Goal: Register for event/course

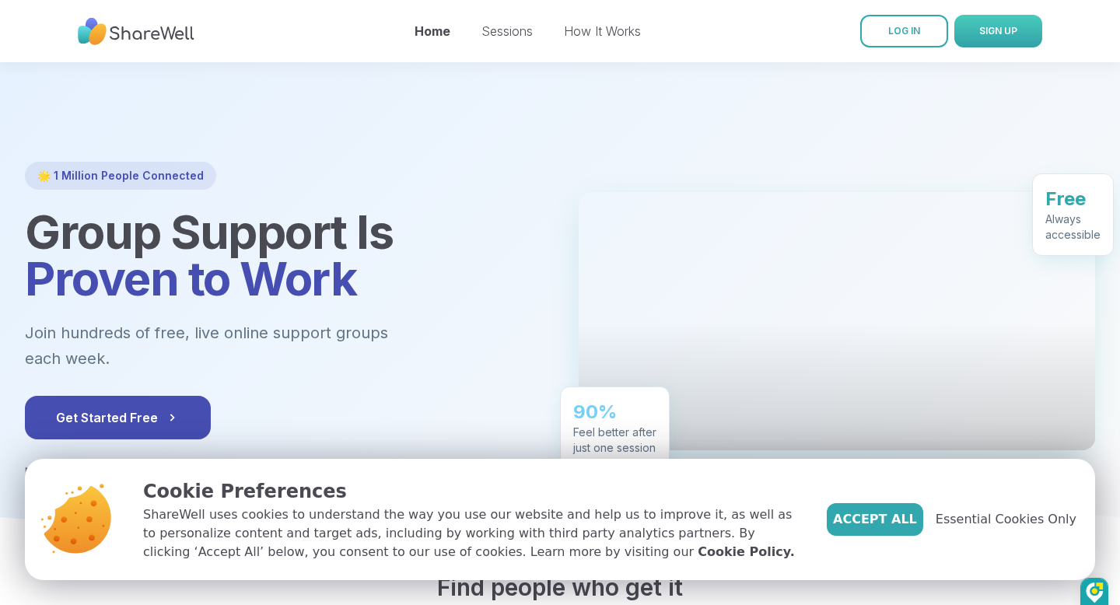
click at [999, 27] on span "SIGN UP" at bounding box center [998, 31] width 38 height 12
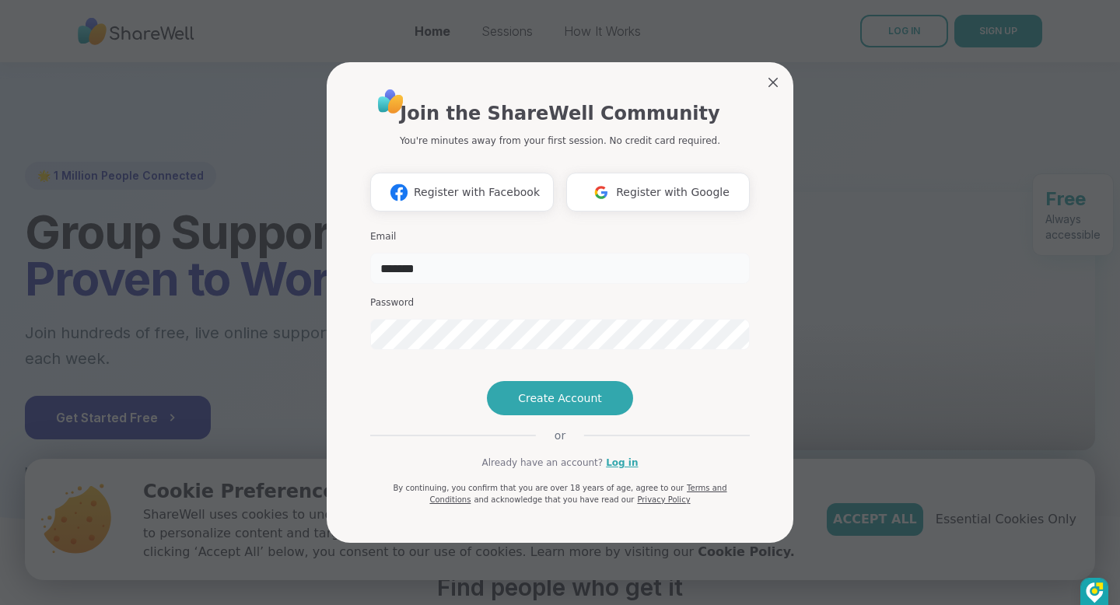
click at [461, 253] on input "*******" at bounding box center [560, 268] width 380 height 31
type input "*"
type input "**********"
click at [562, 406] on span "Create Account" at bounding box center [560, 399] width 84 height 16
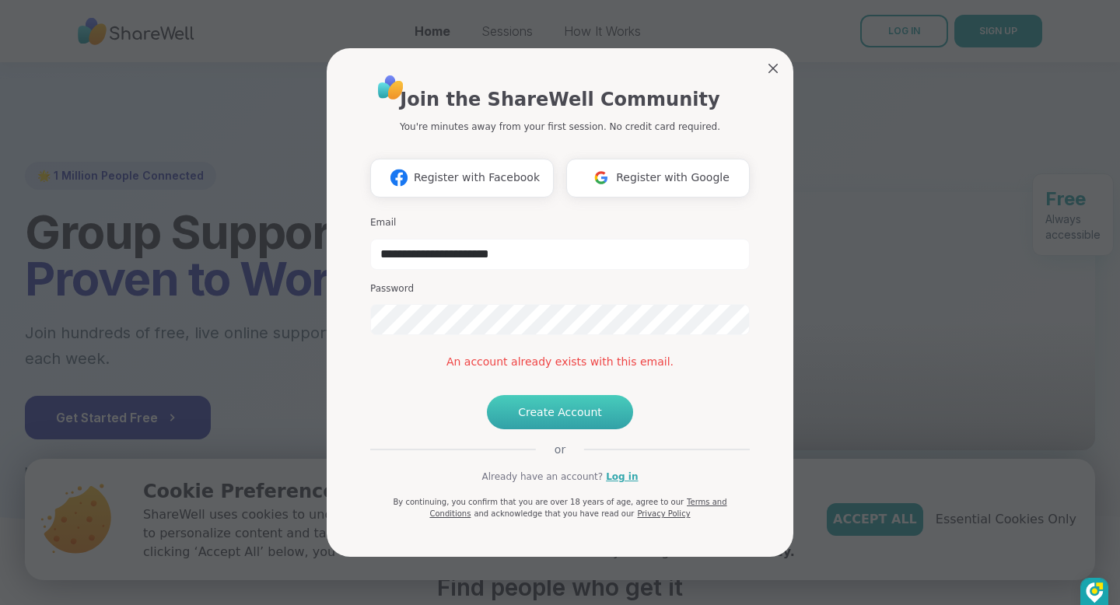
click at [579, 420] on span "Create Account" at bounding box center [560, 413] width 84 height 16
click at [681, 216] on h3 "Email" at bounding box center [560, 222] width 380 height 13
click at [675, 170] on span "Register with Google" at bounding box center [673, 178] width 114 height 16
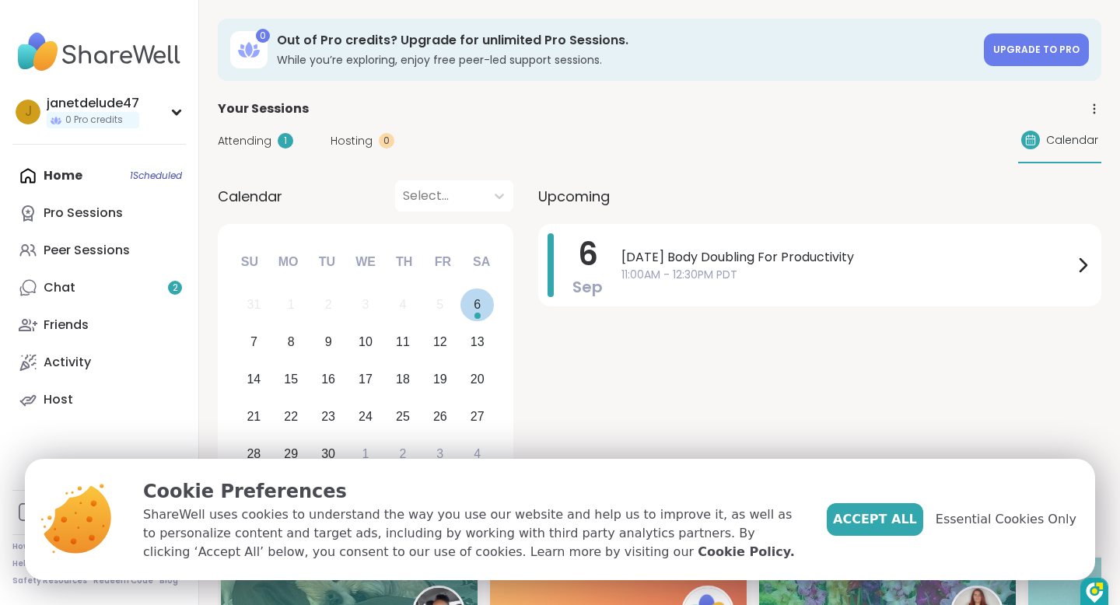
click at [478, 304] on div "6" at bounding box center [477, 304] width 7 height 21
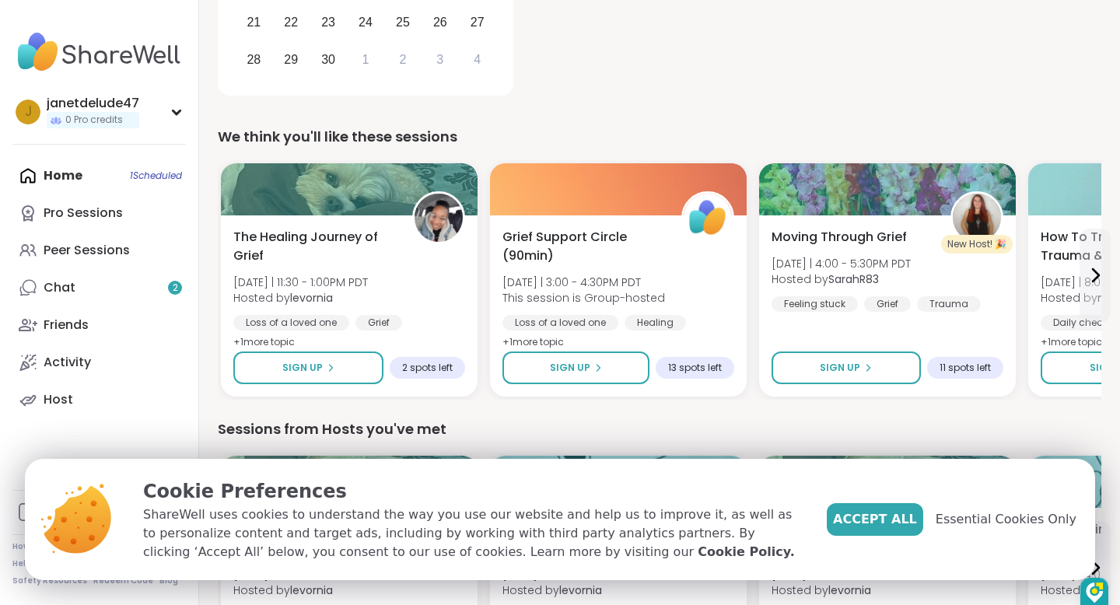
scroll to position [423, 0]
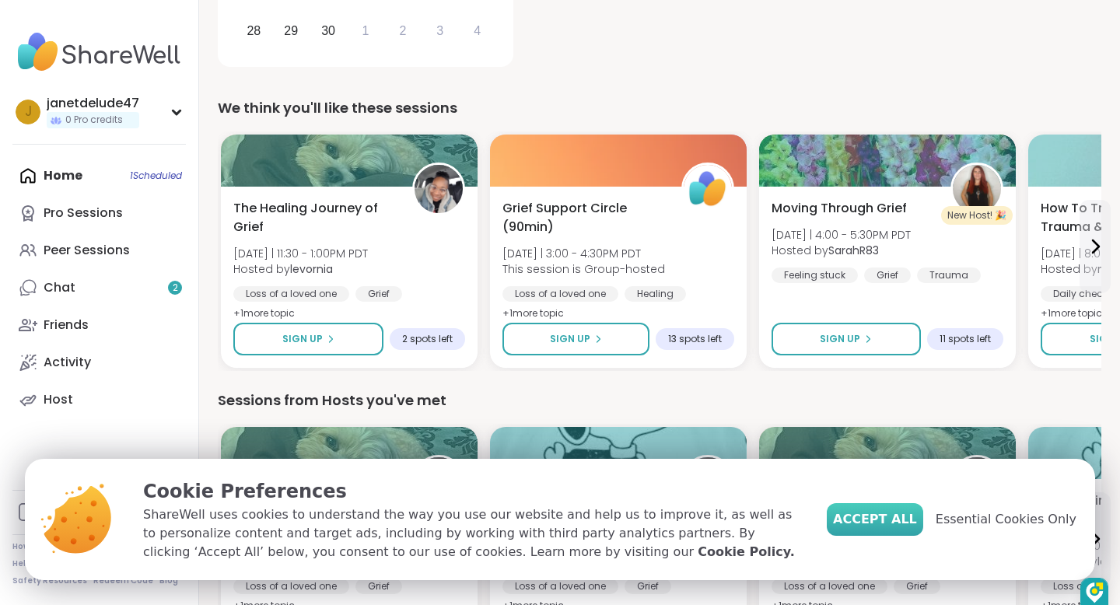
click at [902, 521] on span "Accept All" at bounding box center [875, 519] width 84 height 19
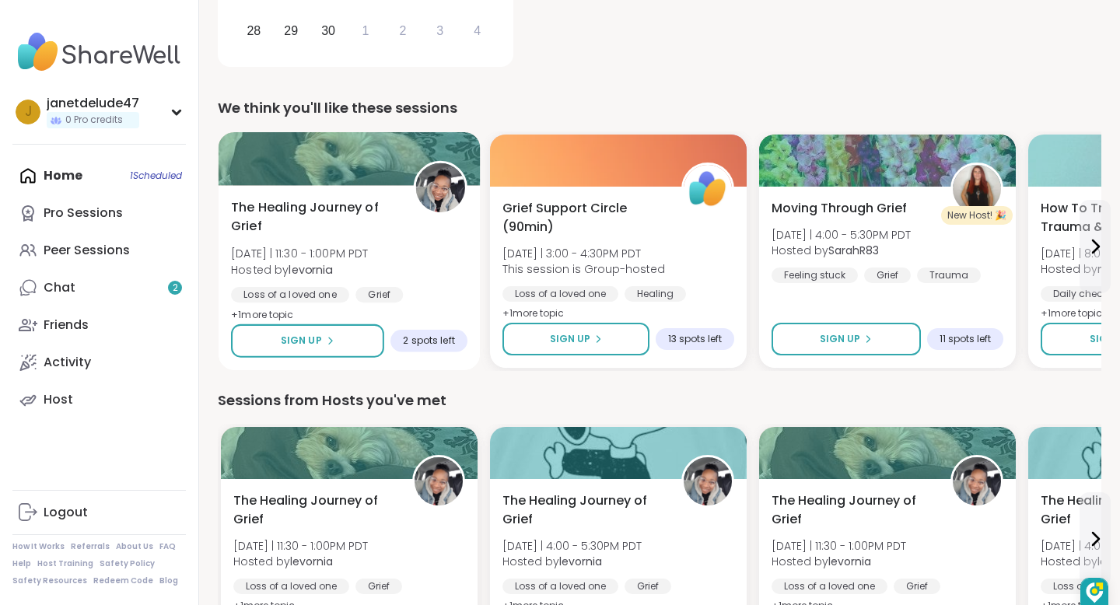
click at [357, 261] on span "Hosted by levornia" at bounding box center [299, 269] width 137 height 16
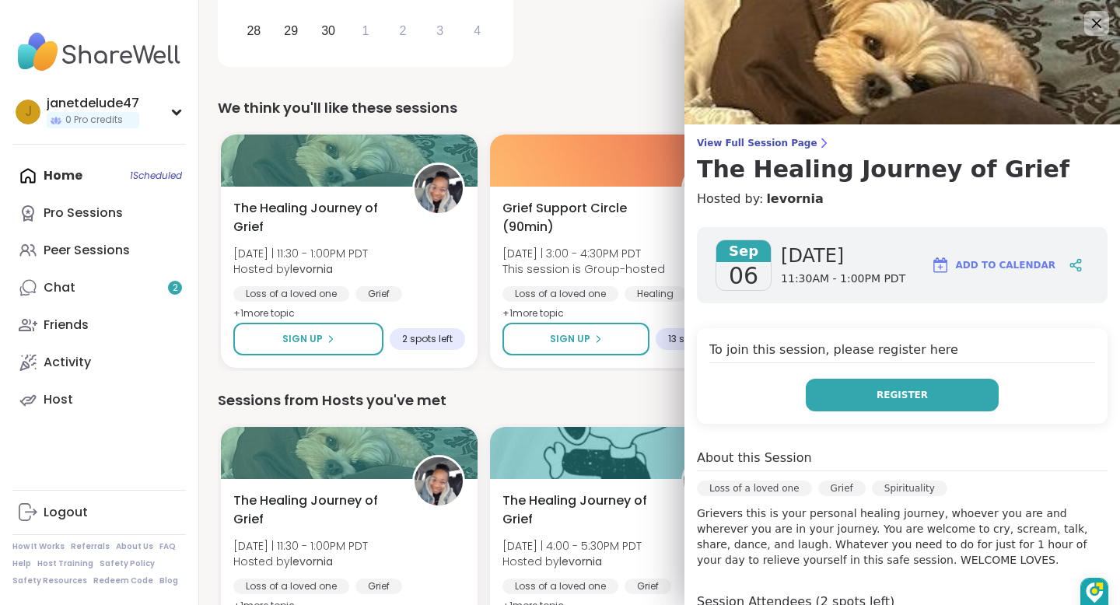
click at [922, 389] on span "Register" at bounding box center [902, 395] width 51 height 14
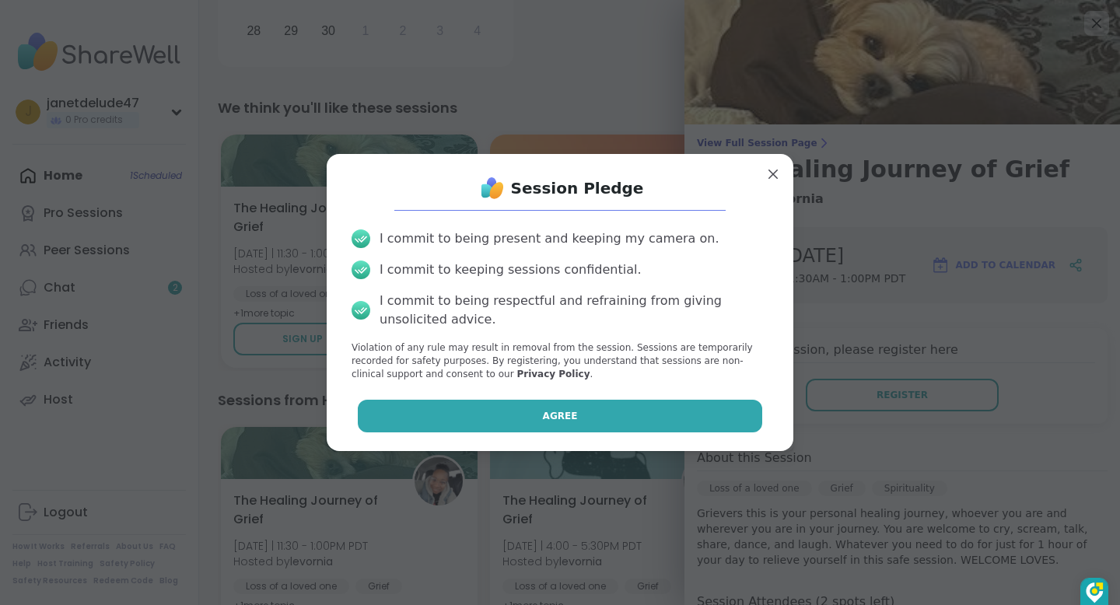
click at [567, 415] on span "Agree" at bounding box center [560, 416] width 35 height 14
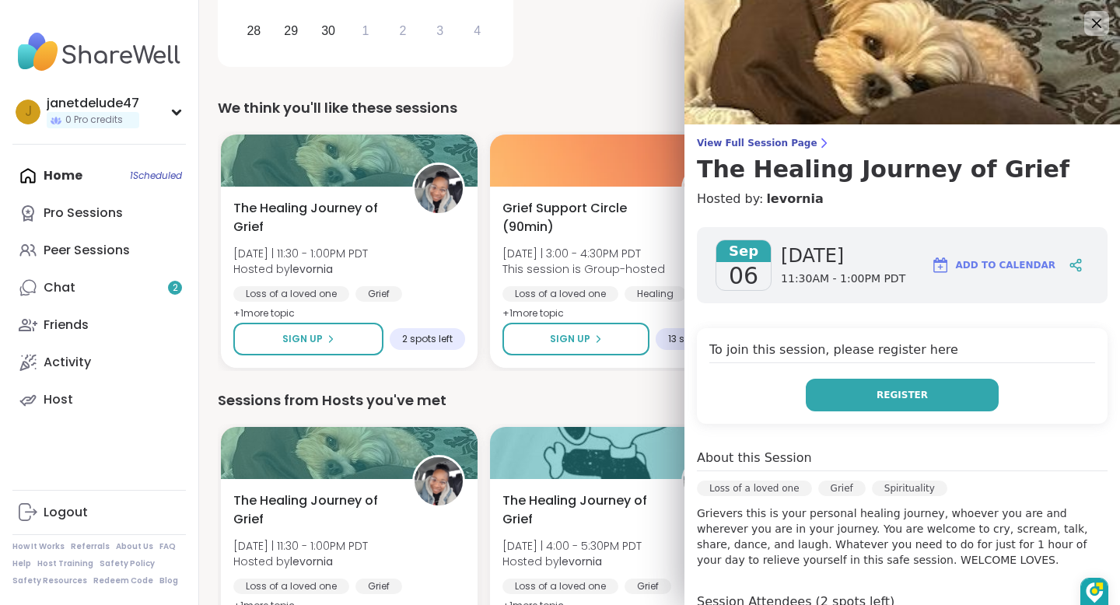
click at [923, 391] on span "Register" at bounding box center [902, 395] width 51 height 14
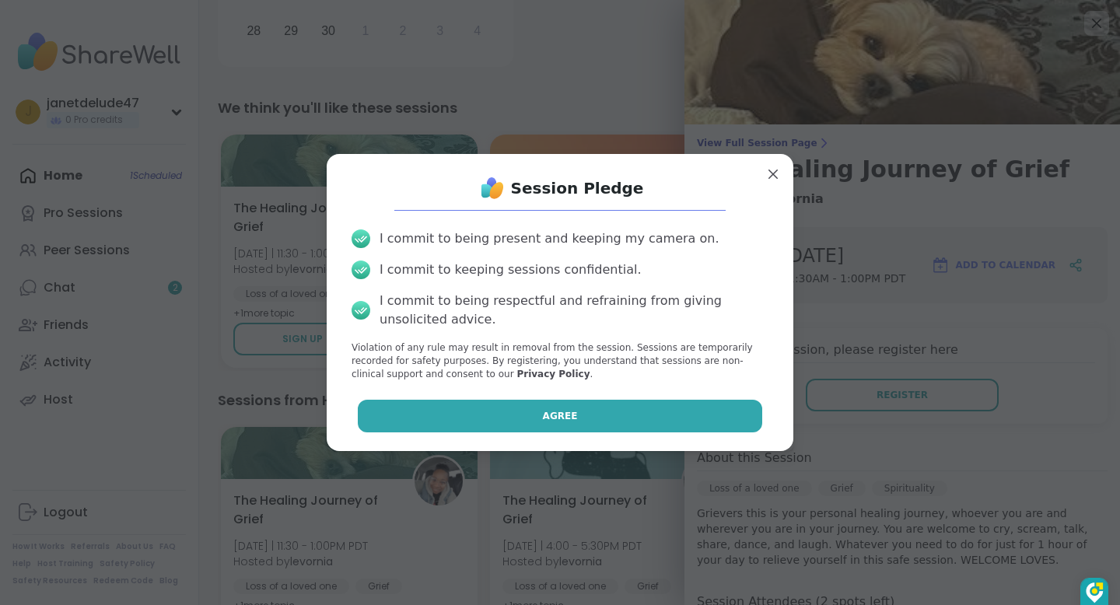
click at [576, 417] on button "Agree" at bounding box center [560, 416] width 405 height 33
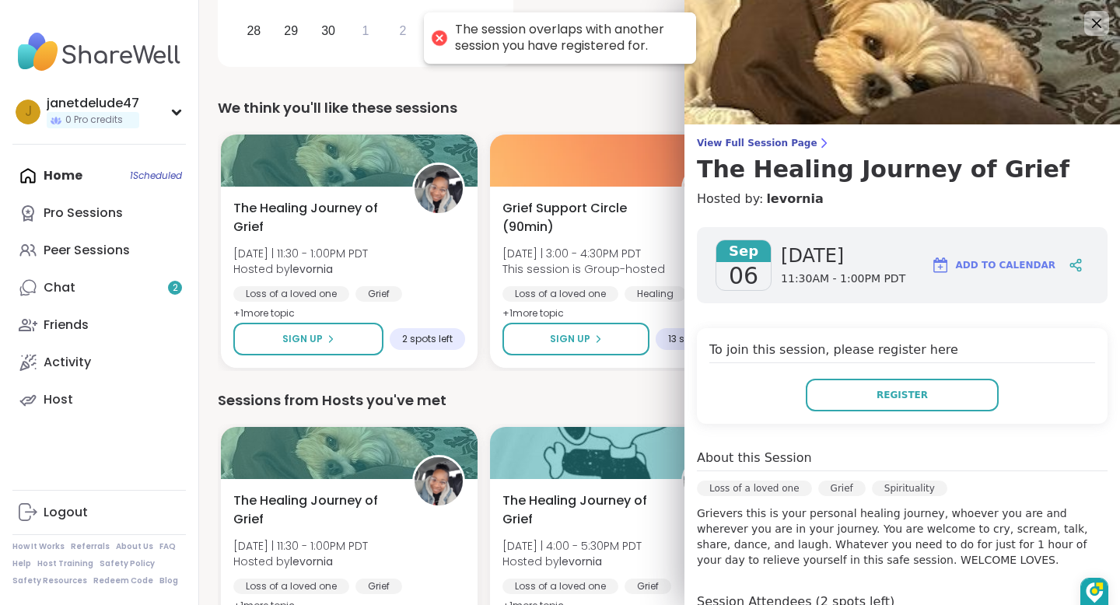
click at [1065, 125] on div "View Full Session Page The Healing Journey of Grief Hosted by: levornia Sep 06 …" at bounding box center [903, 445] width 436 height 890
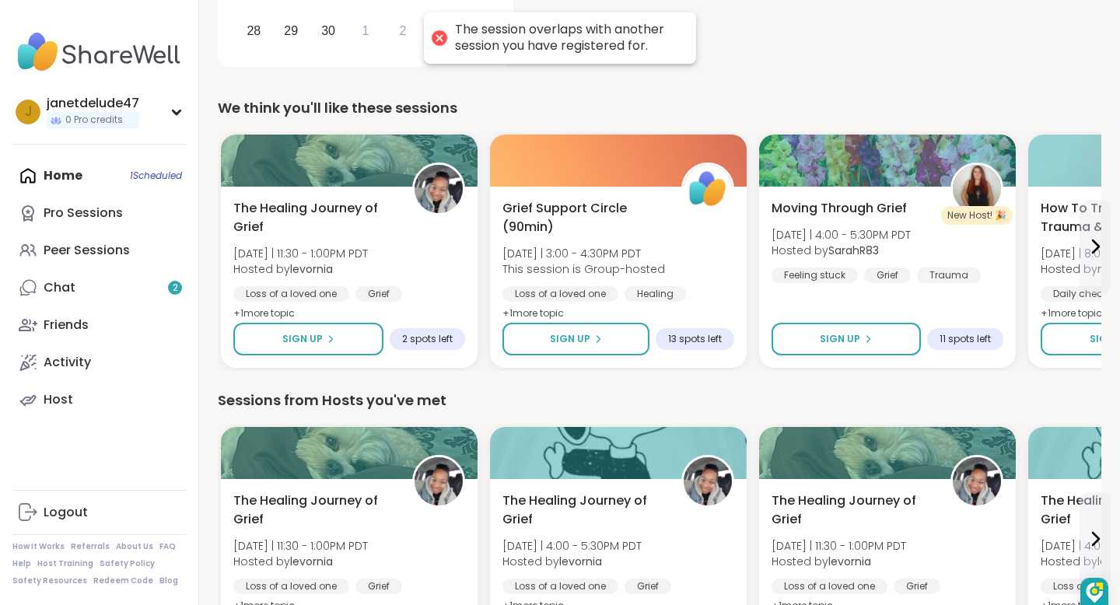
click at [647, 102] on div "We think you'll like these sessions" at bounding box center [660, 108] width 884 height 22
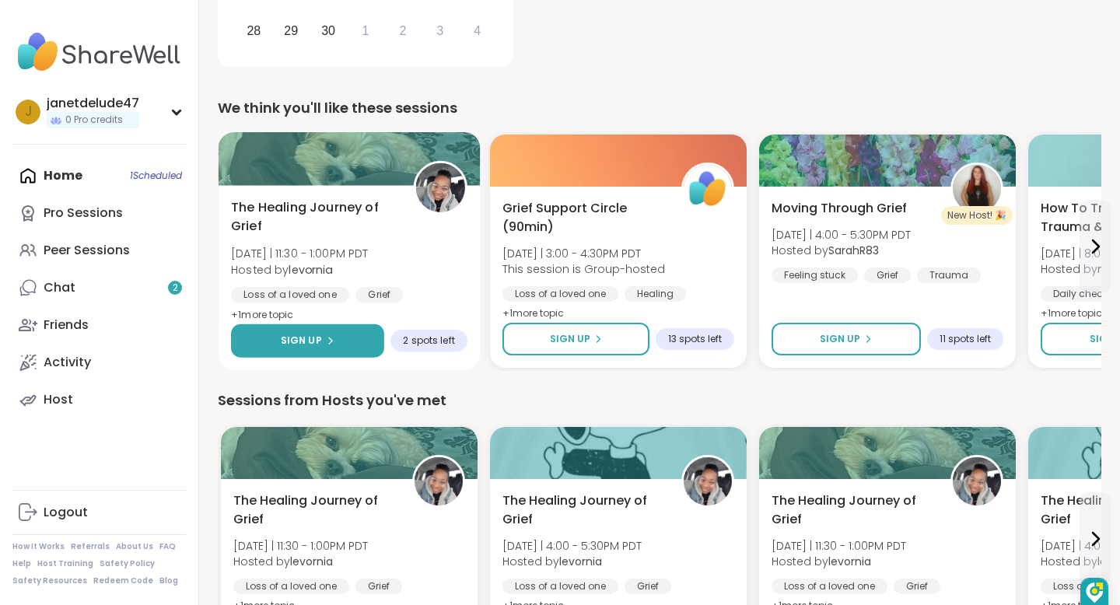
click at [329, 338] on icon at bounding box center [329, 340] width 9 height 9
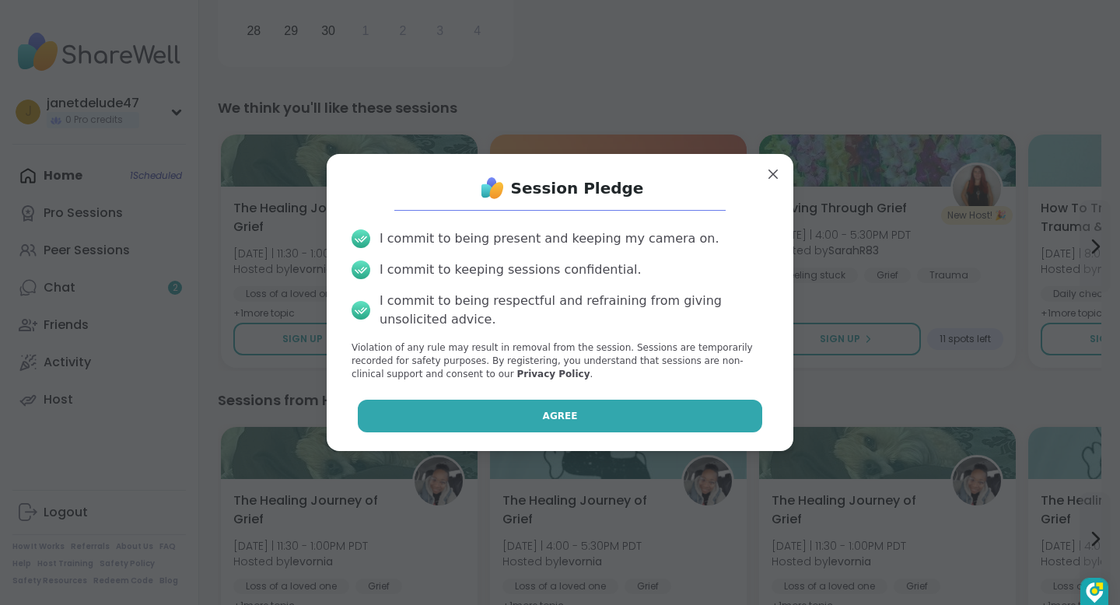
click at [601, 416] on button "Agree" at bounding box center [560, 416] width 405 height 33
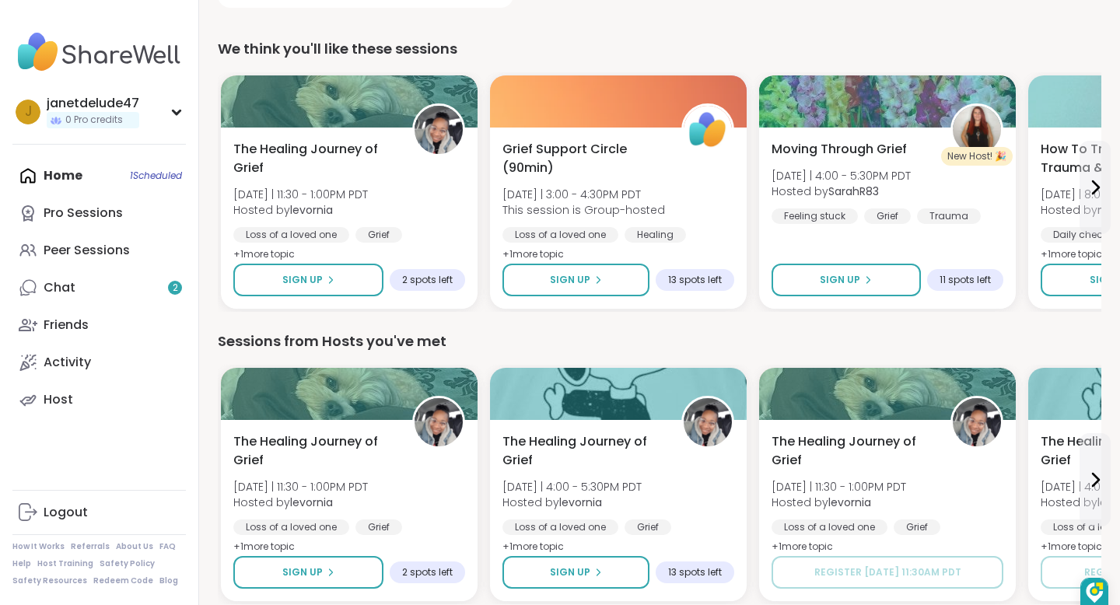
scroll to position [0, 0]
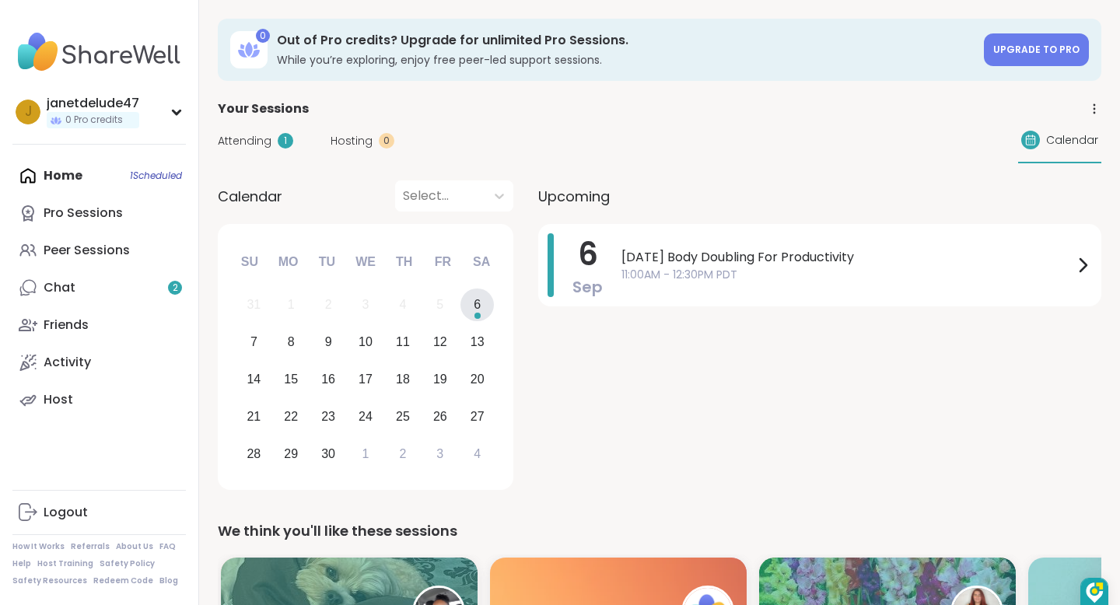
click at [706, 209] on div "Upcoming" at bounding box center [819, 195] width 563 height 31
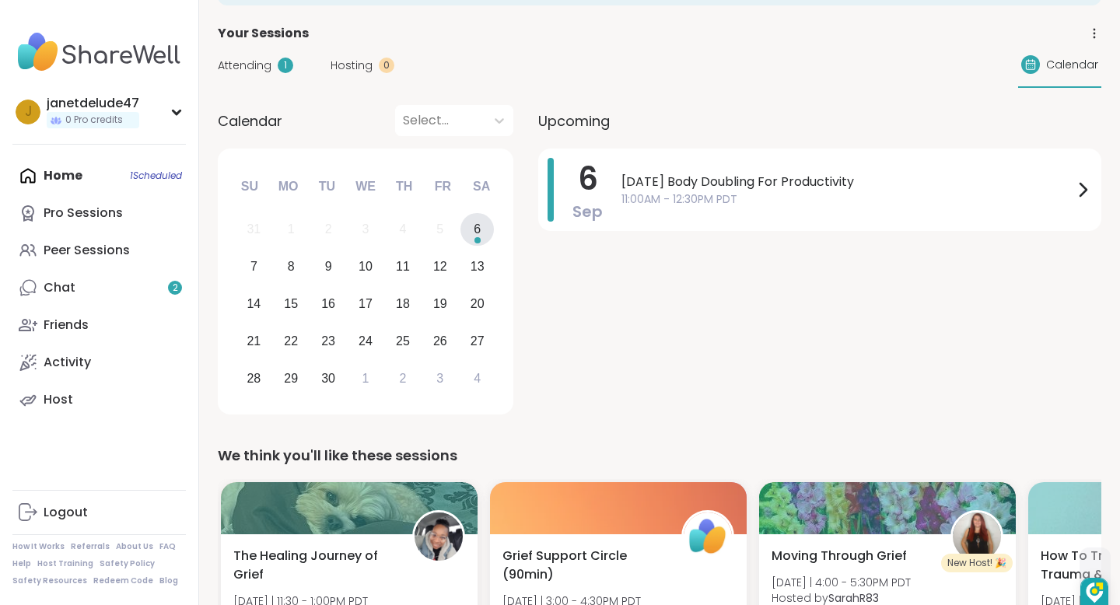
scroll to position [79, 0]
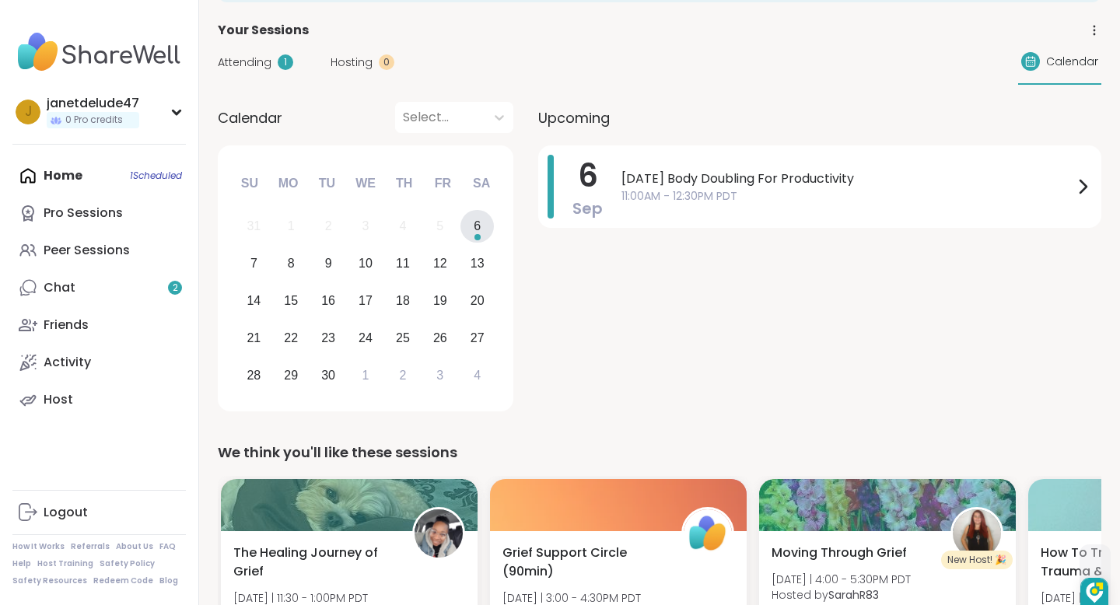
click at [484, 222] on div "6" at bounding box center [477, 226] width 33 height 33
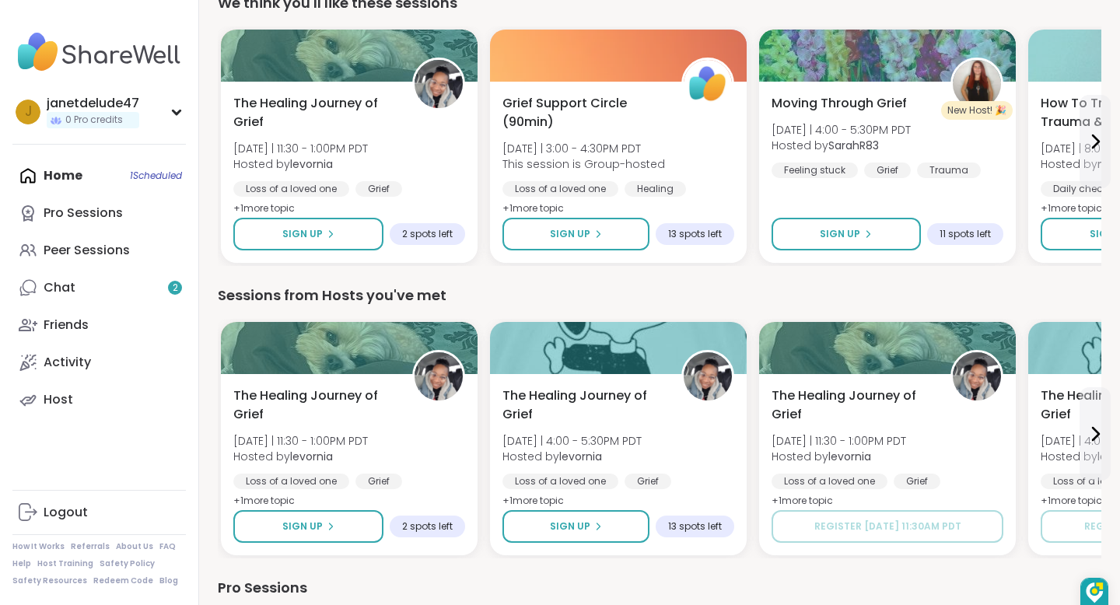
scroll to position [530, 0]
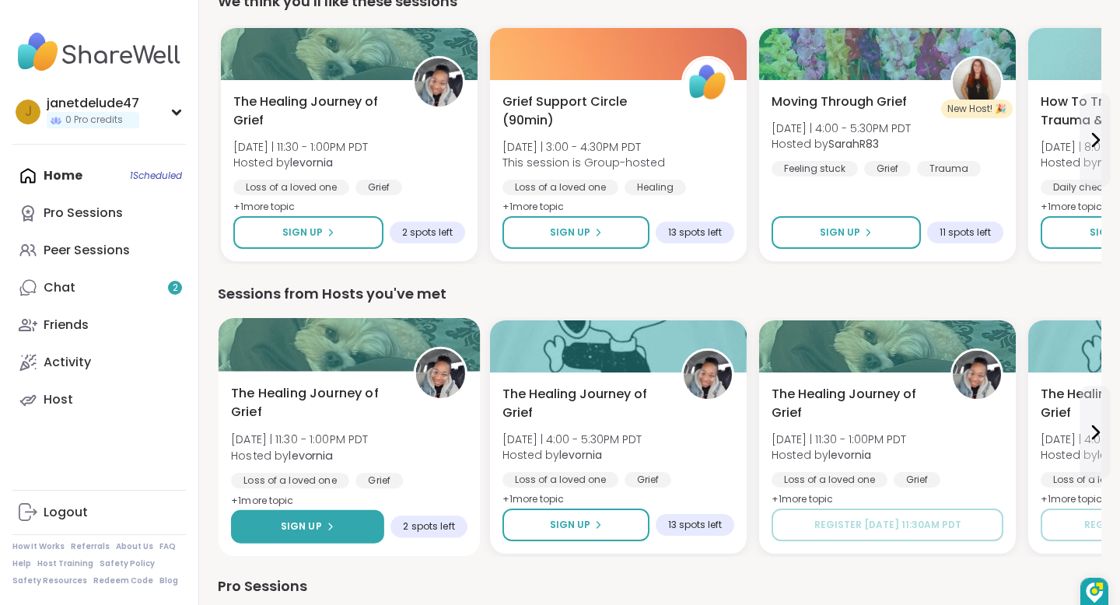
click at [352, 524] on button "Sign Up" at bounding box center [307, 526] width 153 height 33
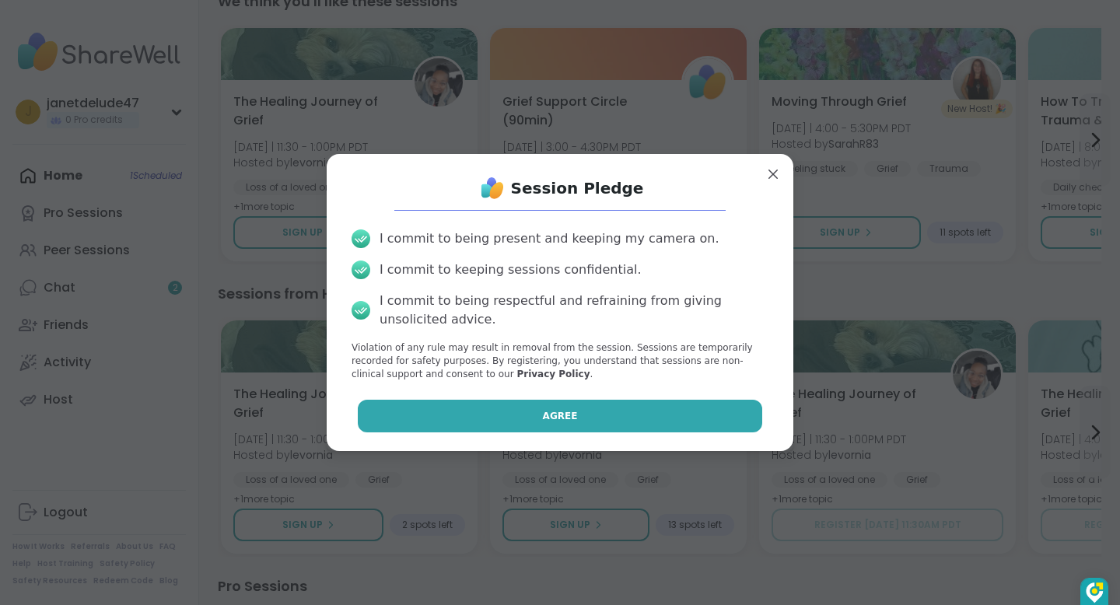
click at [590, 418] on button "Agree" at bounding box center [560, 416] width 405 height 33
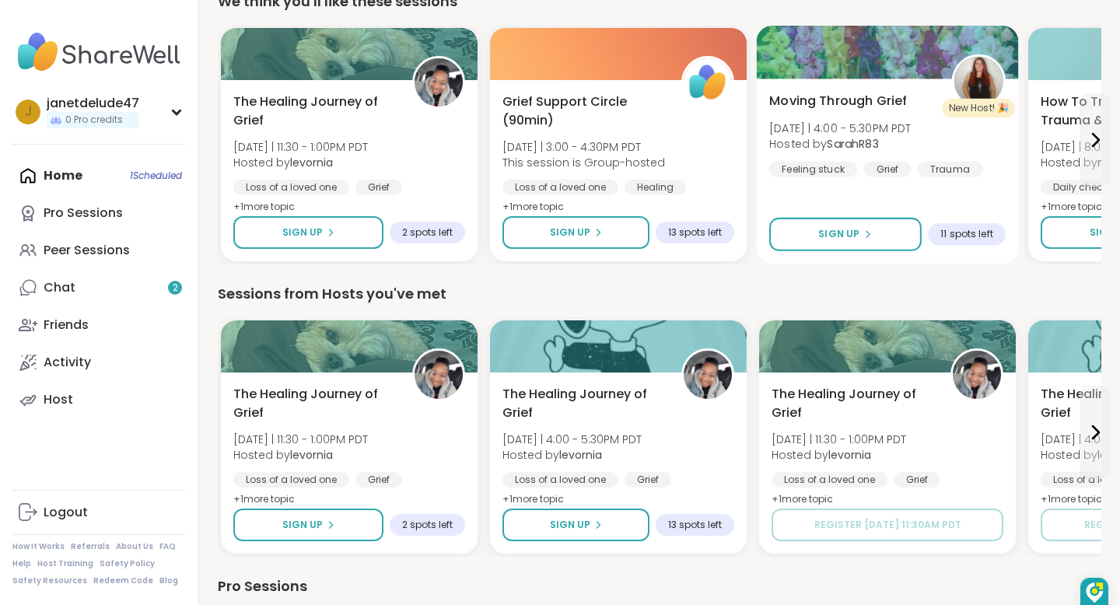
scroll to position [483, 0]
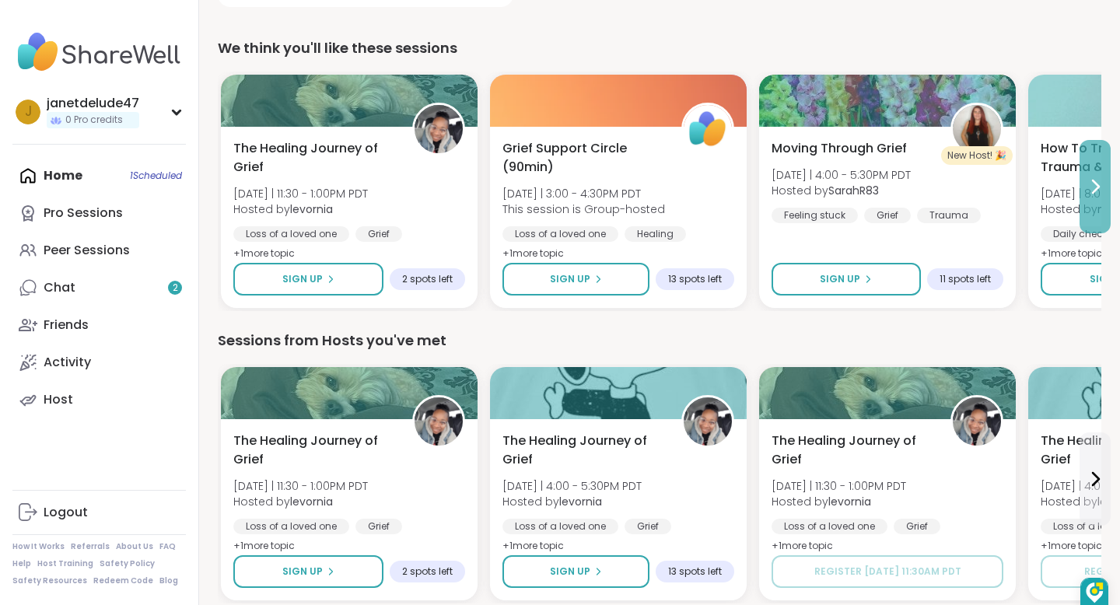
click at [1095, 182] on icon at bounding box center [1096, 186] width 6 height 12
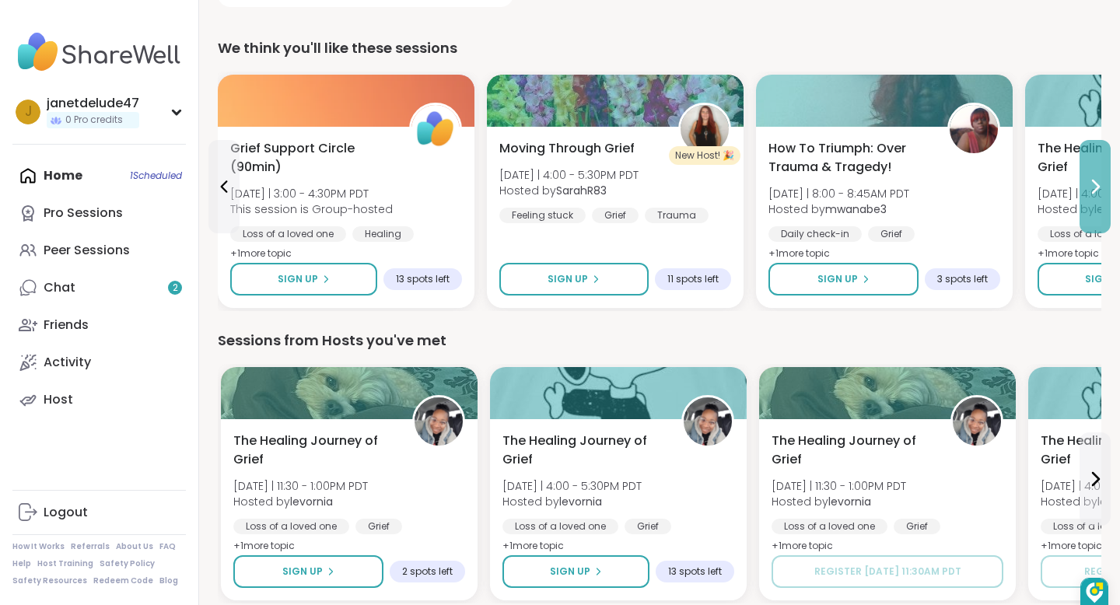
click at [1095, 184] on icon at bounding box center [1095, 186] width 19 height 19
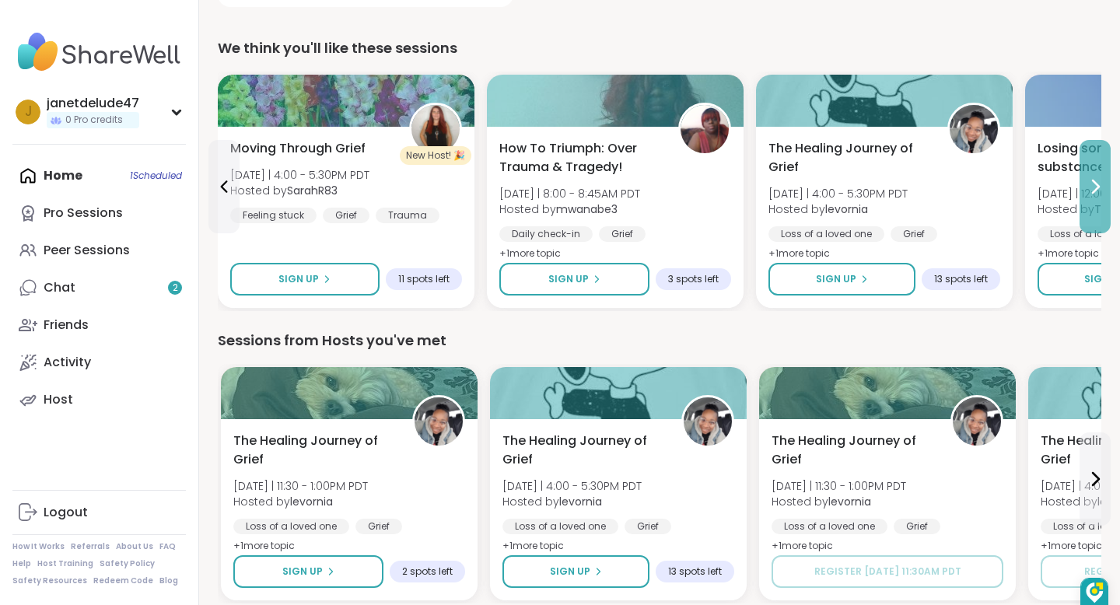
click at [1095, 185] on icon at bounding box center [1095, 186] width 19 height 19
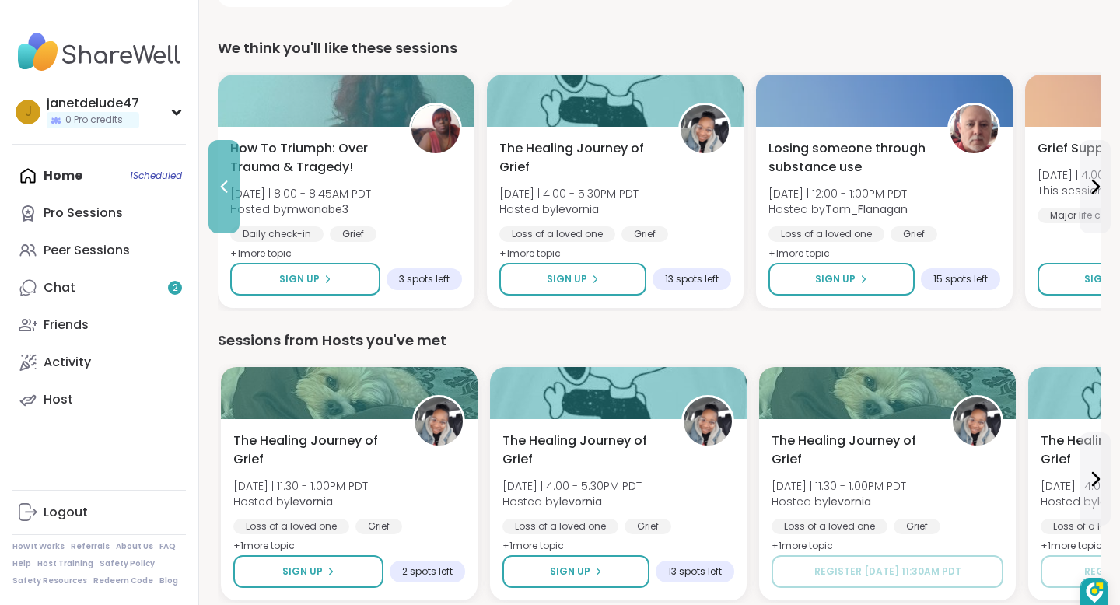
click at [222, 183] on icon at bounding box center [224, 186] width 19 height 19
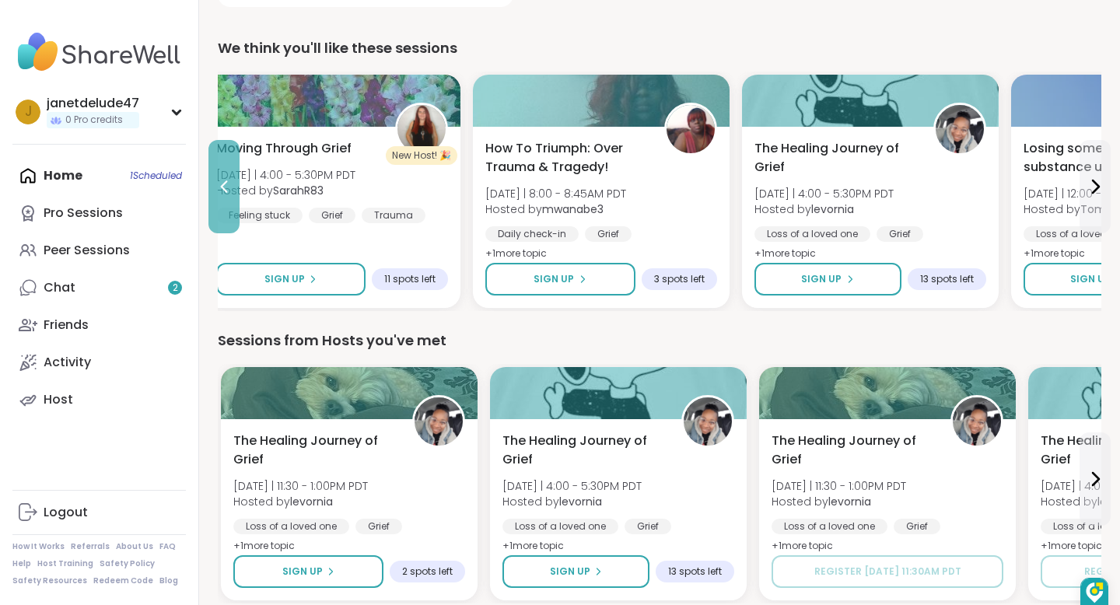
click at [223, 187] on icon at bounding box center [224, 186] width 7 height 12
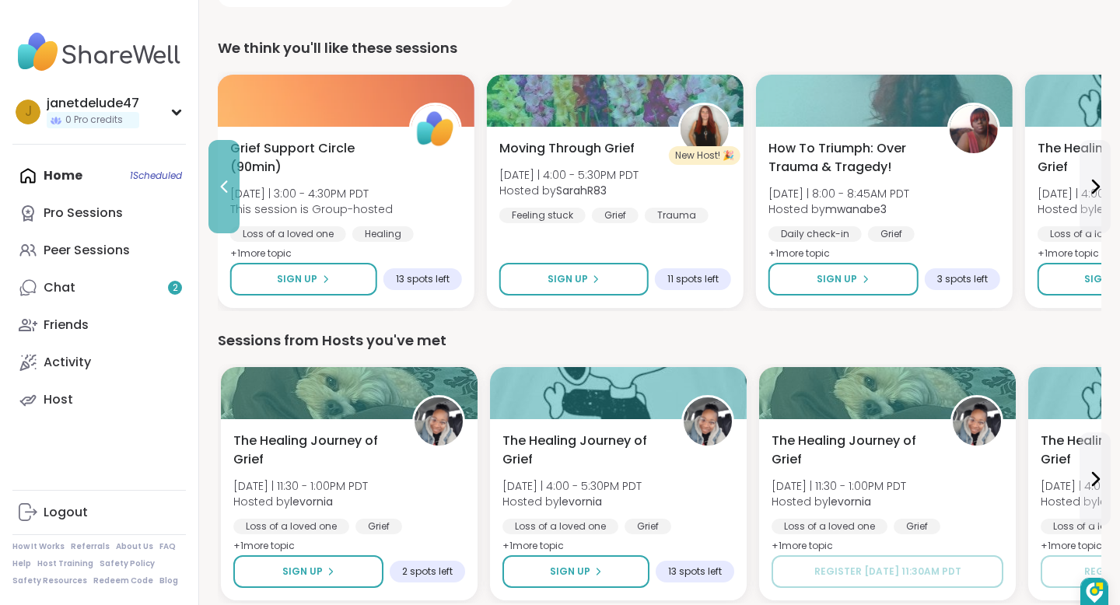
click at [224, 191] on icon at bounding box center [224, 186] width 19 height 19
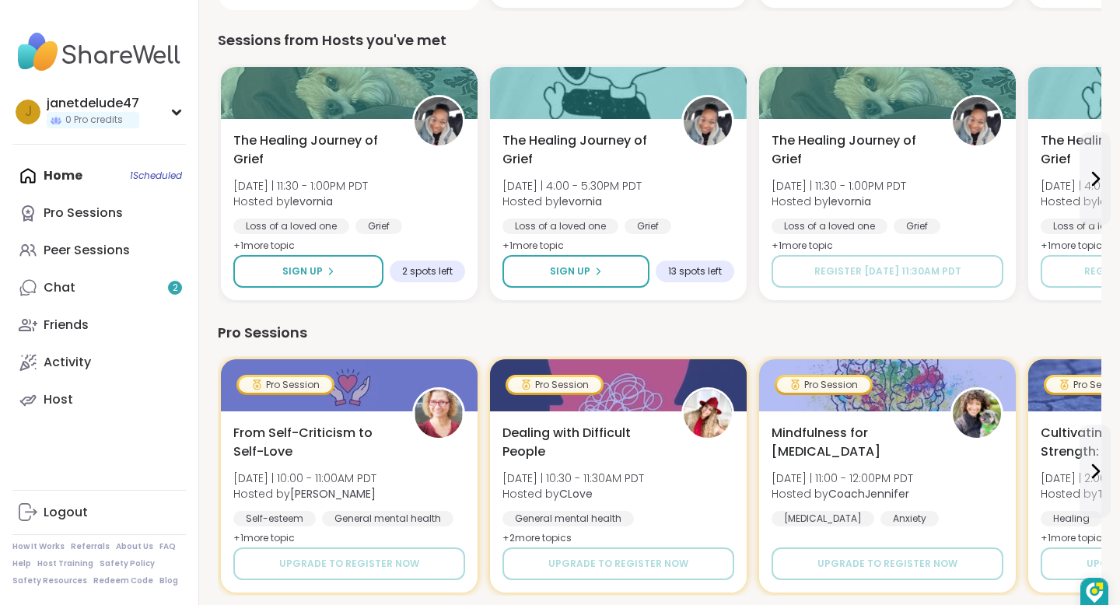
scroll to position [788, 0]
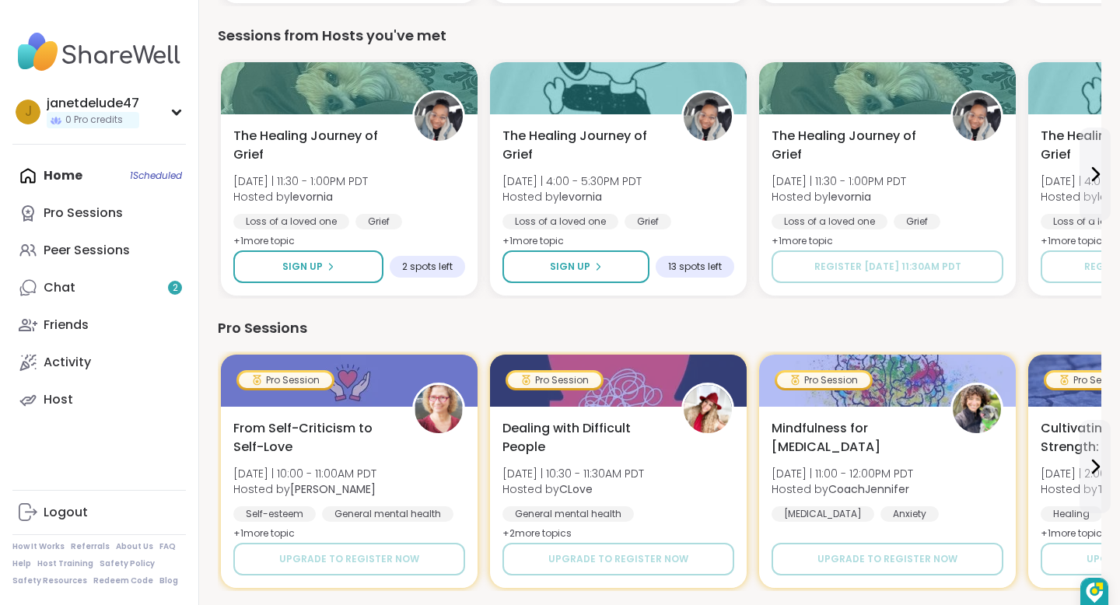
click at [162, 177] on div "Home 1 Scheduled Pro Sessions Peer Sessions Chat 2 Friends Activity Host" at bounding box center [98, 287] width 173 height 261
click at [72, 173] on div "Home 1 Scheduled Pro Sessions Peer Sessions Chat 2 Friends Activity Host" at bounding box center [98, 287] width 173 height 261
click at [173, 220] on link "Pro Sessions" at bounding box center [98, 212] width 173 height 37
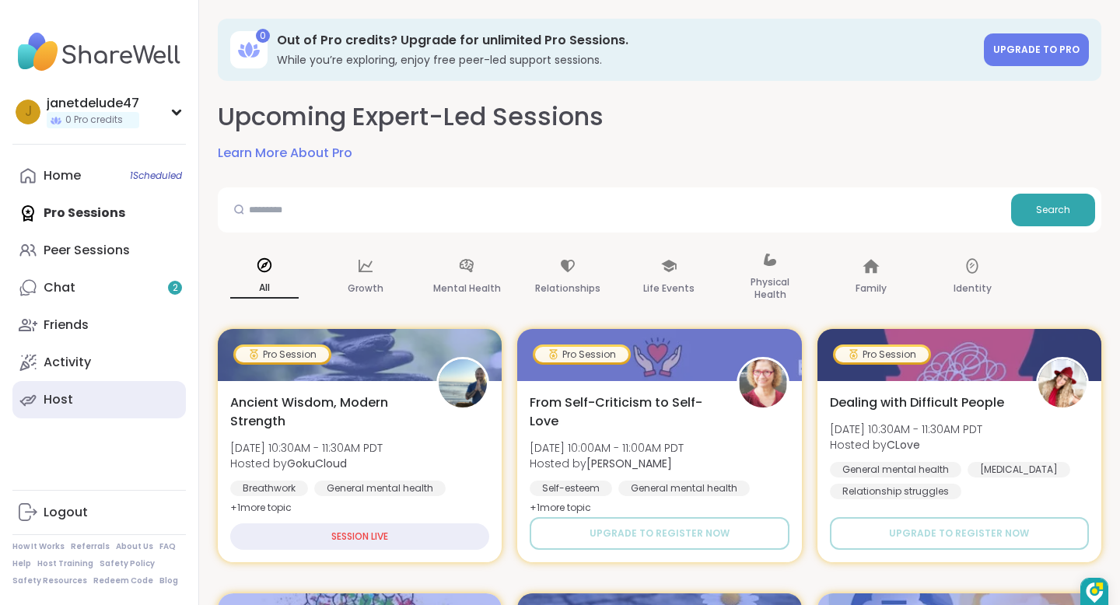
click at [111, 391] on link "Host" at bounding box center [98, 399] width 173 height 37
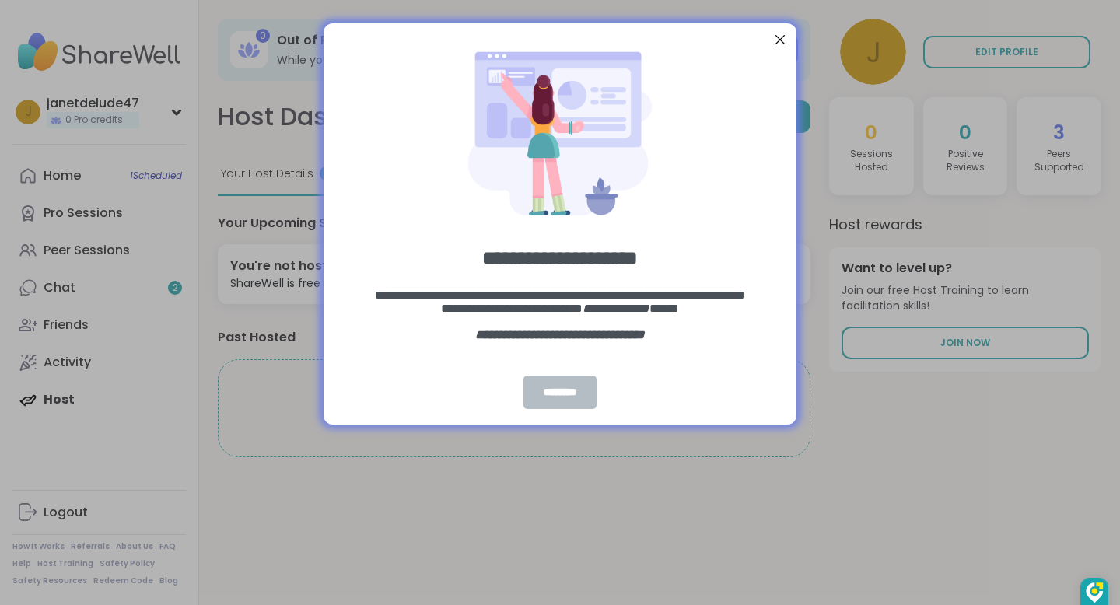
click at [559, 389] on div "********" at bounding box center [560, 392] width 73 height 33
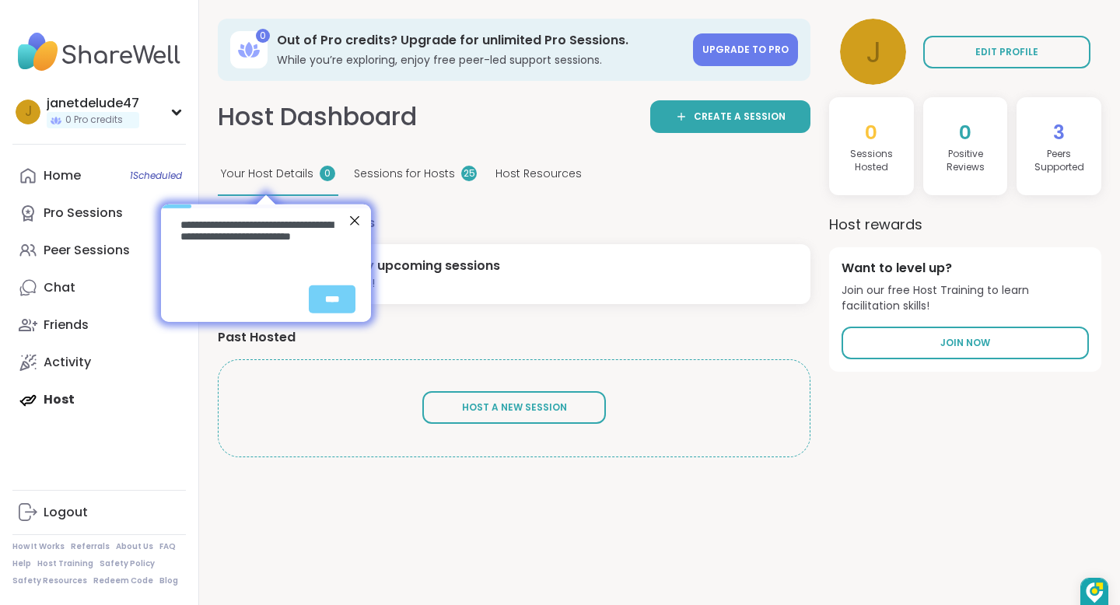
click at [446, 220] on h4 "Your Upcoming Sessions" at bounding box center [514, 223] width 593 height 17
click at [354, 219] on div at bounding box center [354, 220] width 20 height 20
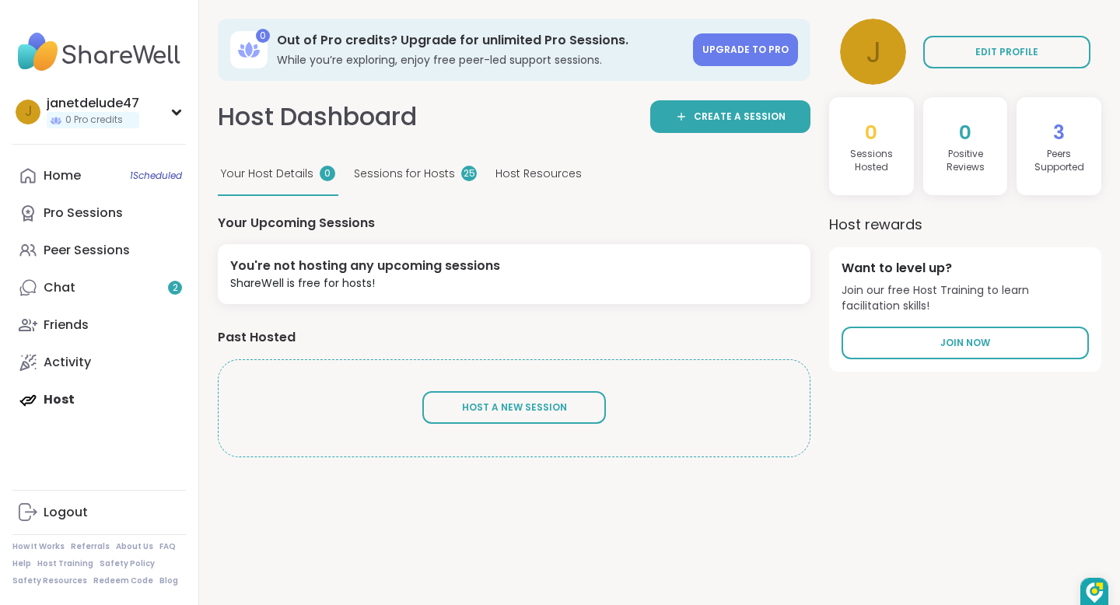
click at [679, 177] on div "Your Host Details 0 Sessions for Hosts 25 Host Resources" at bounding box center [514, 174] width 593 height 43
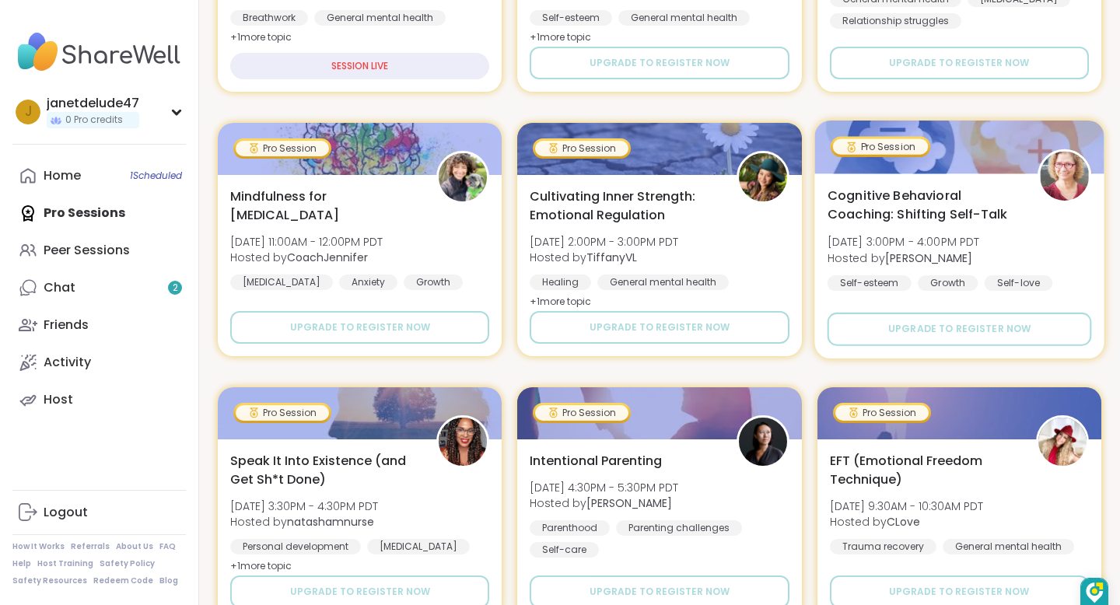
scroll to position [471, 0]
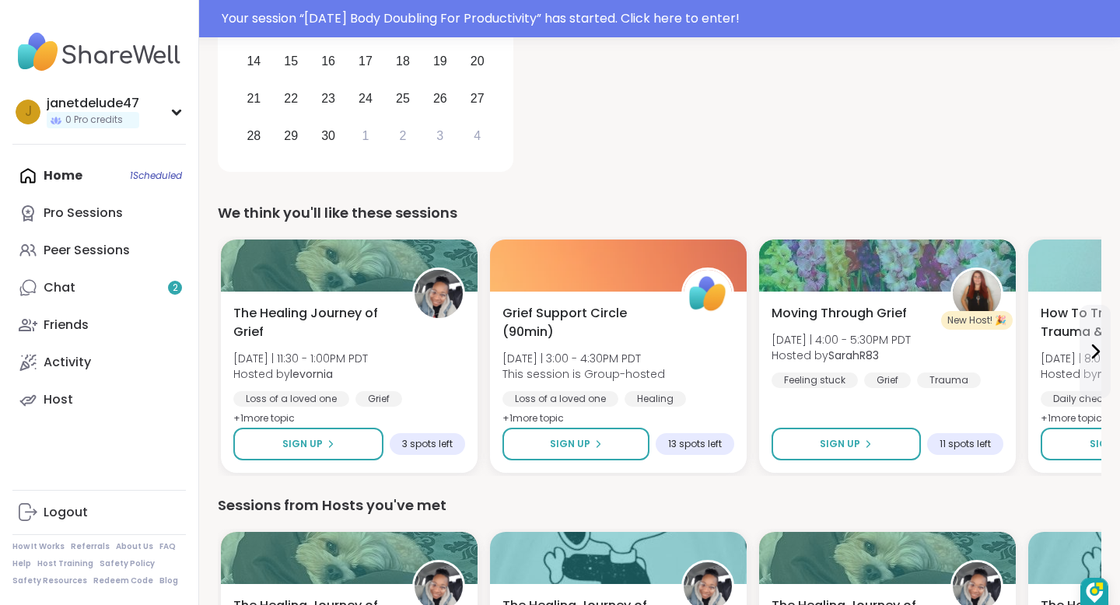
scroll to position [355, 0]
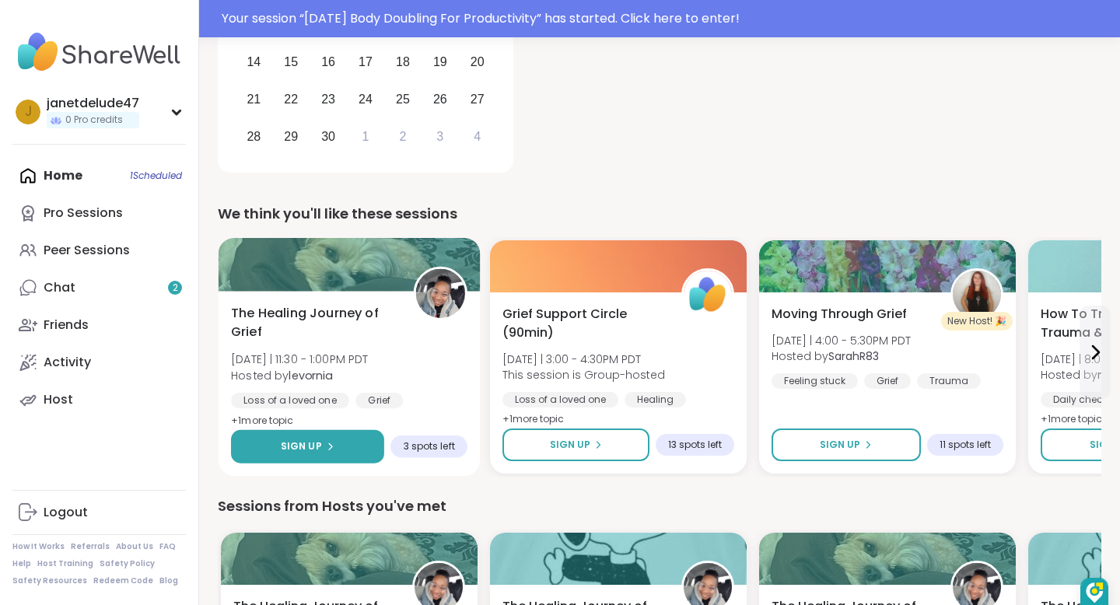
click at [300, 440] on span "Sign Up" at bounding box center [301, 447] width 41 height 14
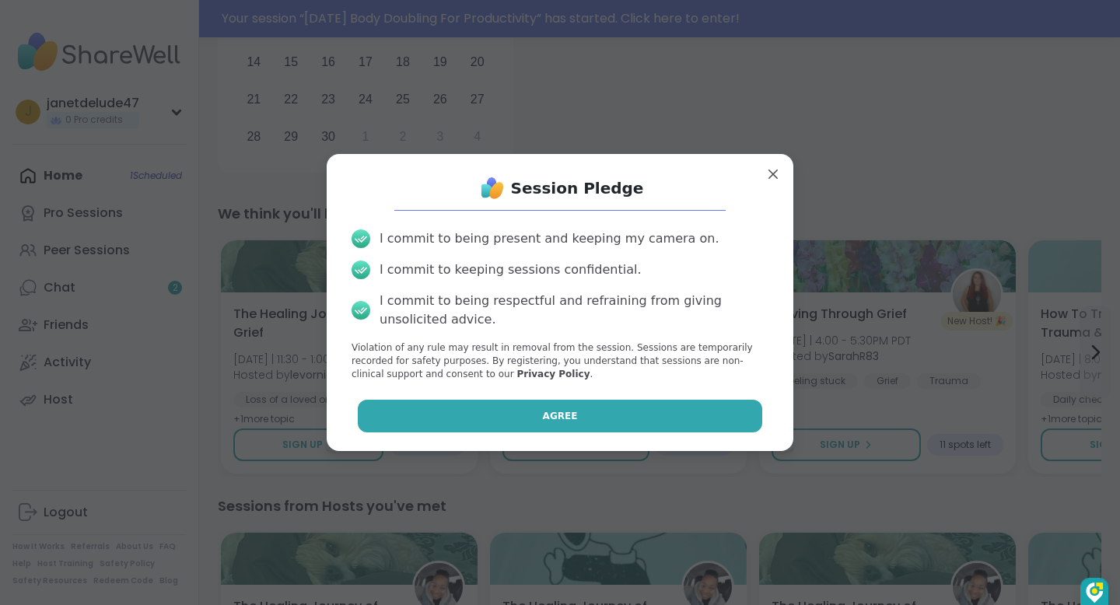
click at [569, 412] on span "Agree" at bounding box center [560, 416] width 35 height 14
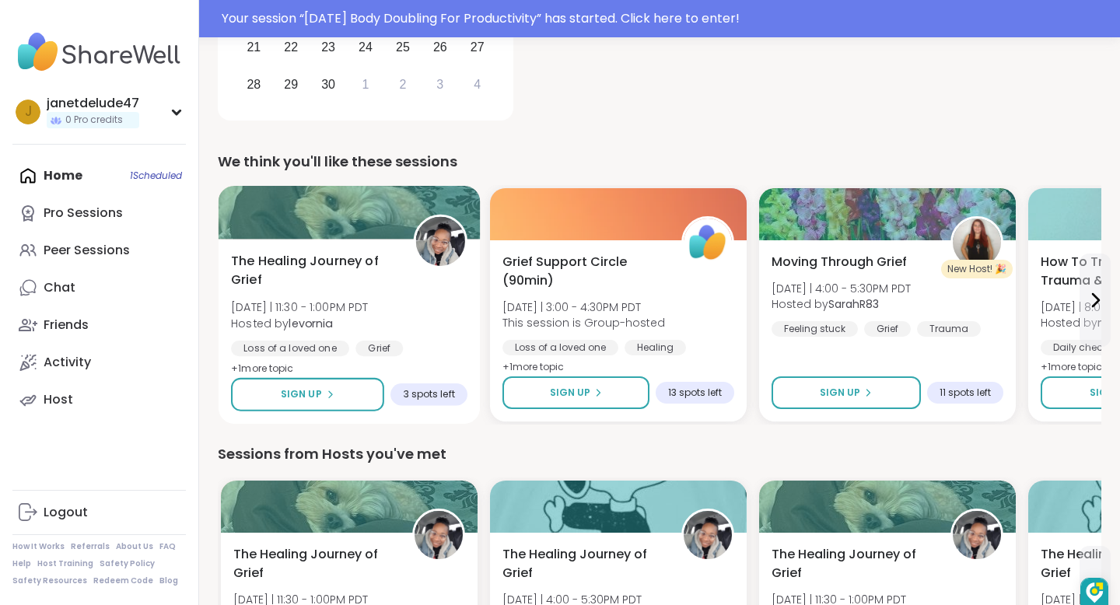
scroll to position [403, 0]
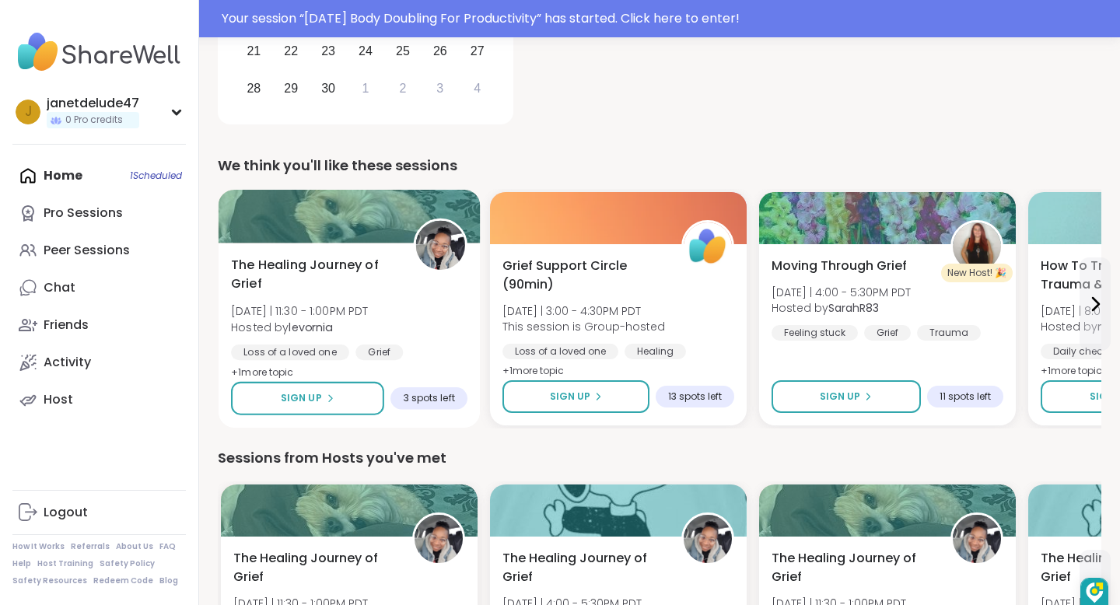
click at [462, 207] on div at bounding box center [350, 216] width 262 height 53
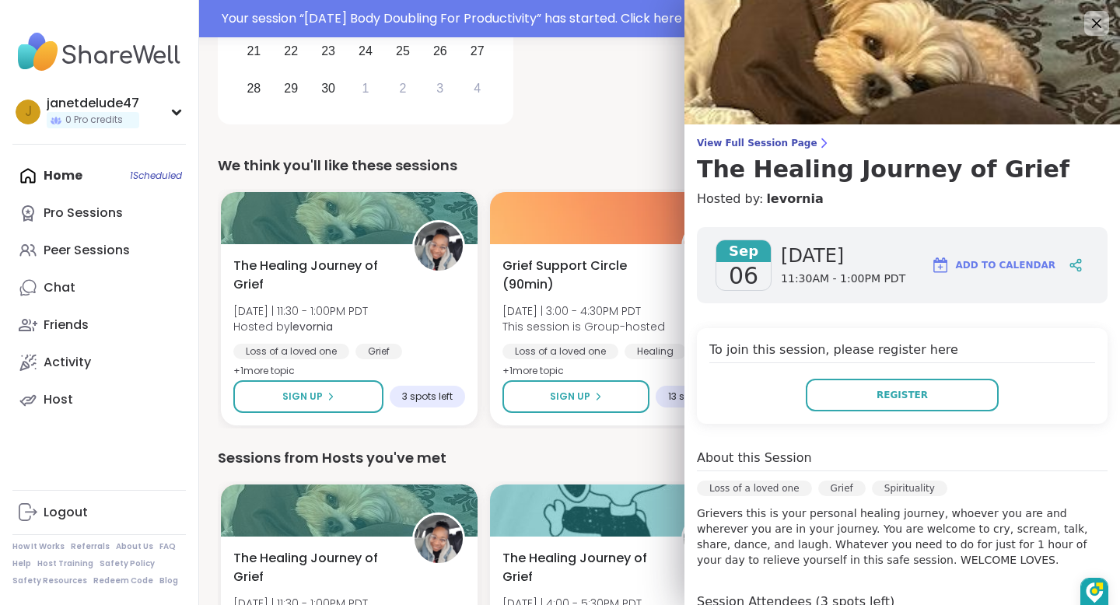
click at [1024, 308] on div "[DATE] [DATE] 11:30AM - 1:00PM PDT Add to Calendar To join this session, please…" at bounding box center [903, 540] width 436 height 650
click at [916, 388] on span "Register" at bounding box center [902, 395] width 51 height 14
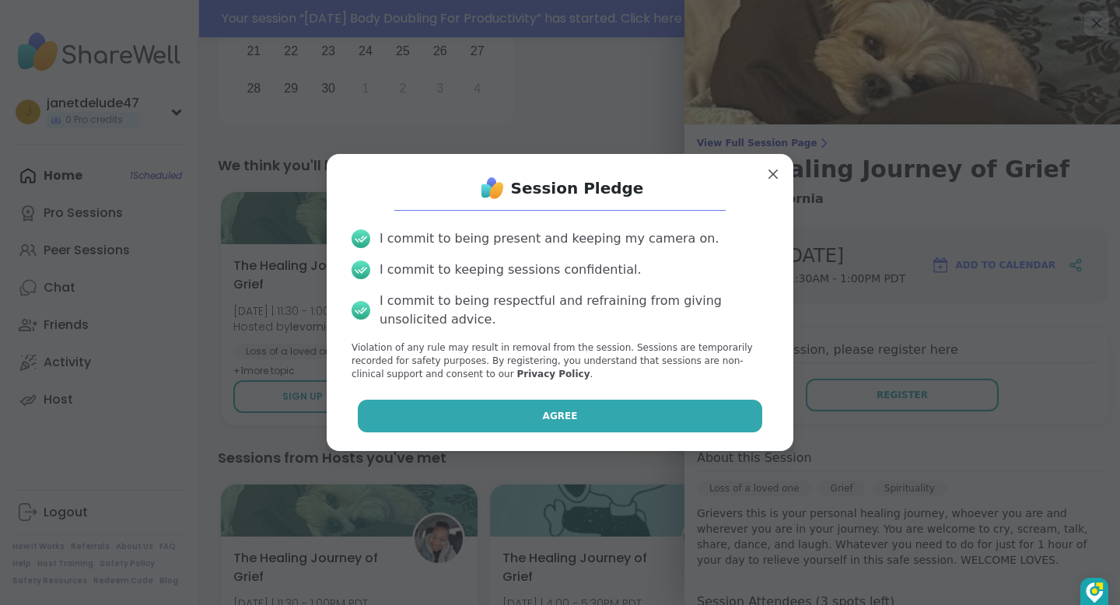
click at [584, 407] on button "Agree" at bounding box center [560, 416] width 405 height 33
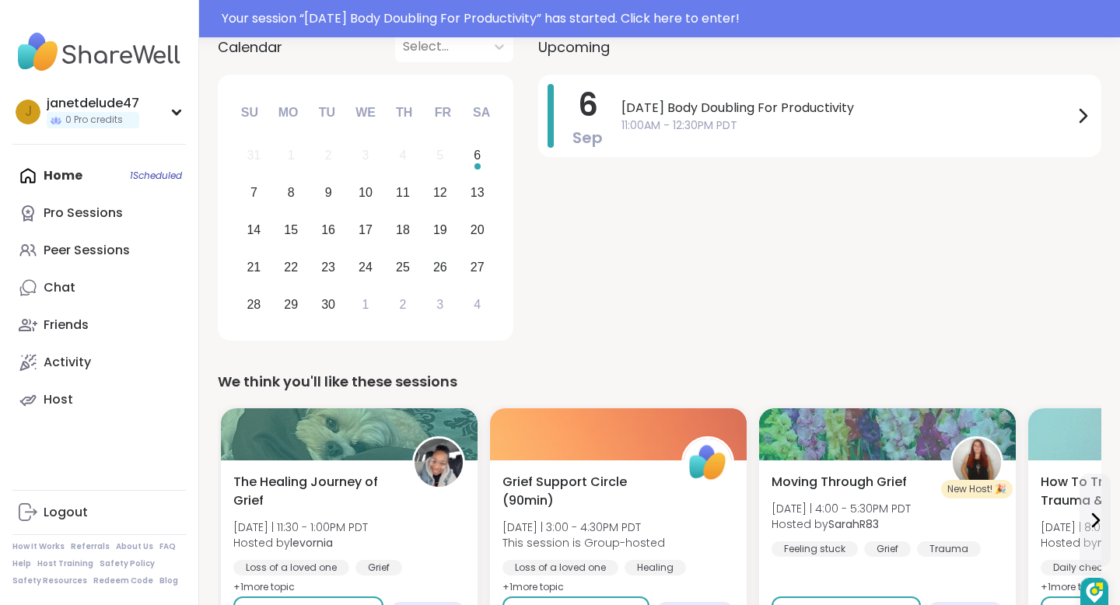
scroll to position [188, 0]
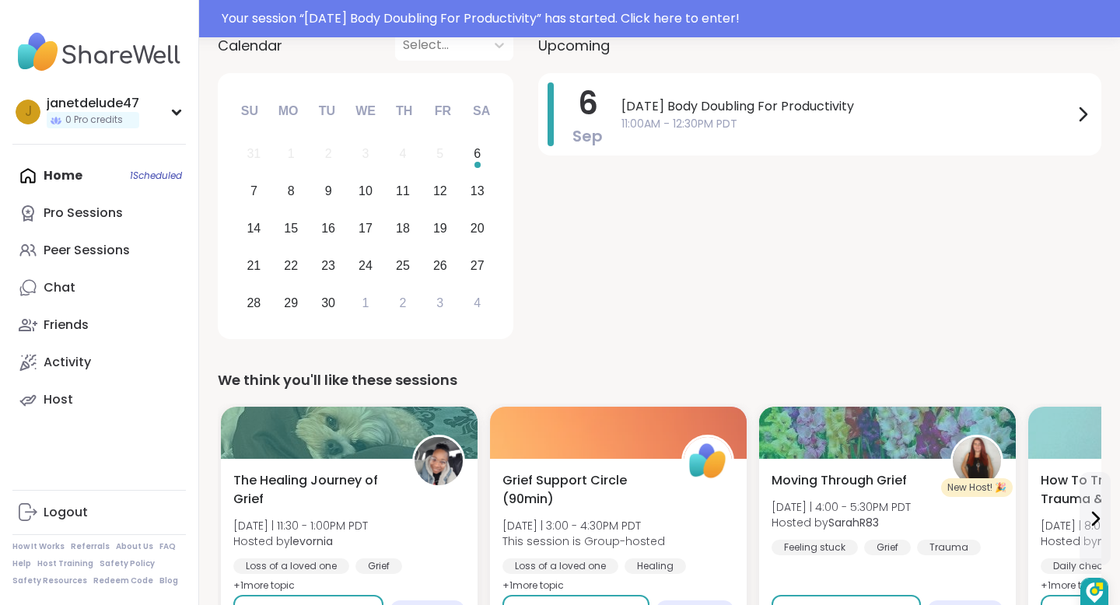
click at [643, 291] on div "[DATE] [DATE] Body Doubling For Productivity 11:00AM - 12:30PM PDT" at bounding box center [819, 209] width 563 height 272
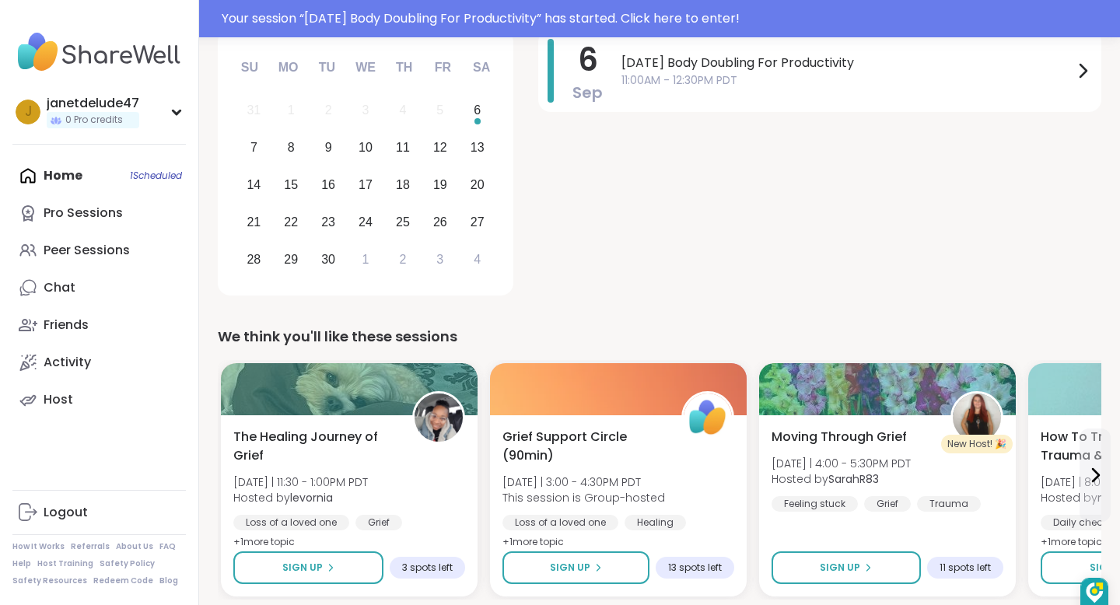
scroll to position [225, 0]
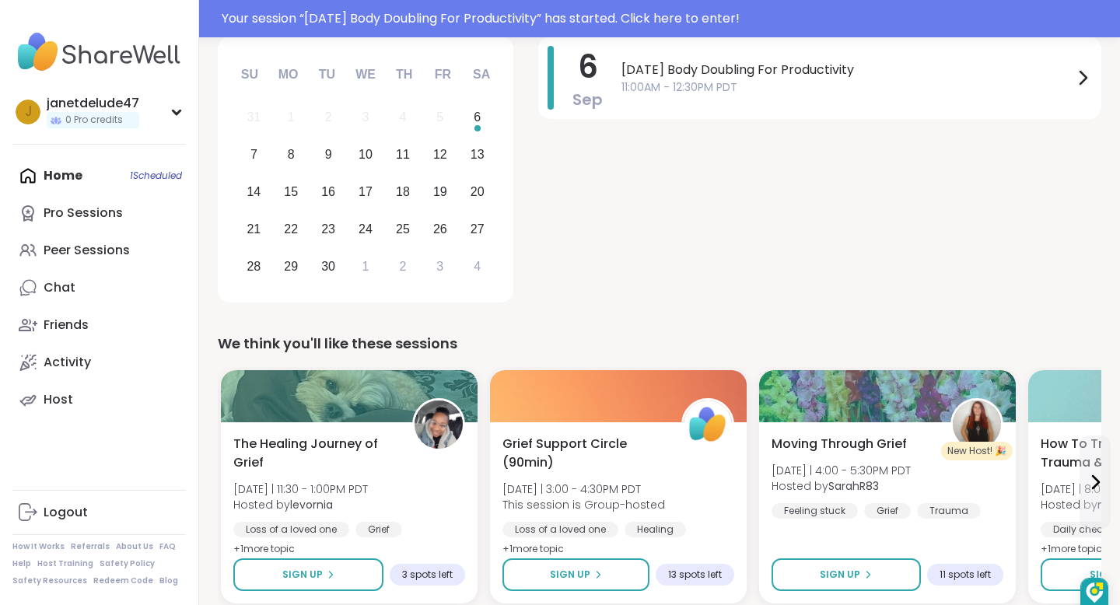
click at [642, 209] on div "[DATE] [DATE] Body Doubling For Productivity 11:00AM - 12:30PM PDT" at bounding box center [819, 173] width 563 height 272
click at [668, 23] on div "Your session “ [DATE] Body Doubling For Productivity ” has started. Click here …" at bounding box center [666, 18] width 889 height 19
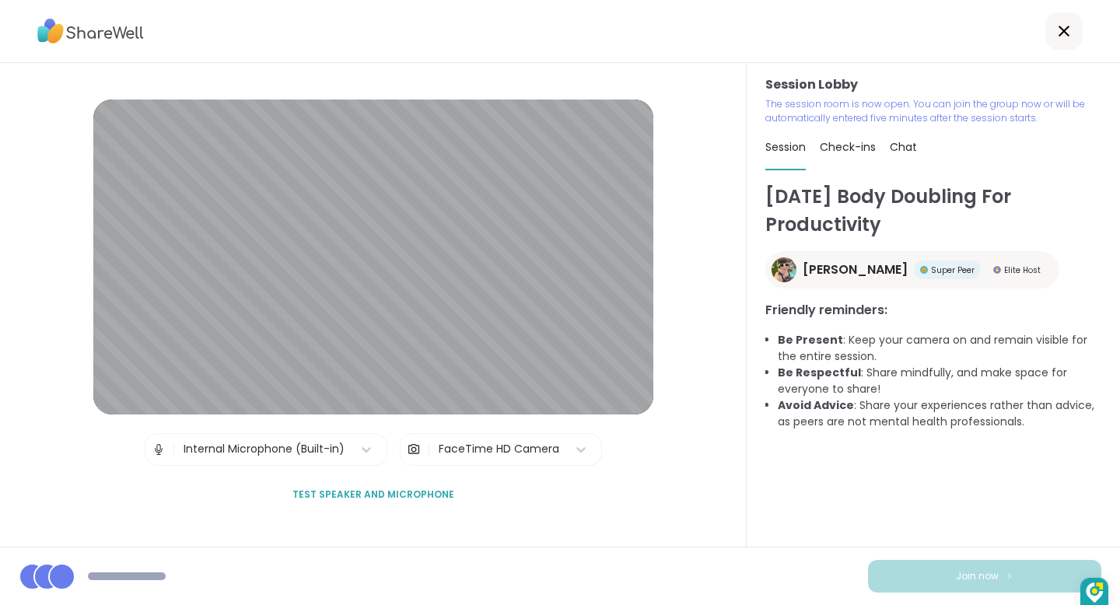
click at [682, 309] on div "Session Lobby | Internal Microphone (Built-in) | FaceTime HD Camera Test speake…" at bounding box center [373, 305] width 747 height 484
click at [663, 537] on div "Session Lobby | Internal Microphone (Built-in) | FaceTime HD Camera Test speake…" at bounding box center [373, 305] width 747 height 484
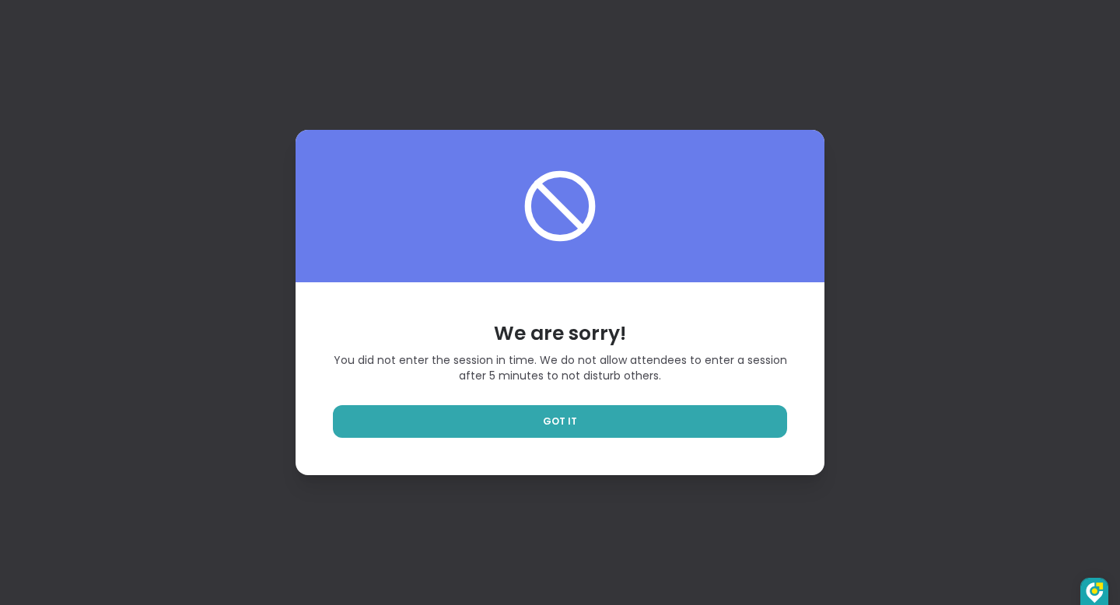
click at [665, 516] on div "We are sorry! You did not enter the session in time. We do not allow attendees …" at bounding box center [560, 302] width 1120 height 605
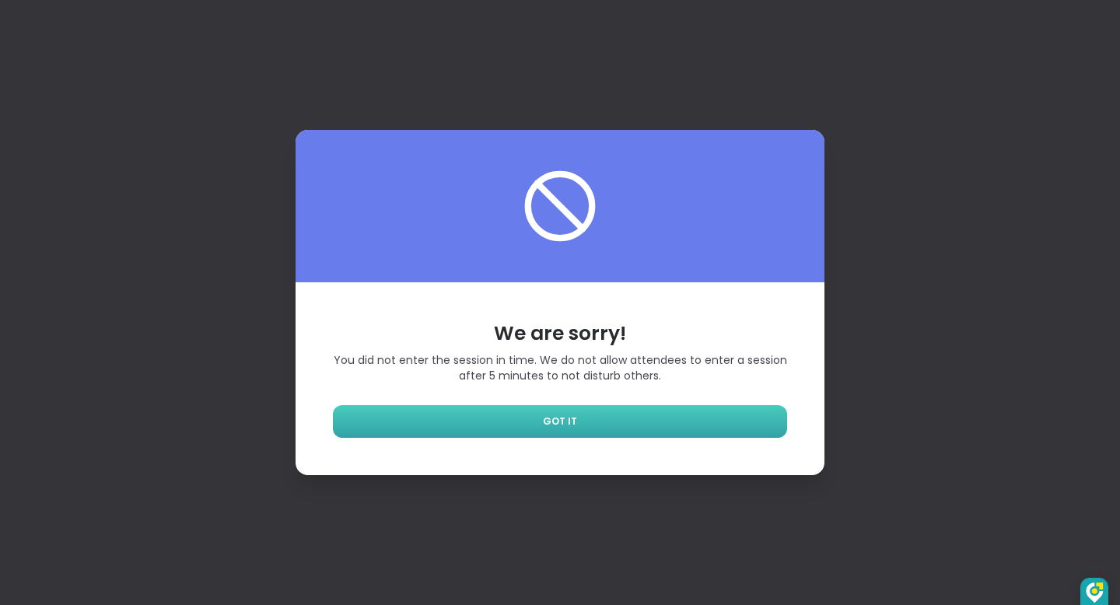
click at [581, 416] on link "GOT IT" at bounding box center [560, 421] width 454 height 33
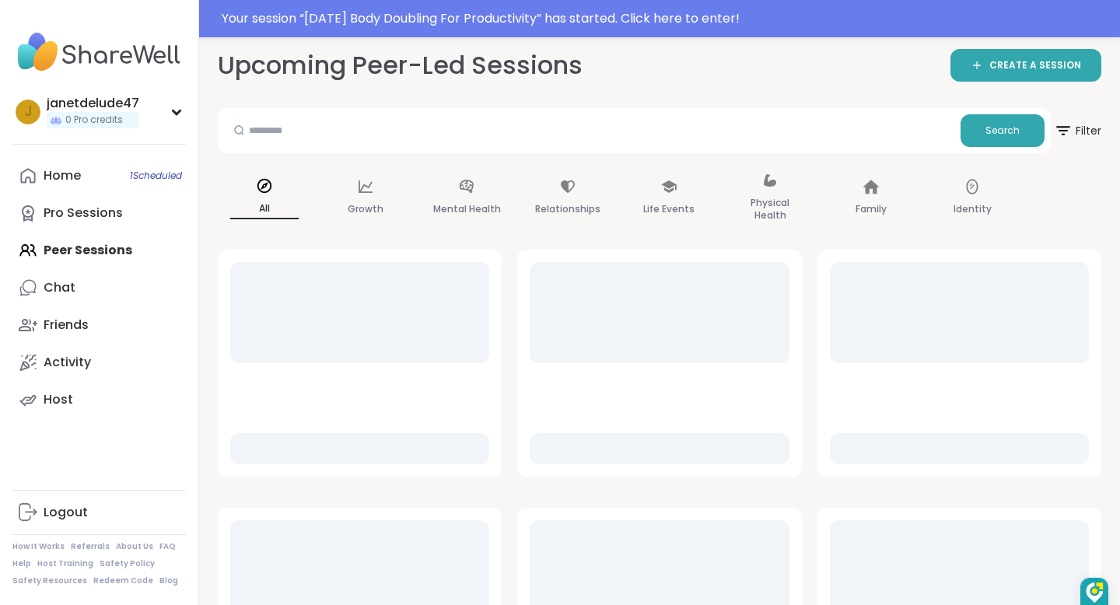
scroll to position [52, 0]
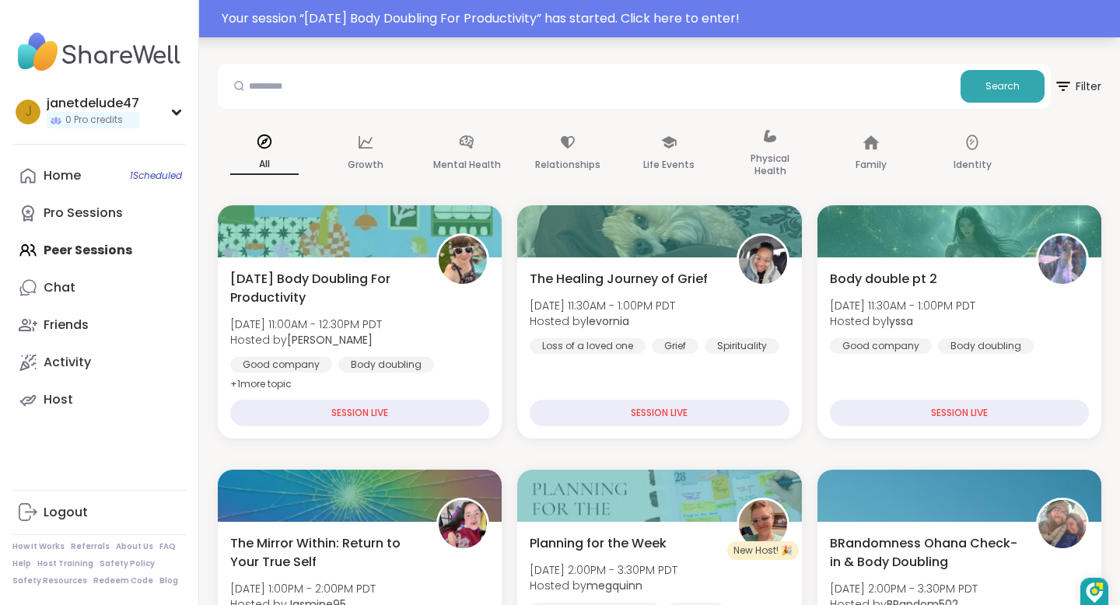
click at [671, 17] on div "Your session “ [DATE] Body Doubling For Productivity ” has started. Click here …" at bounding box center [666, 18] width 889 height 19
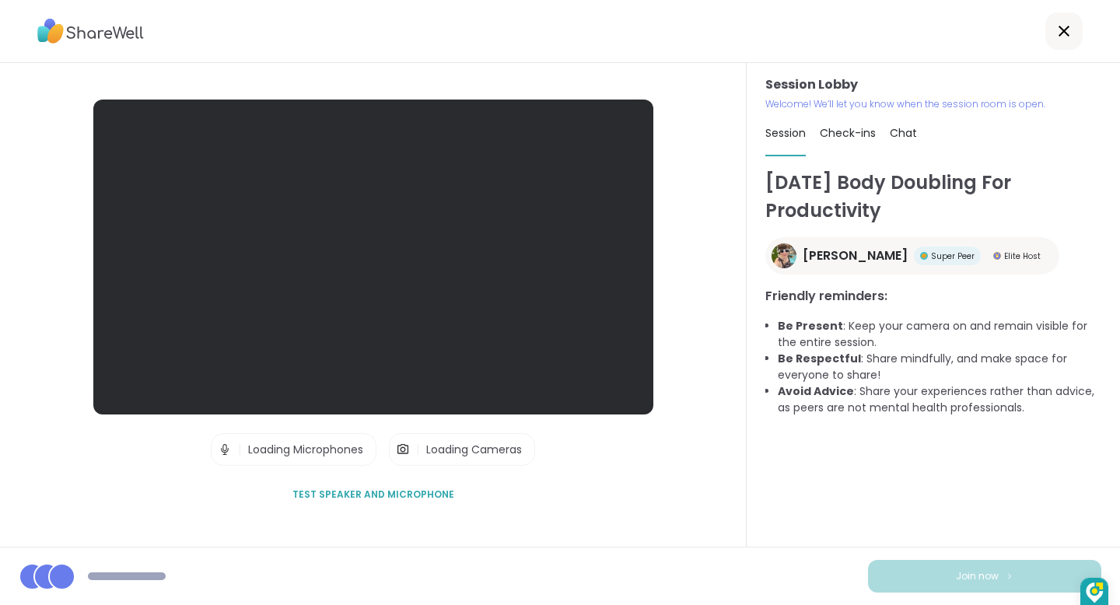
click at [671, 17] on div at bounding box center [560, 31] width 1120 height 63
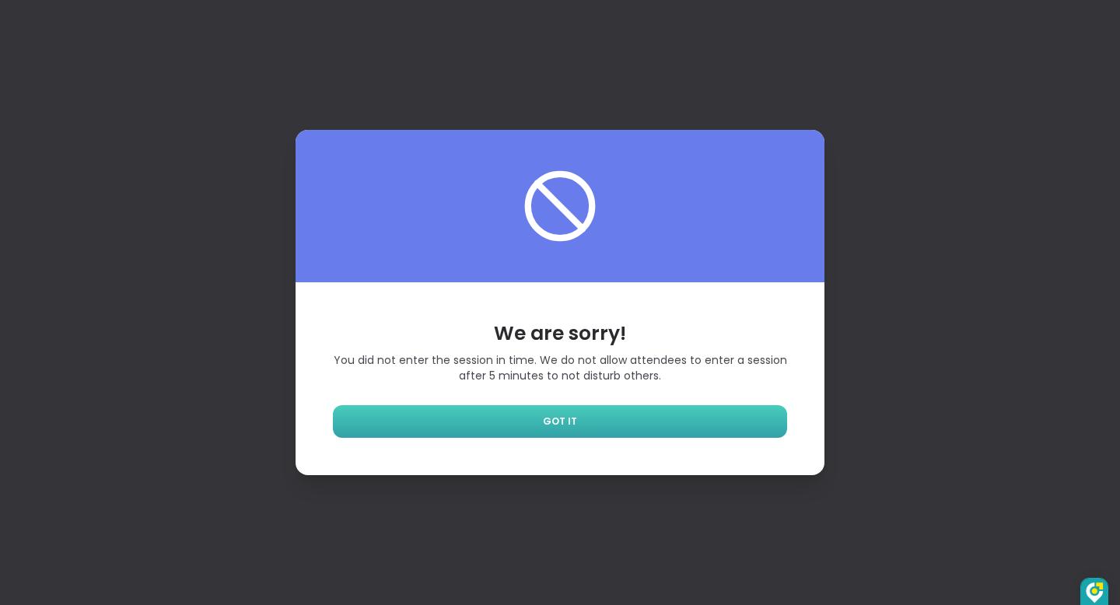
click at [563, 422] on span "GOT IT" at bounding box center [560, 422] width 34 height 14
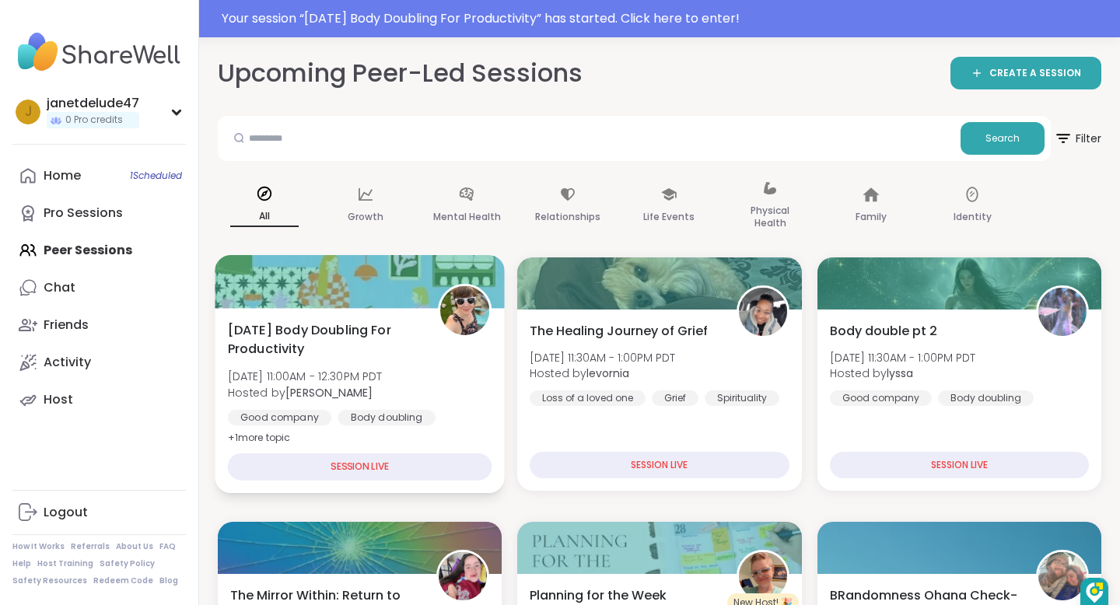
click at [373, 463] on div "SESSION LIVE" at bounding box center [360, 467] width 265 height 27
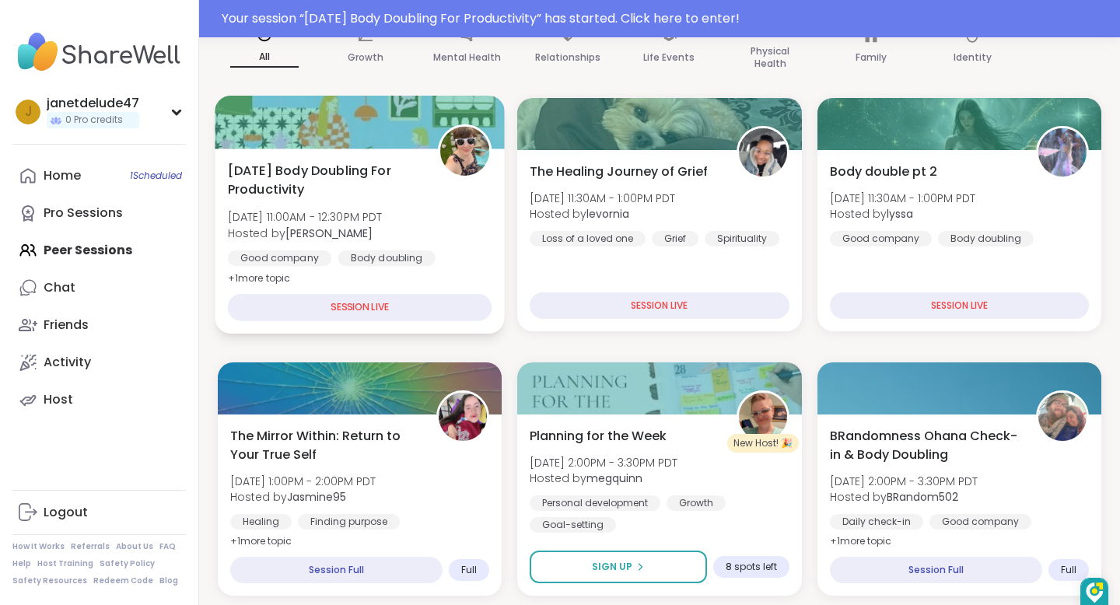
scroll to position [157, 0]
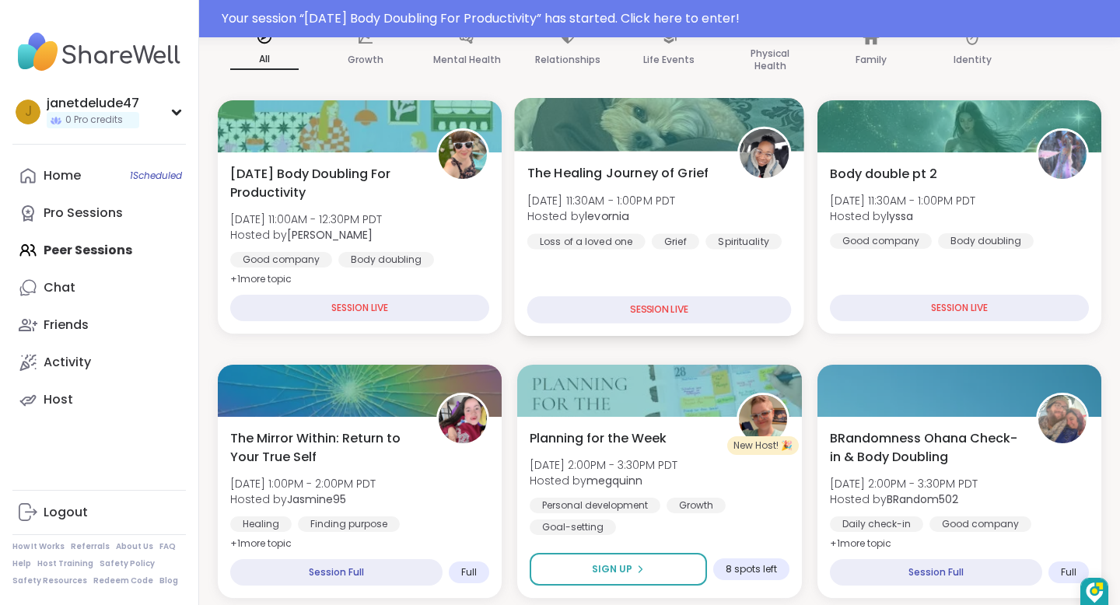
click at [683, 307] on div "SESSION LIVE" at bounding box center [659, 309] width 265 height 27
click at [683, 308] on div "SESSION LIVE" at bounding box center [659, 309] width 265 height 27
click at [672, 18] on div "Your session “ [DATE] Body Doubling For Productivity ” has started. Click here …" at bounding box center [666, 18] width 889 height 19
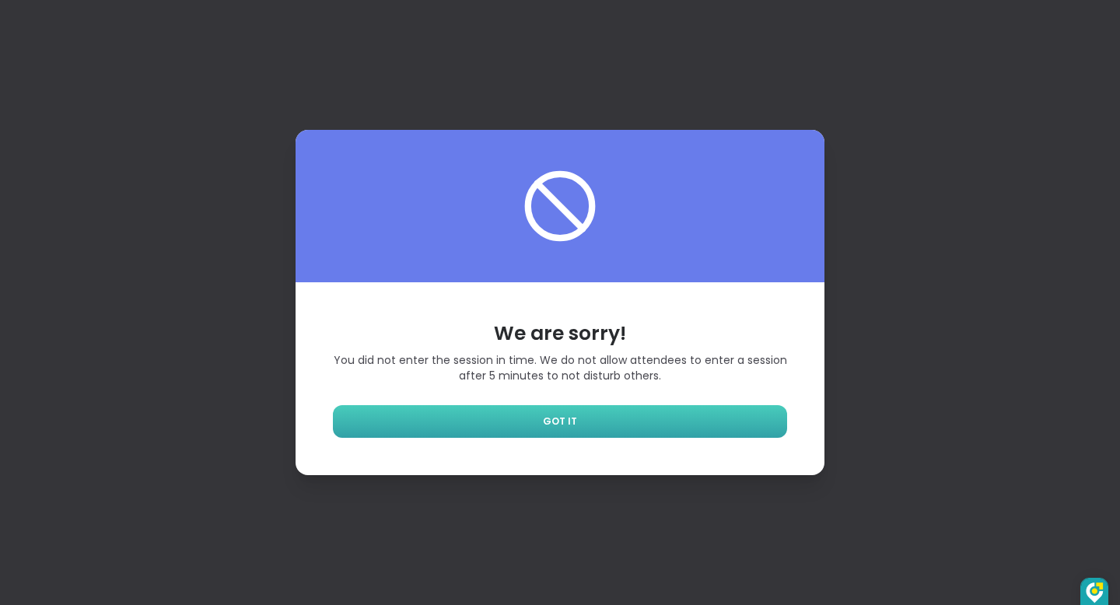
click at [579, 423] on link "GOT IT" at bounding box center [560, 421] width 454 height 33
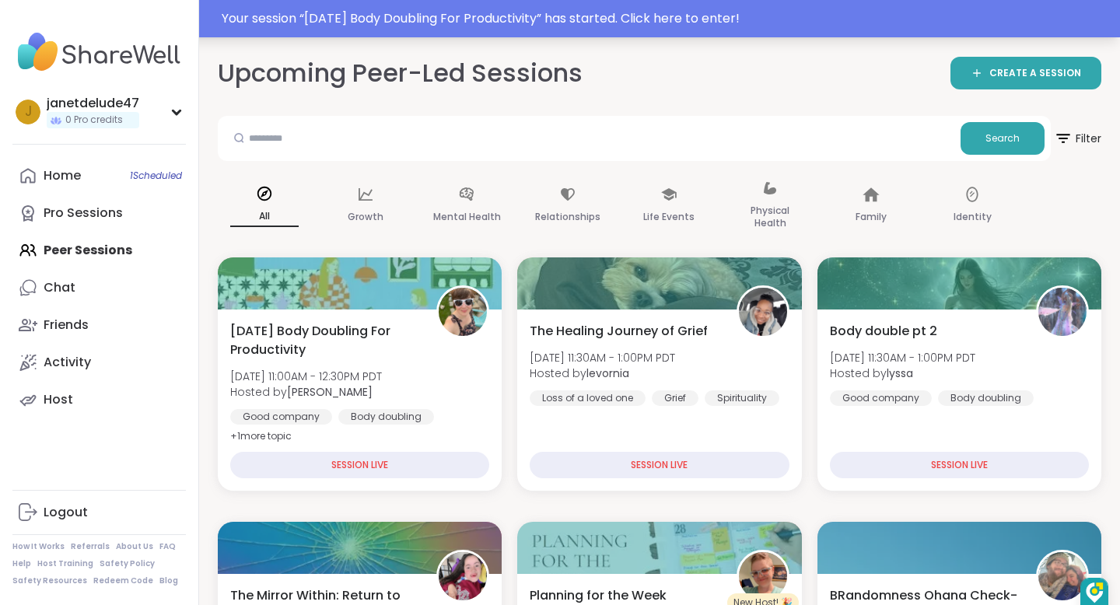
click at [588, 18] on div "Your session “ [DATE] Body Doubling For Productivity ” has started. Click here …" at bounding box center [666, 18] width 889 height 19
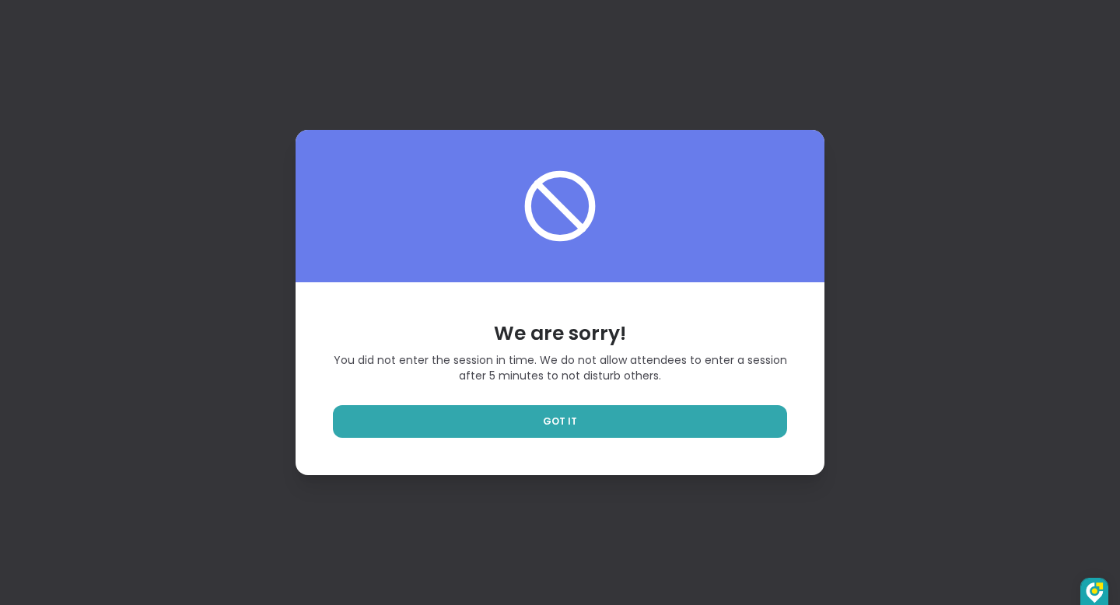
click at [859, 145] on div "We are sorry! You did not enter the session in time. We do not allow attendees …" at bounding box center [560, 302] width 1120 height 605
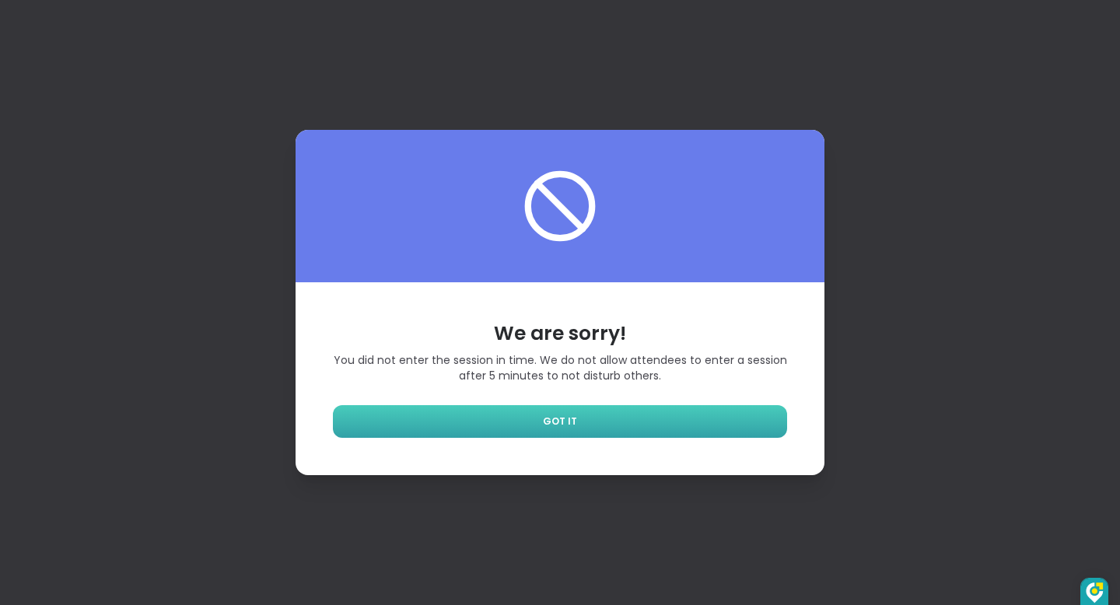
click at [617, 425] on link "GOT IT" at bounding box center [560, 421] width 454 height 33
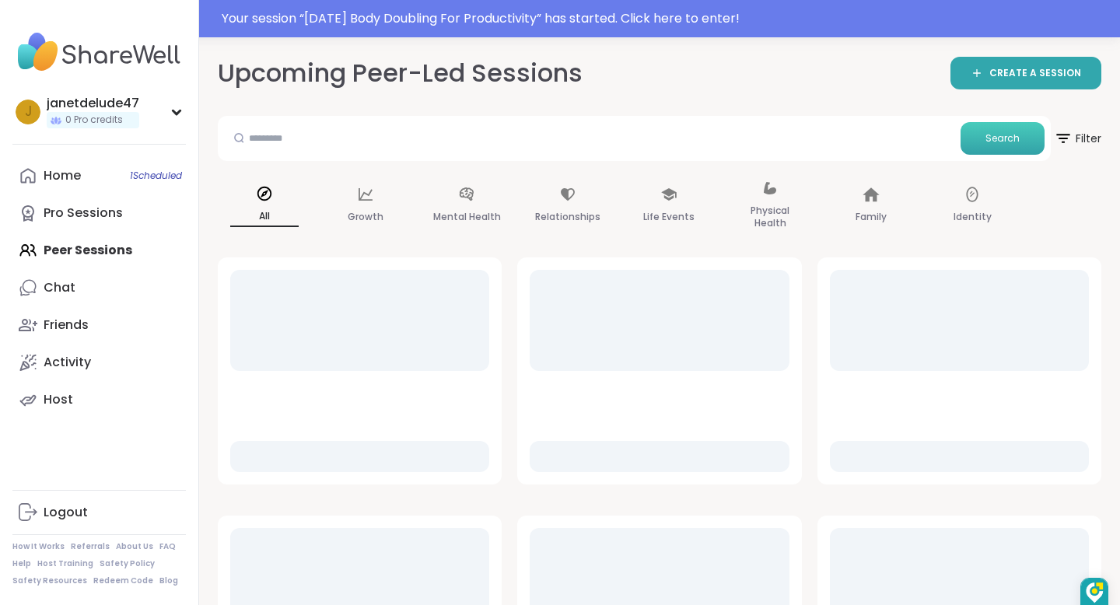
click at [1020, 134] on button "Search" at bounding box center [1003, 138] width 84 height 33
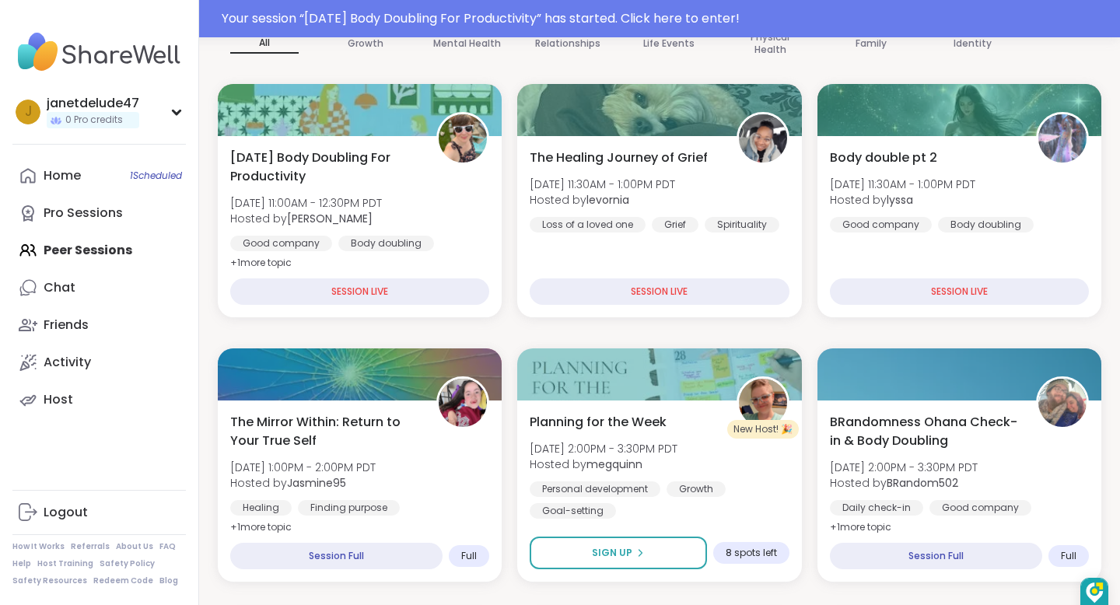
scroll to position [173, 0]
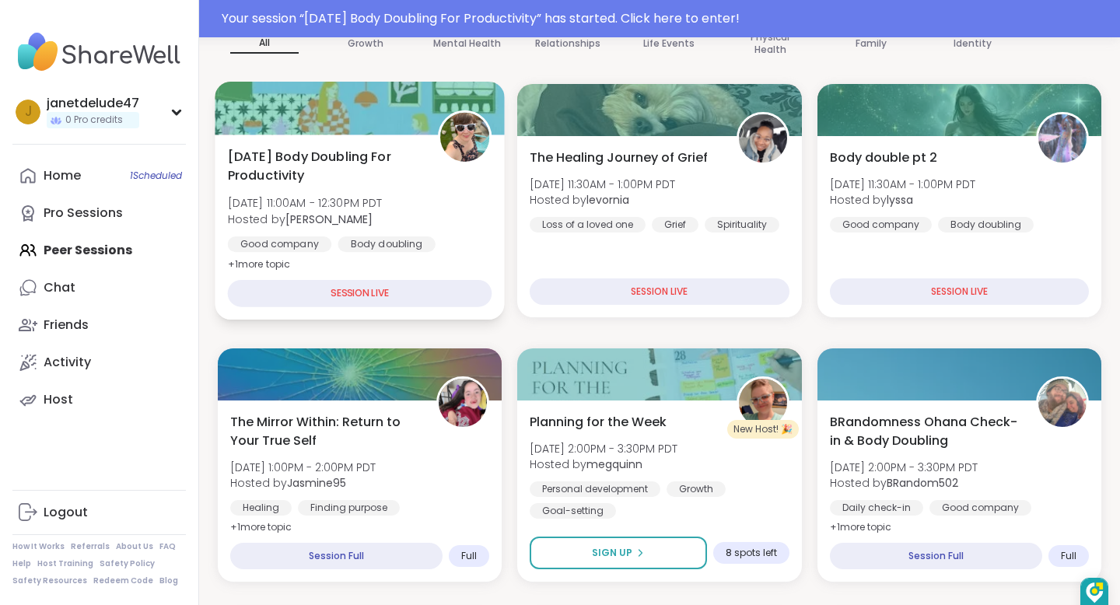
click at [364, 293] on div "SESSION LIVE" at bounding box center [360, 293] width 265 height 27
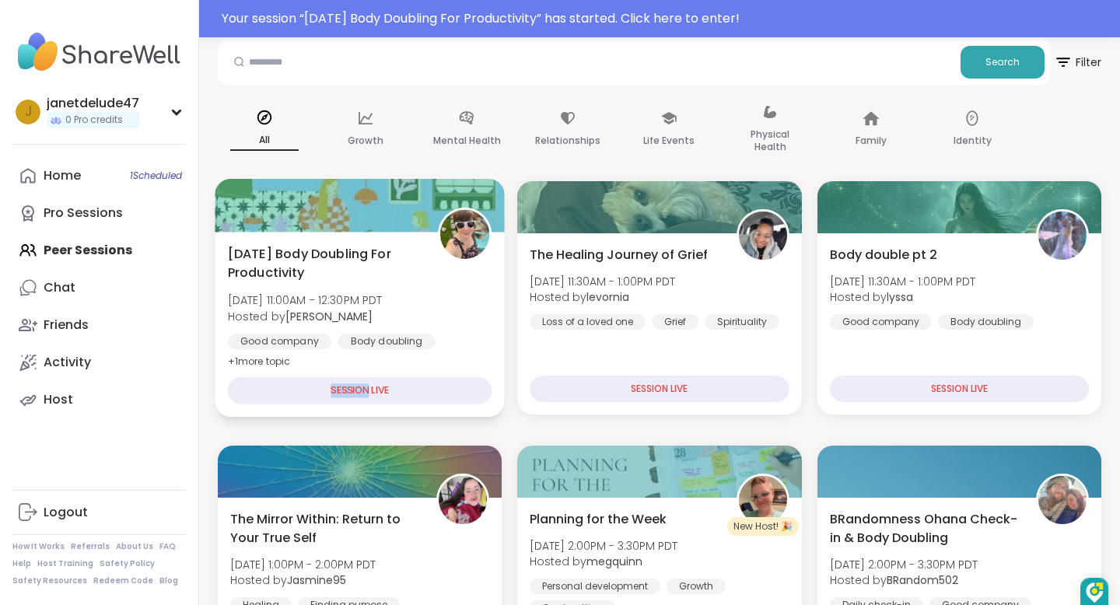
scroll to position [77, 0]
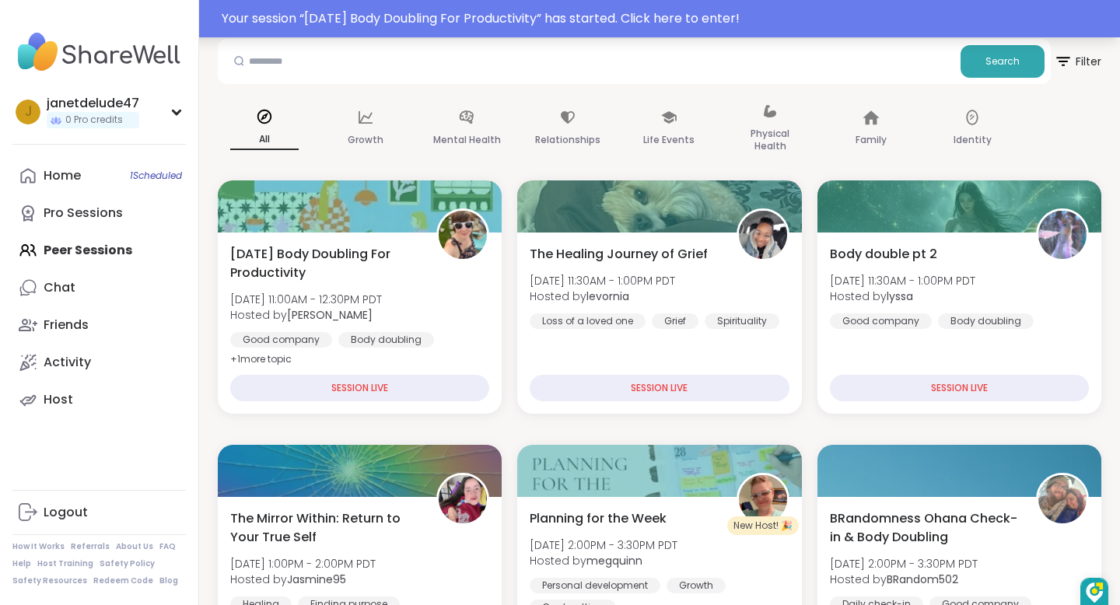
click at [551, 17] on div "Your session “ [DATE] Body Doubling For Productivity ” has started. Click here …" at bounding box center [666, 18] width 889 height 19
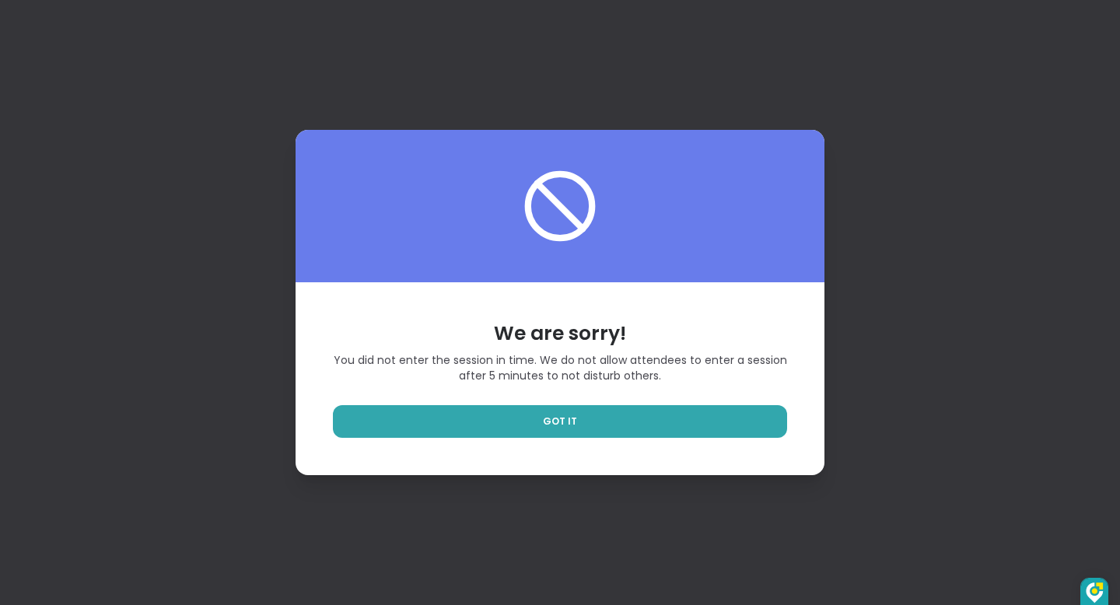
click at [906, 86] on div "We are sorry! You did not enter the session in time. We do not allow attendees …" at bounding box center [560, 302] width 1120 height 605
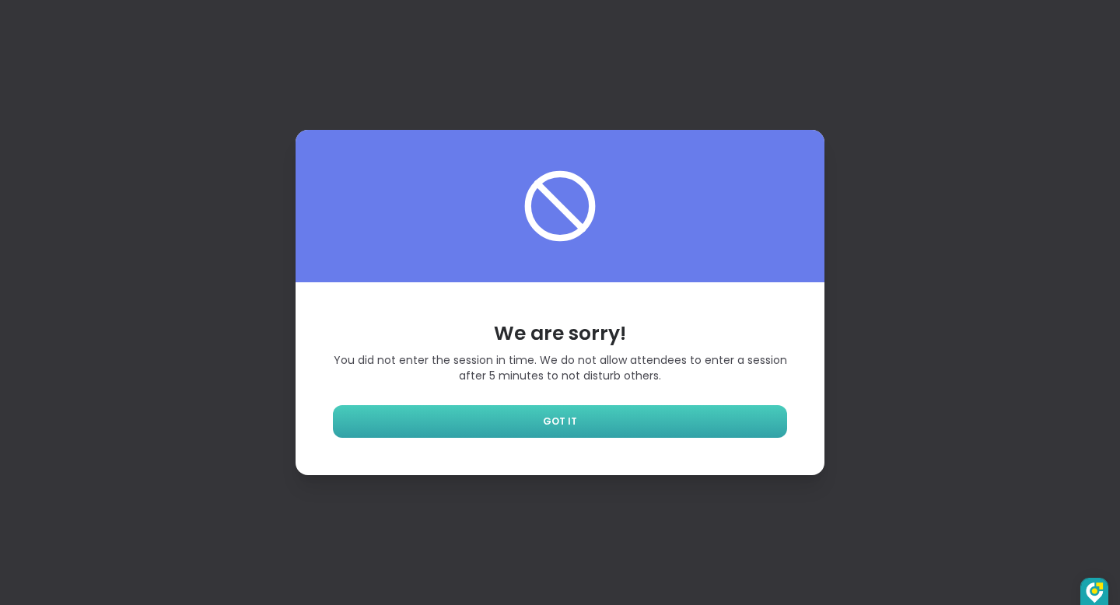
click at [648, 420] on link "GOT IT" at bounding box center [560, 421] width 454 height 33
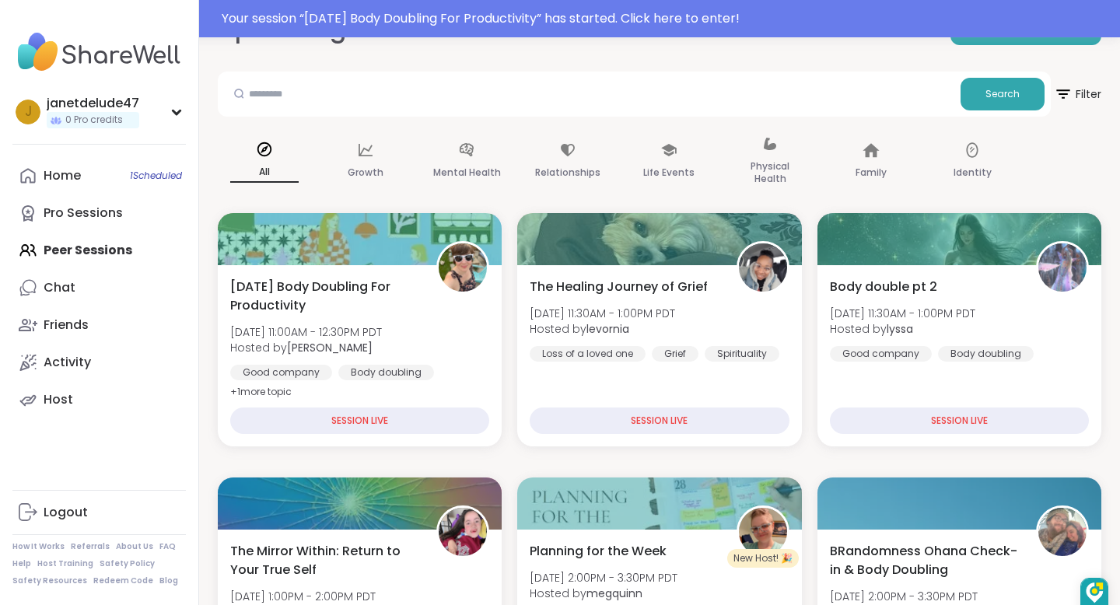
scroll to position [47, 0]
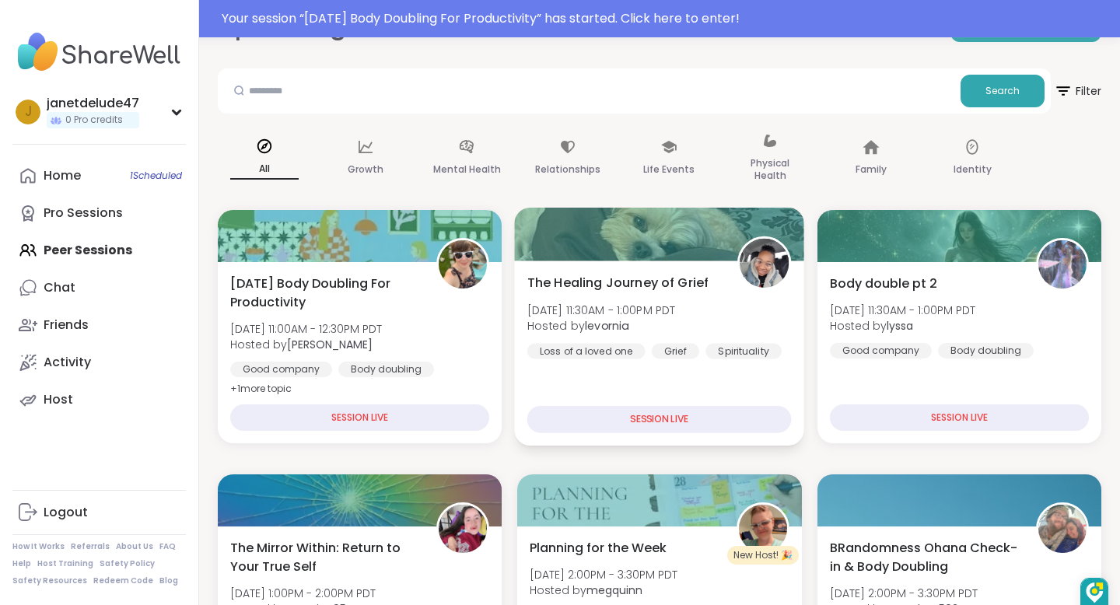
click at [661, 416] on div "SESSION LIVE" at bounding box center [659, 419] width 265 height 27
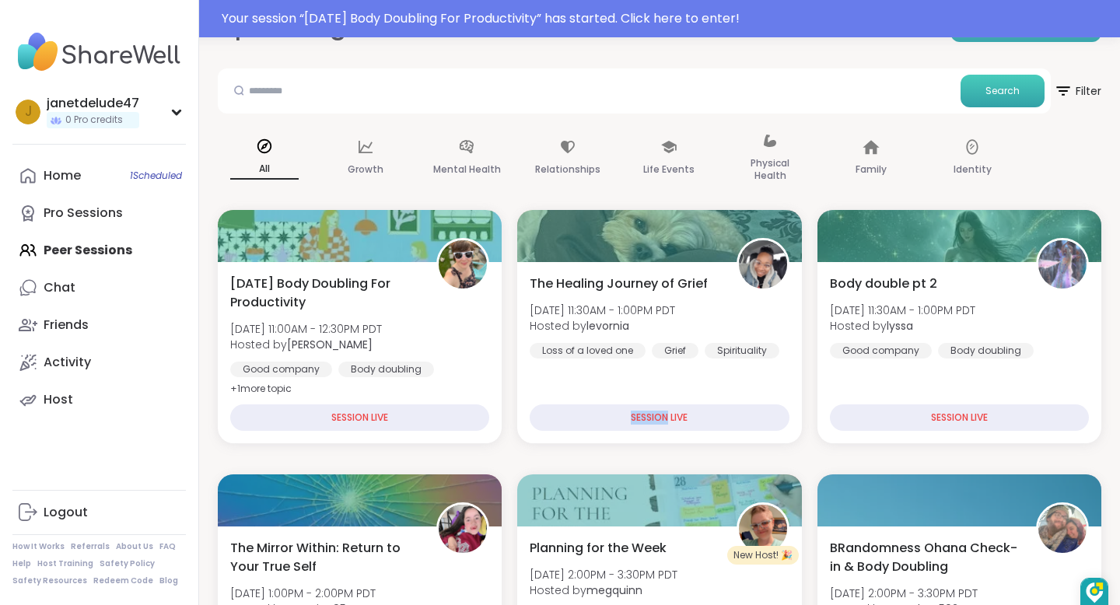
click at [1015, 87] on span "Search" at bounding box center [1003, 91] width 34 height 14
click at [1007, 89] on span "Search" at bounding box center [1003, 91] width 34 height 14
click at [75, 228] on link "Pro Sessions" at bounding box center [98, 212] width 173 height 37
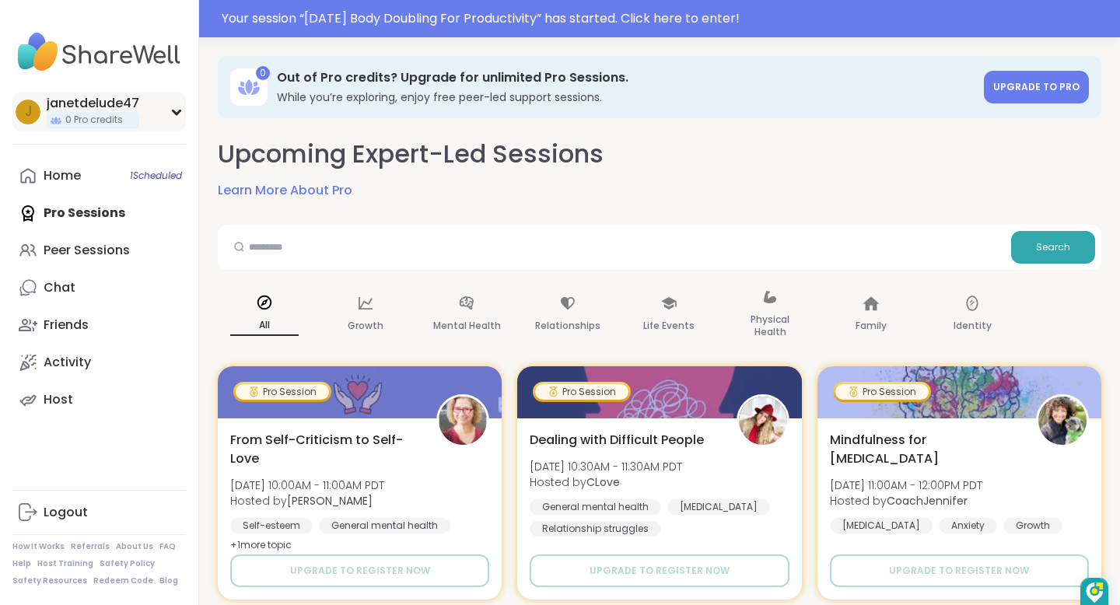
click at [104, 120] on span "0 Pro credits" at bounding box center [94, 120] width 58 height 13
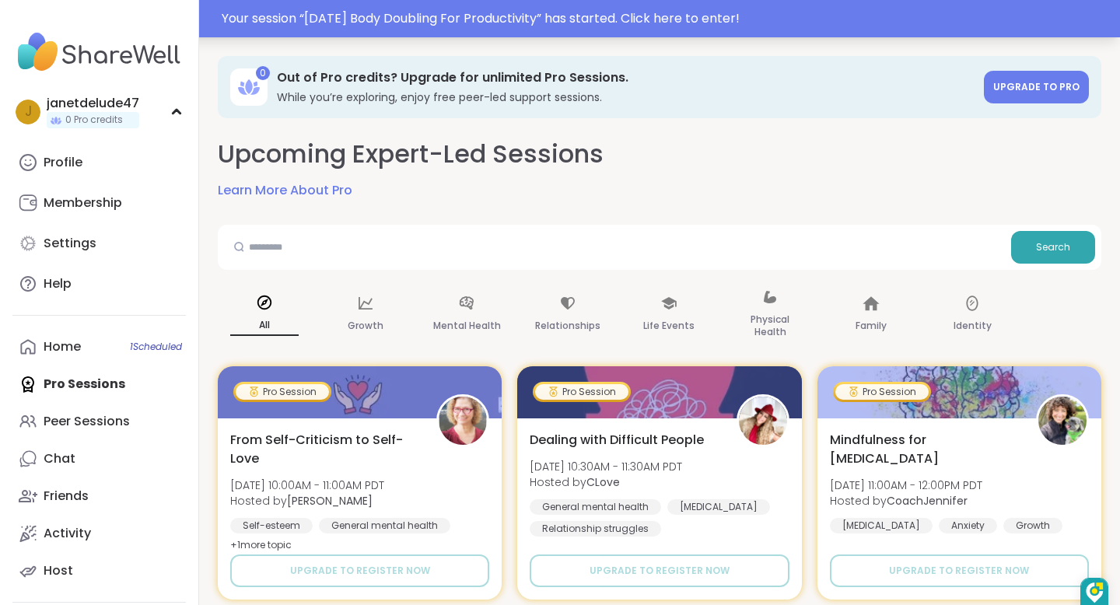
click at [717, 16] on div "Your session “ [DATE] Body Doubling For Productivity ” has started. Click here …" at bounding box center [666, 18] width 889 height 19
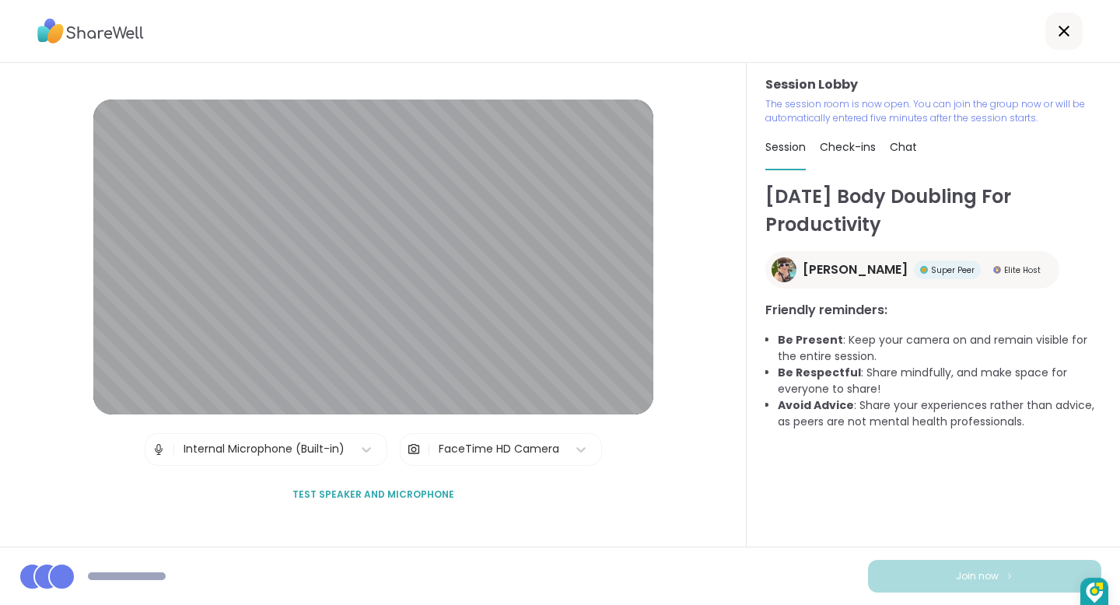
click at [708, 204] on div "Session Lobby | Internal Microphone (Built-in) | FaceTime HD Camera Test speake…" at bounding box center [373, 305] width 747 height 484
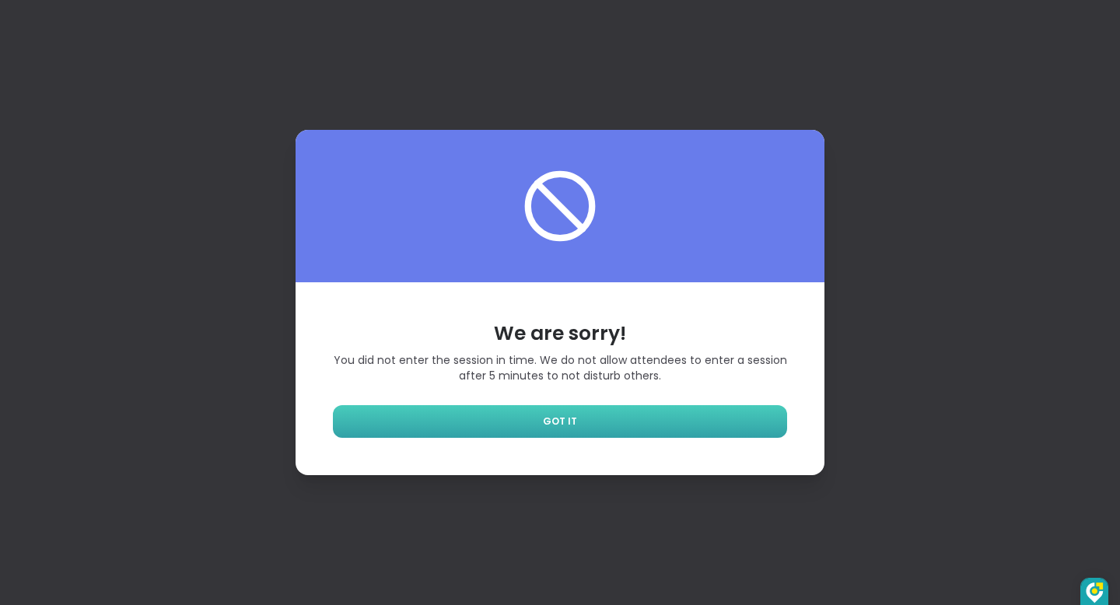
click at [679, 415] on link "GOT IT" at bounding box center [560, 421] width 454 height 33
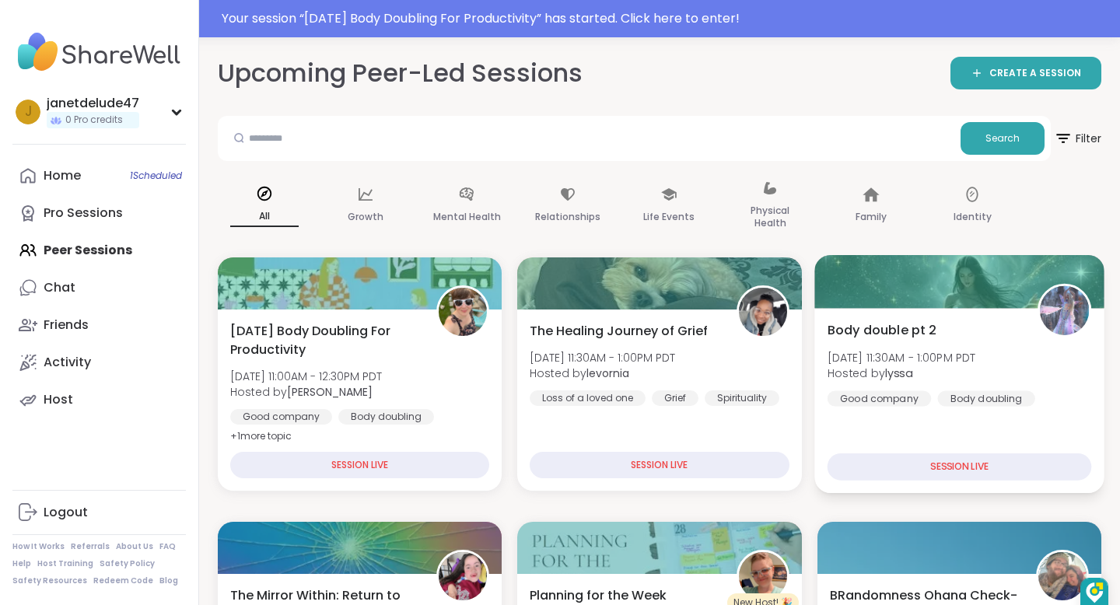
click at [983, 463] on div "SESSION LIVE" at bounding box center [959, 467] width 265 height 27
click at [893, 371] on b "lyssa" at bounding box center [898, 374] width 27 height 16
click at [893, 371] on div "Body doubling" at bounding box center [861, 368] width 92 height 16
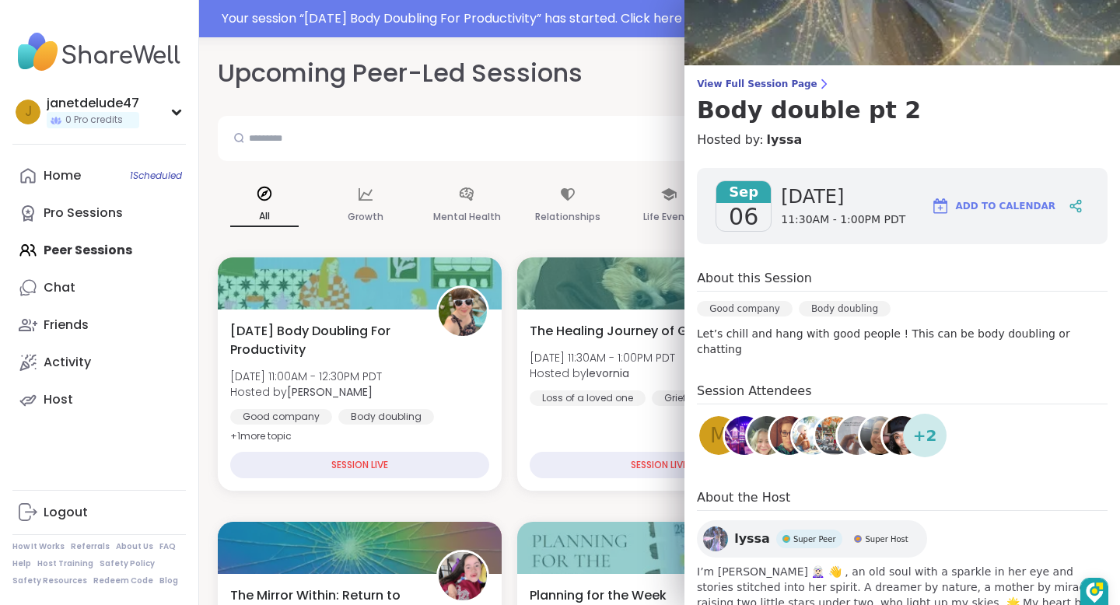
scroll to position [117, 0]
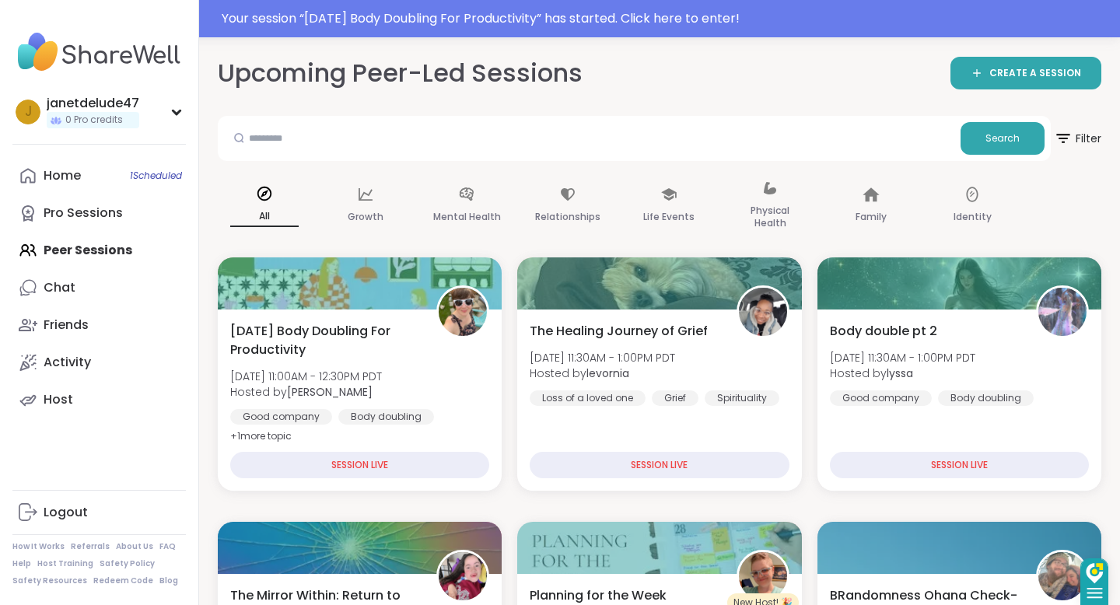
click at [1094, 586] on icon at bounding box center [1095, 593] width 16 height 16
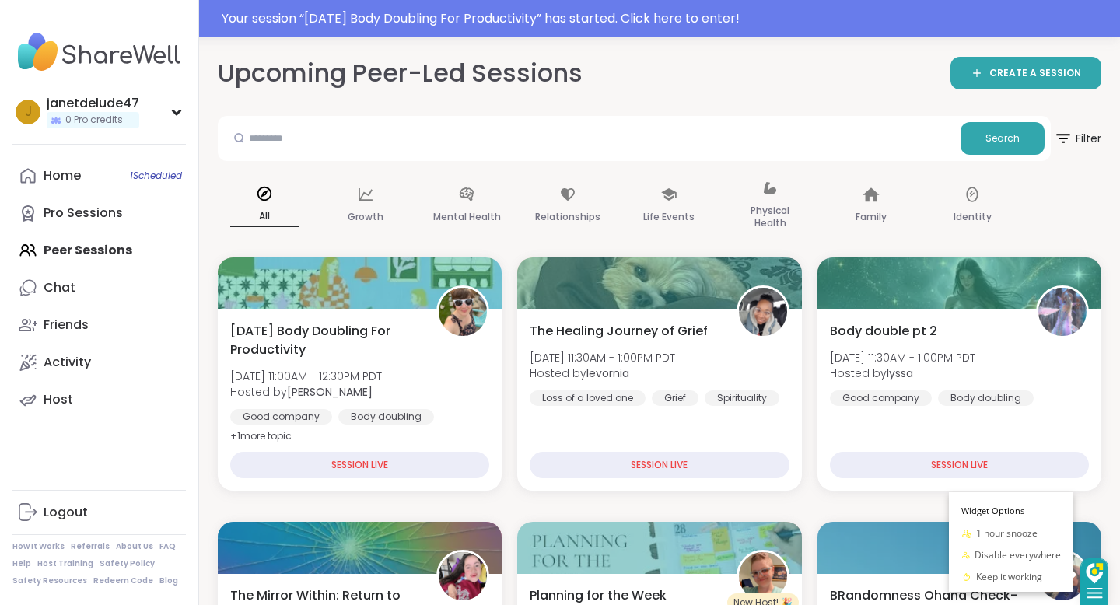
click at [1094, 586] on icon at bounding box center [1095, 593] width 16 height 16
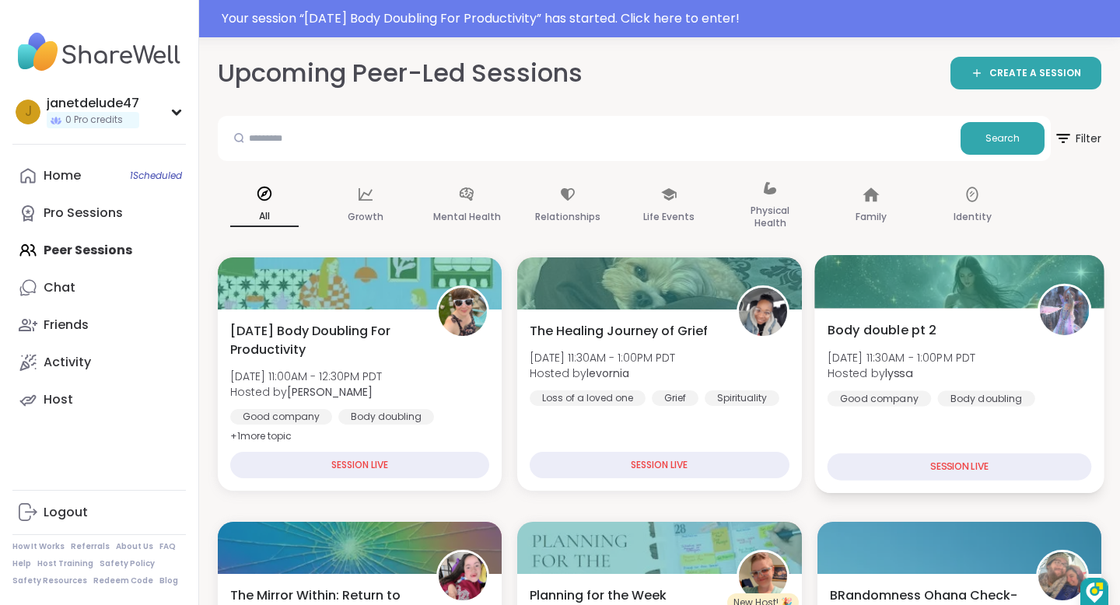
click at [951, 460] on div "SESSION LIVE" at bounding box center [959, 467] width 265 height 27
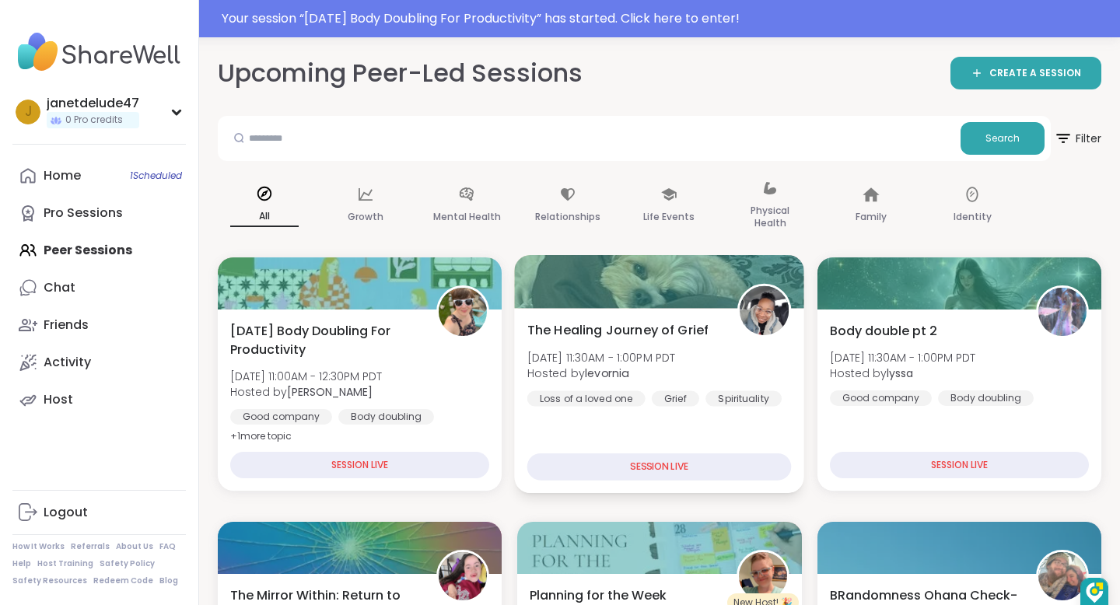
click at [671, 462] on div "SESSION LIVE" at bounding box center [659, 467] width 265 height 27
click at [653, 314] on div "The Healing Journey of [PERSON_NAME][DATE] 11:30AM - 1:00PM PDT Hosted by levor…" at bounding box center [660, 400] width 290 height 185
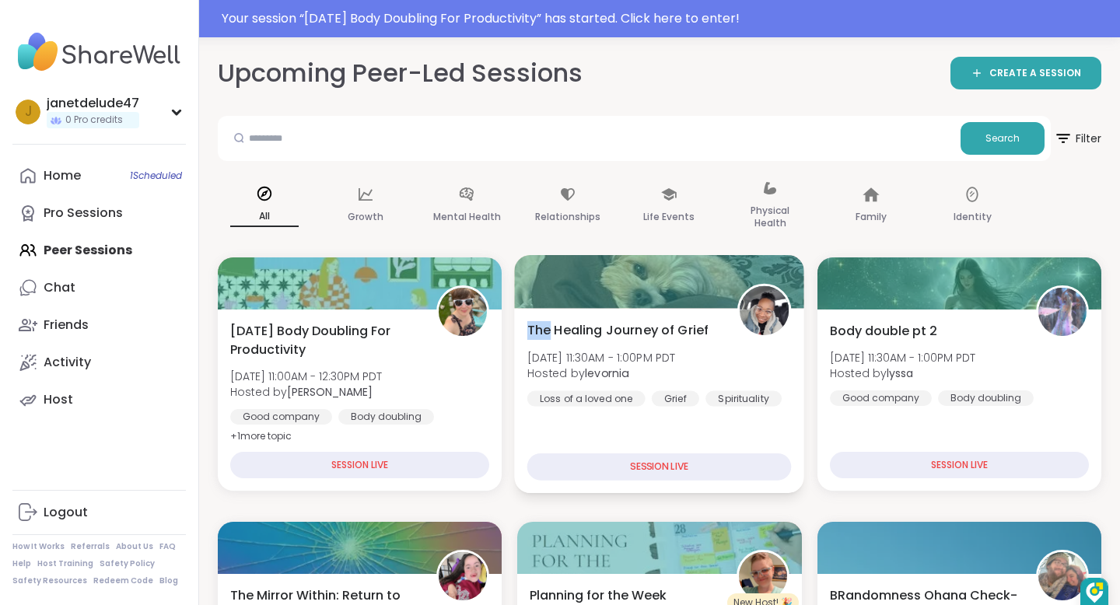
click at [655, 289] on div at bounding box center [660, 281] width 290 height 53
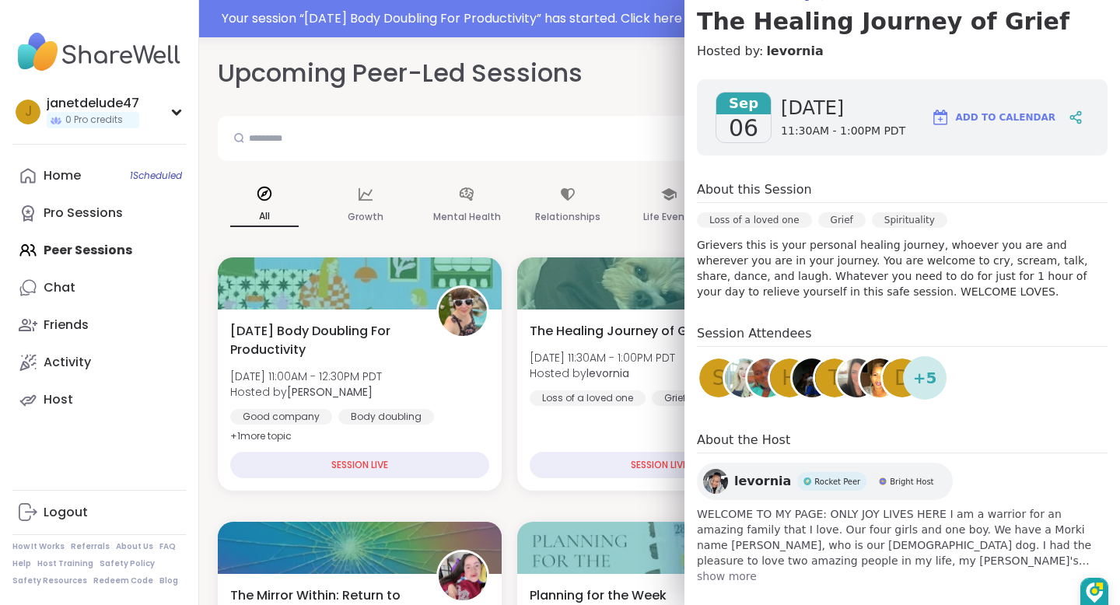
scroll to position [164, 0]
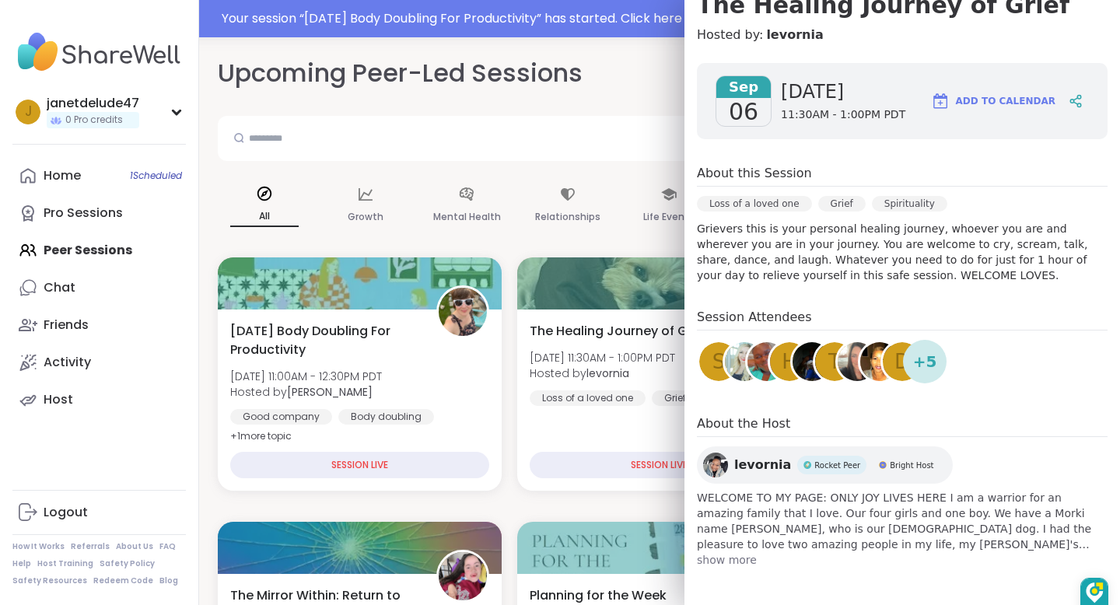
click at [930, 367] on span "+ 5" at bounding box center [925, 361] width 24 height 23
click at [984, 101] on span "Add to Calendar" at bounding box center [1006, 101] width 100 height 14
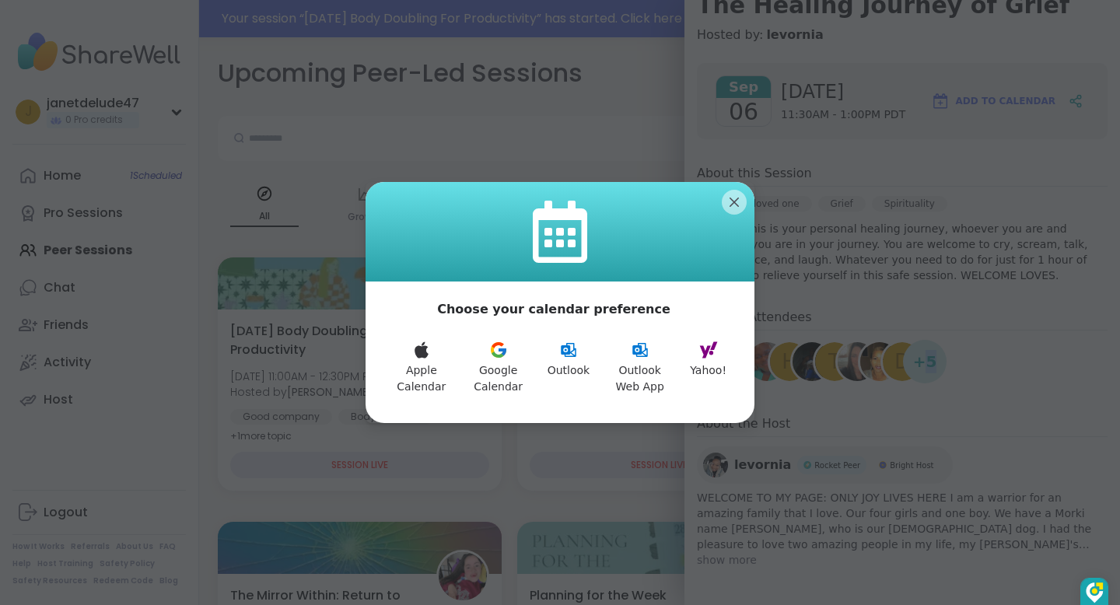
click at [721, 235] on div at bounding box center [560, 232] width 389 height 100
click at [499, 352] on icon at bounding box center [498, 350] width 19 height 19
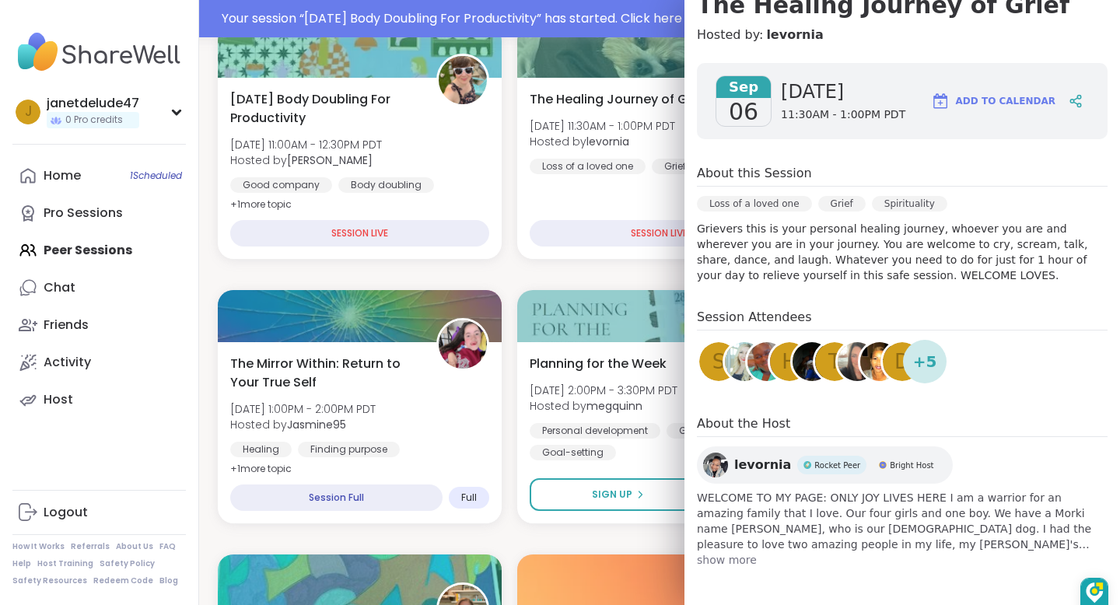
scroll to position [255, 0]
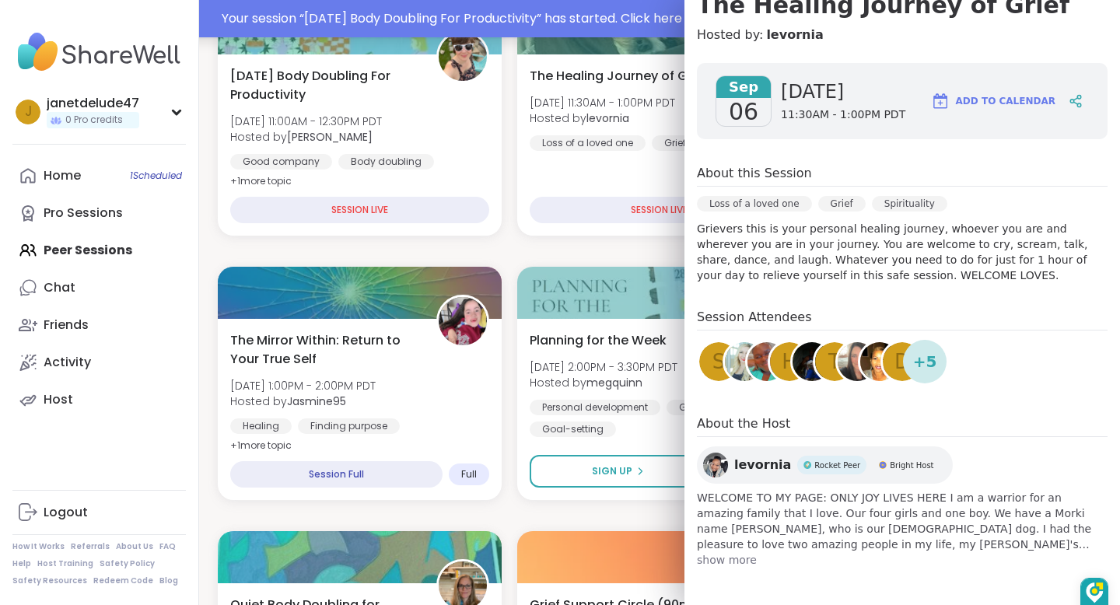
click at [652, 10] on div "Your session “ [DATE] Body Doubling For Productivity ” has started. Click here …" at bounding box center [666, 18] width 889 height 19
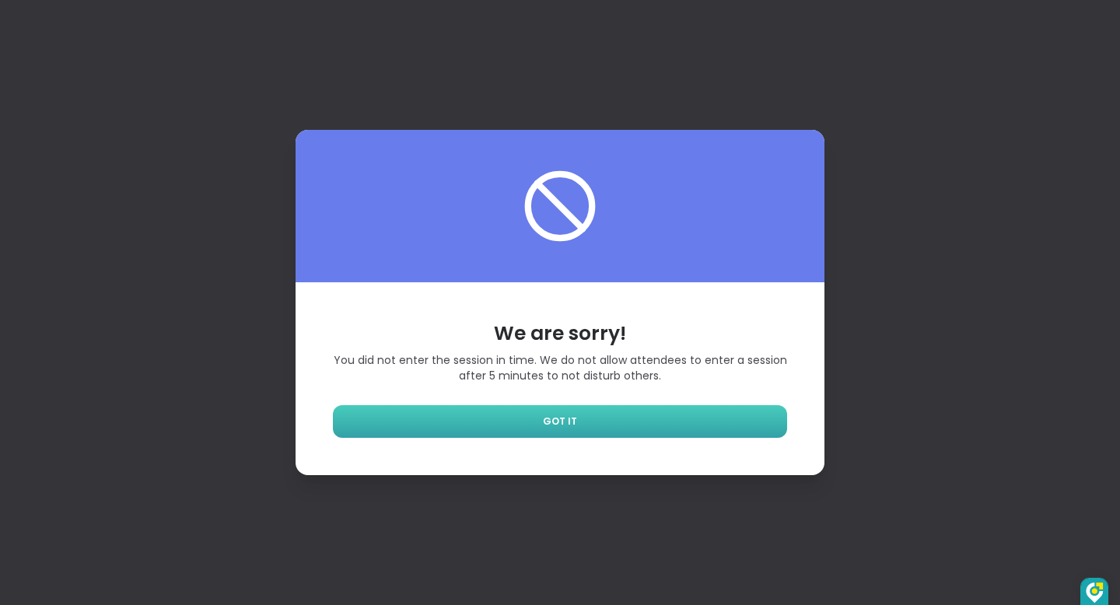
click at [634, 415] on link "GOT IT" at bounding box center [560, 421] width 454 height 33
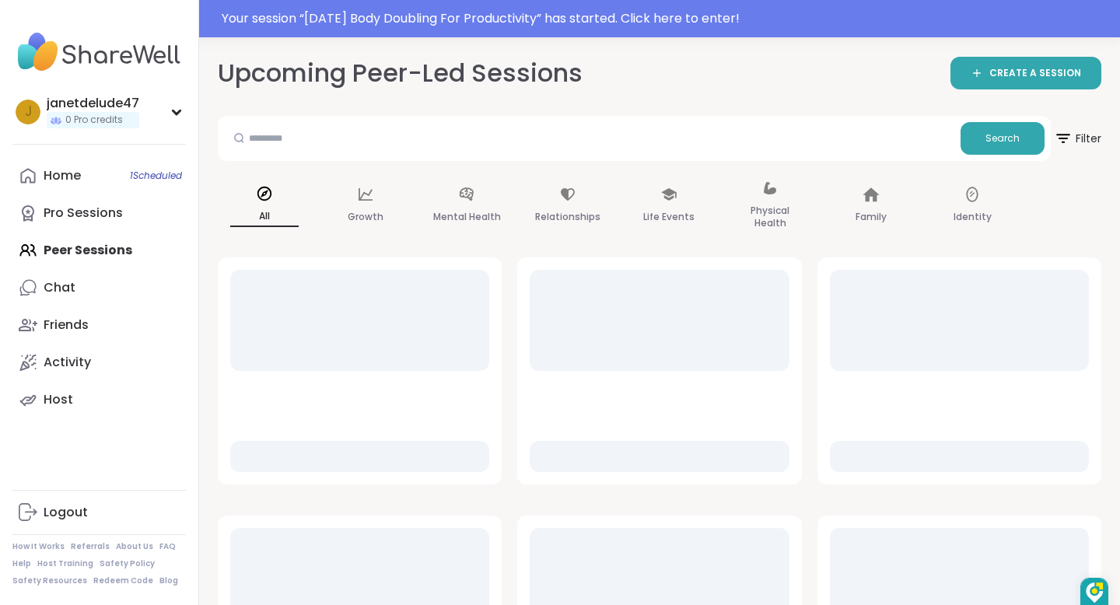
click at [530, 270] on div at bounding box center [530, 270] width 0 height 0
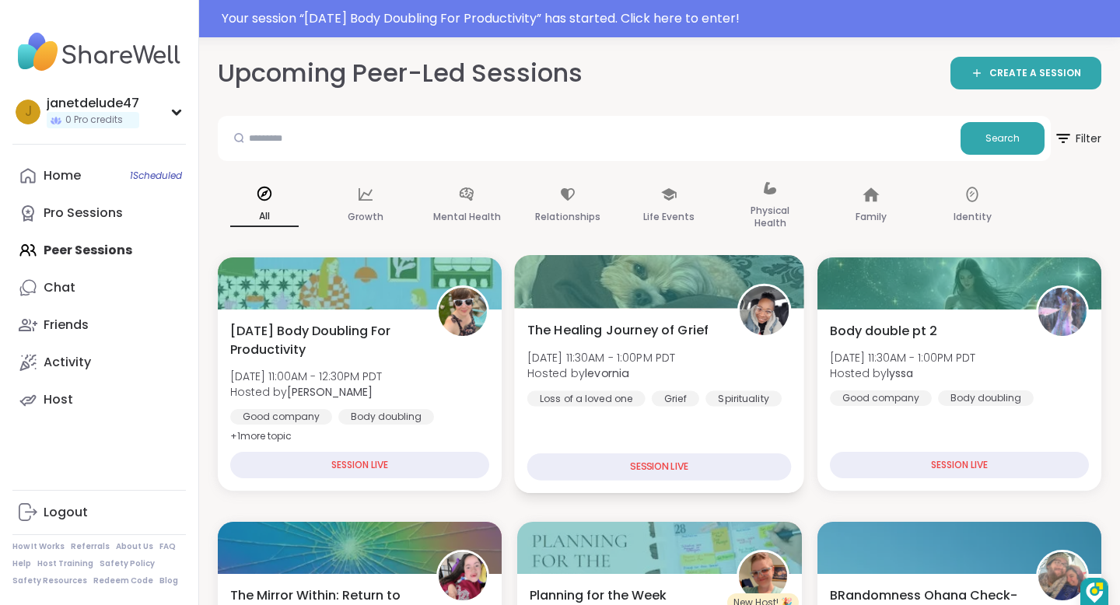
click at [675, 463] on div "SESSION LIVE" at bounding box center [659, 467] width 265 height 27
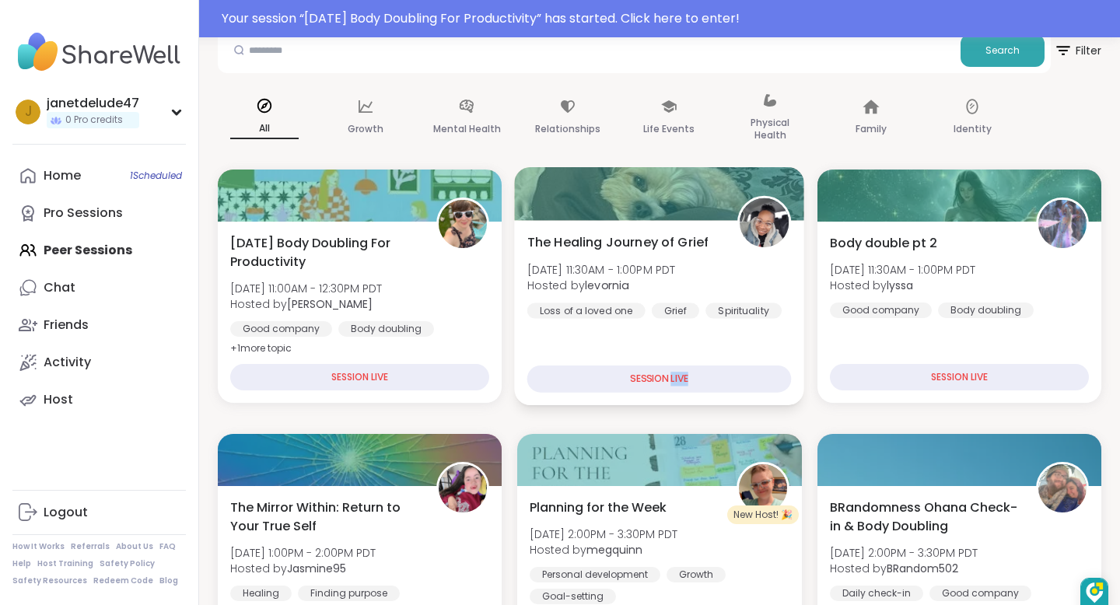
scroll to position [93, 0]
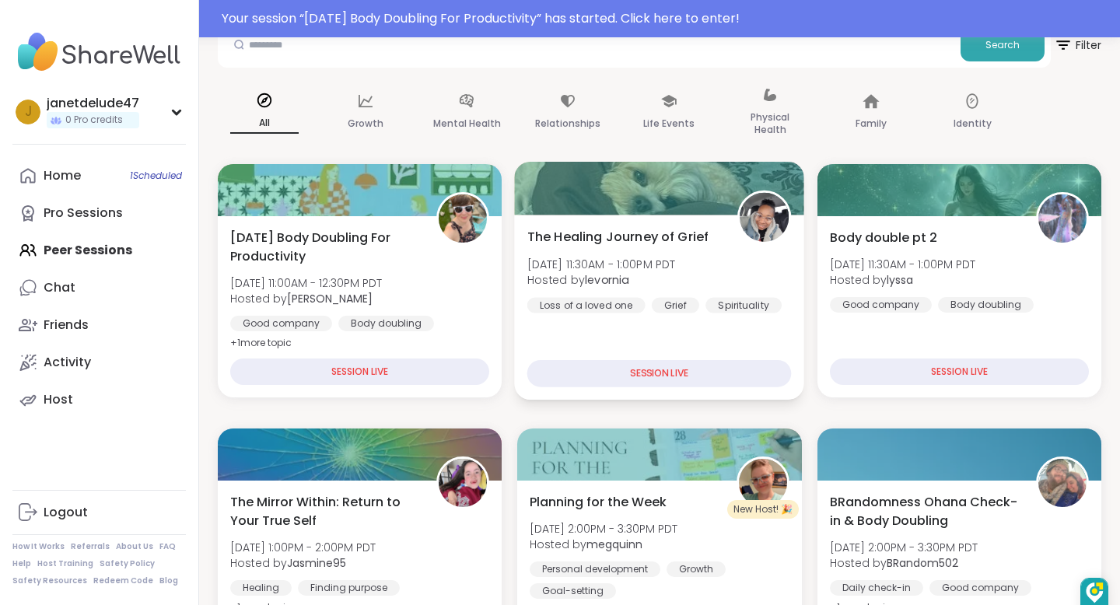
click at [650, 370] on div "SESSION LIVE" at bounding box center [659, 373] width 265 height 27
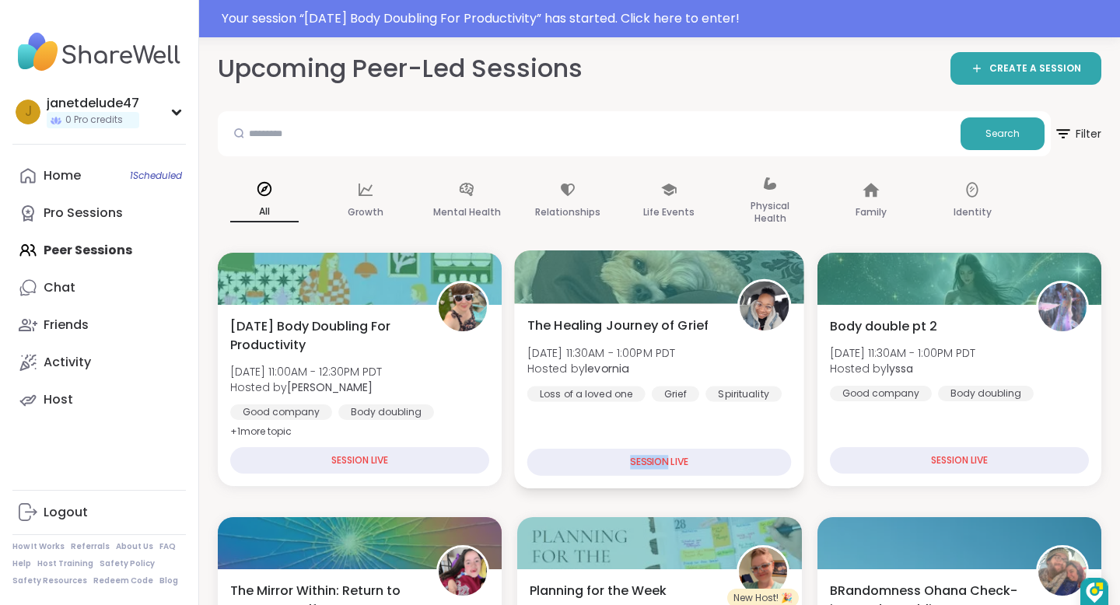
scroll to position [3, 0]
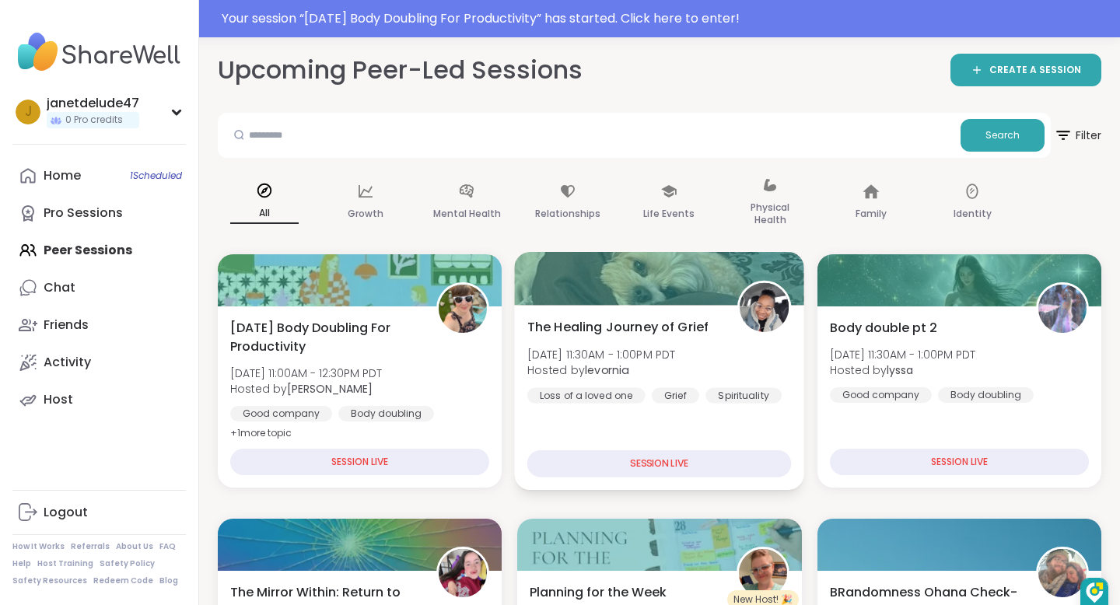
click at [622, 275] on div at bounding box center [660, 278] width 290 height 53
click at [619, 275] on div at bounding box center [660, 278] width 290 height 53
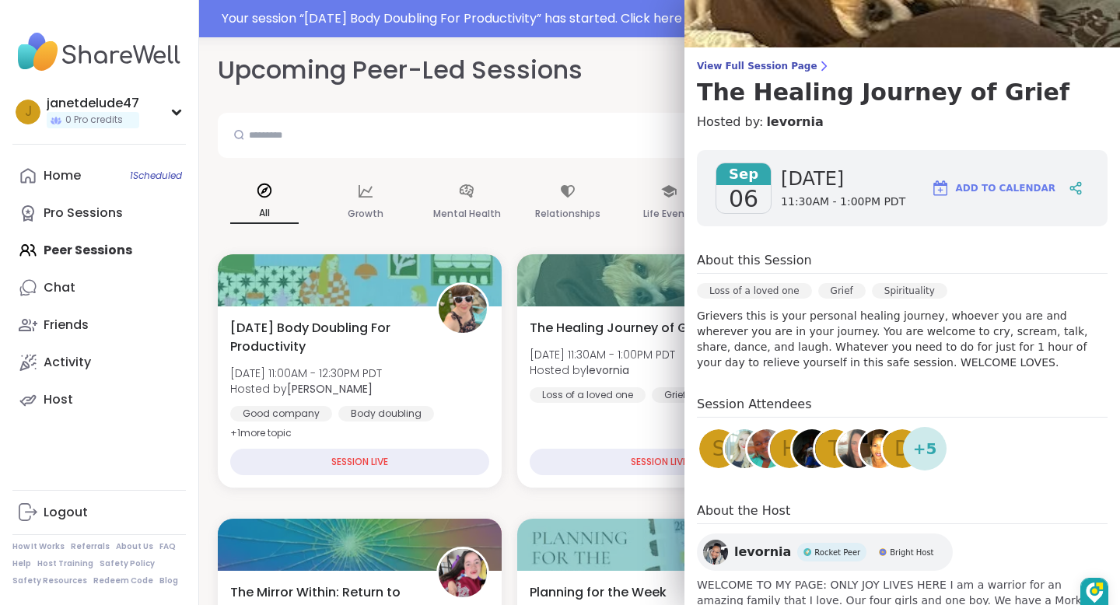
scroll to position [164, 0]
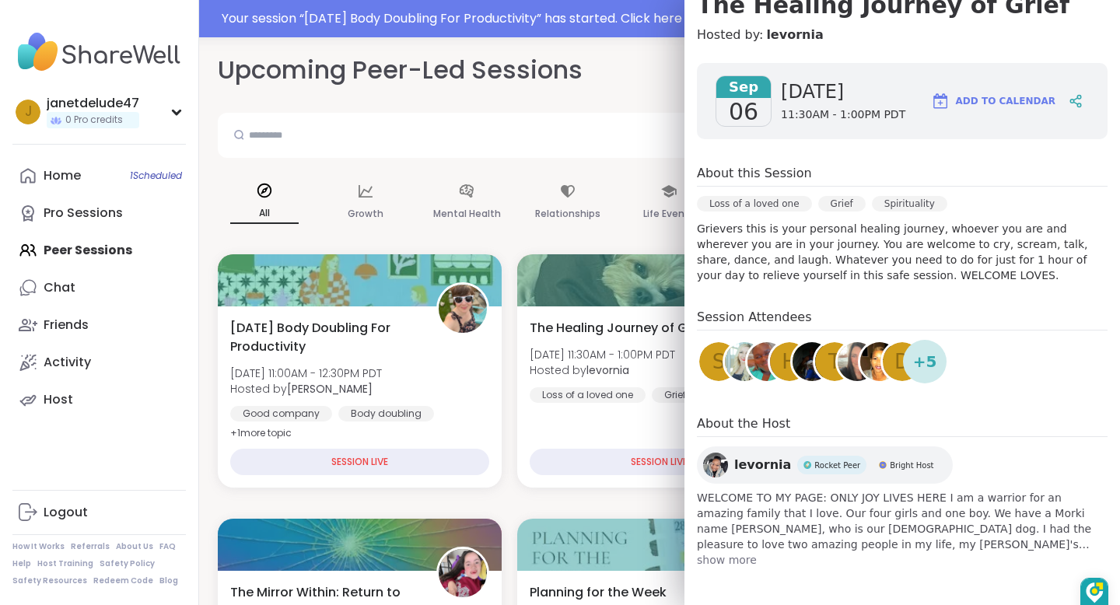
click at [854, 144] on div "[DATE] [DATE] 11:30AM - 1:00PM PDT Add to Calendar About this Session Loss of a…" at bounding box center [903, 316] width 436 height 530
click at [630, 15] on div "Your session “ [DATE] Body Doubling For Productivity ” has started. Click here …" at bounding box center [666, 18] width 889 height 19
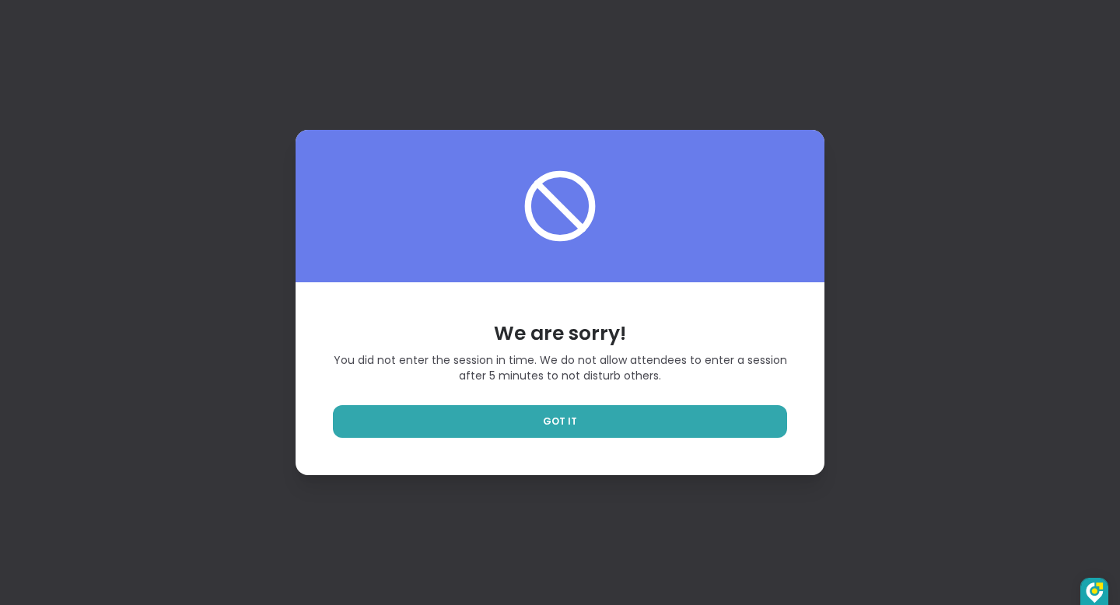
click at [437, 496] on div "We are sorry! You did not enter the session in time. We do not allow attendees …" at bounding box center [560, 302] width 1120 height 605
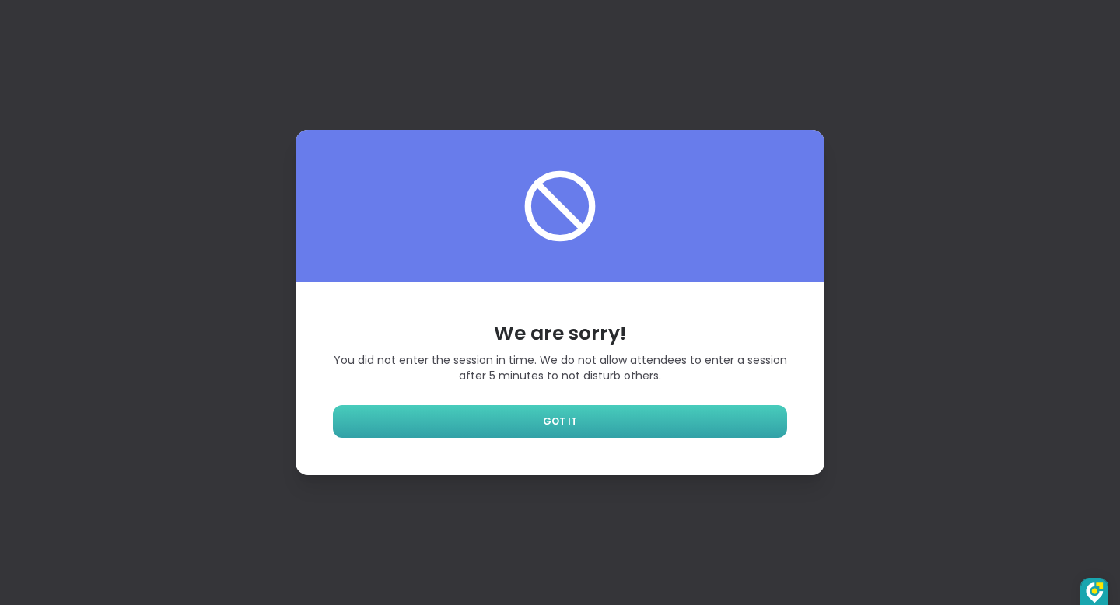
click at [576, 422] on link "GOT IT" at bounding box center [560, 421] width 454 height 33
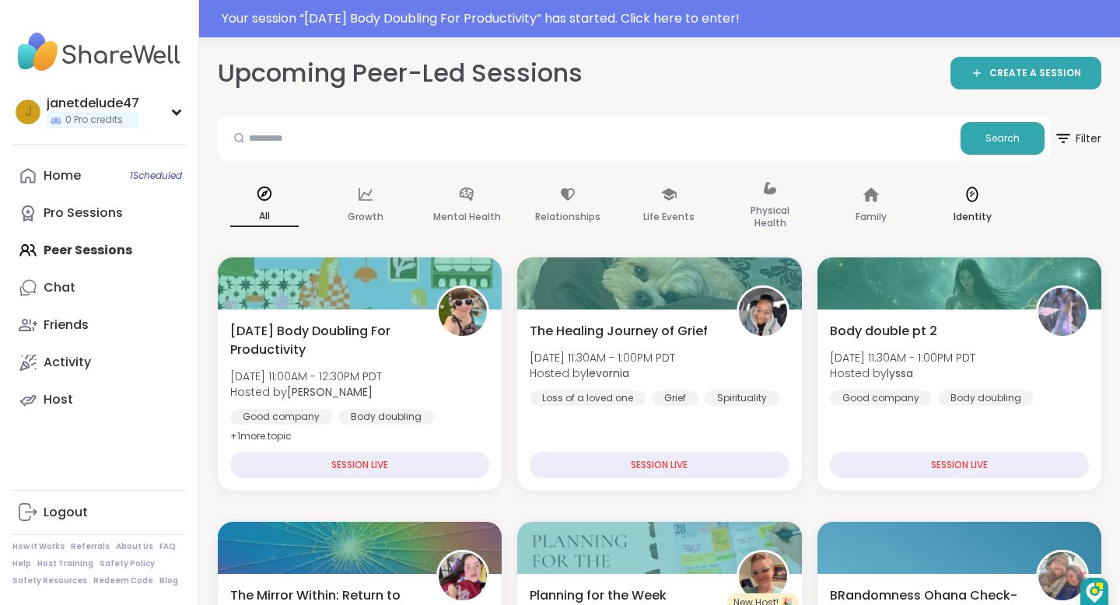
click at [937, 227] on div "Identity" at bounding box center [972, 206] width 93 height 78
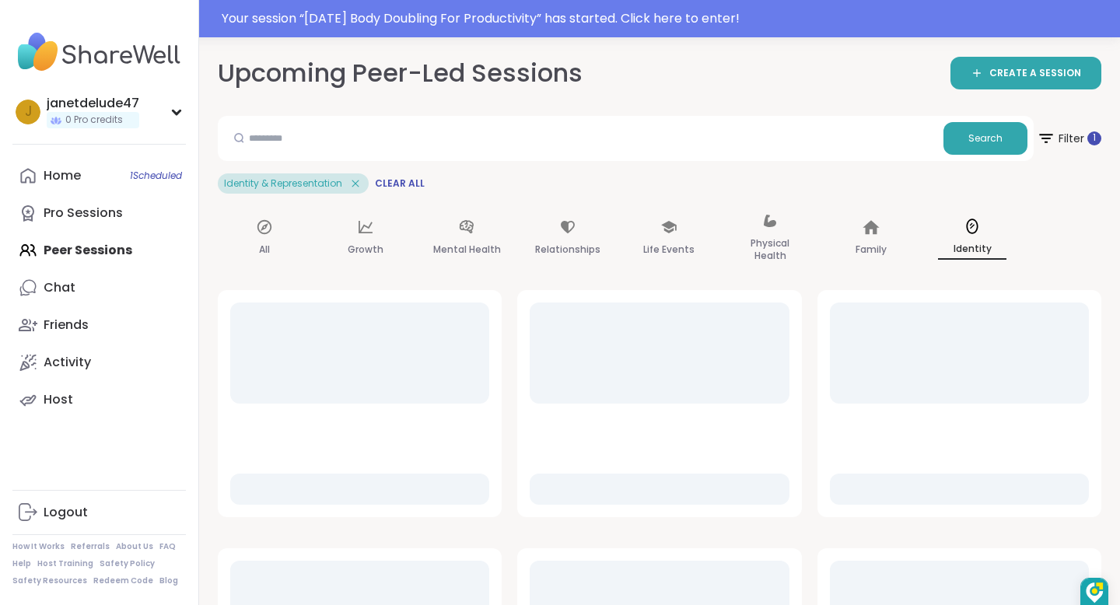
click at [937, 227] on div "Identity" at bounding box center [972, 239] width 93 height 78
click at [991, 137] on span "Search" at bounding box center [986, 138] width 34 height 14
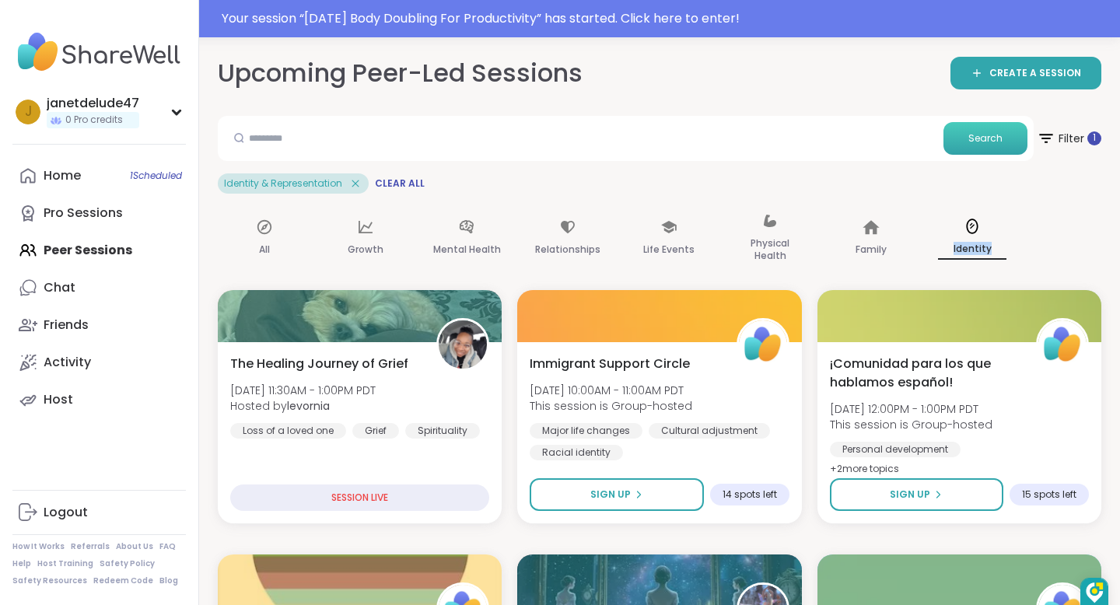
click at [991, 137] on span "Search" at bounding box center [986, 138] width 34 height 14
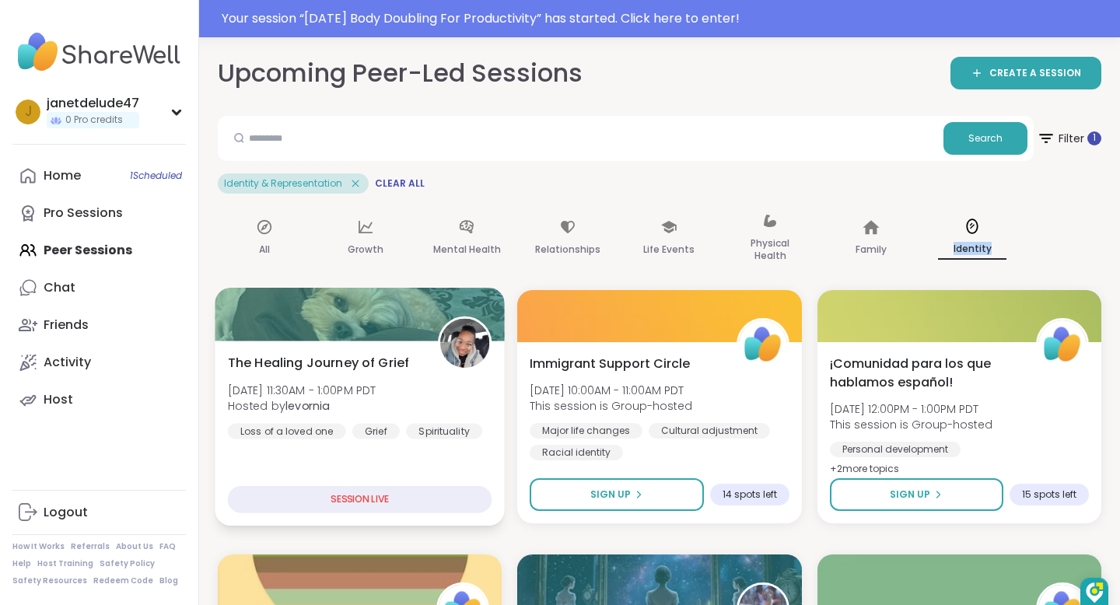
click at [378, 371] on span "The Healing Journey of Grief" at bounding box center [319, 362] width 182 height 19
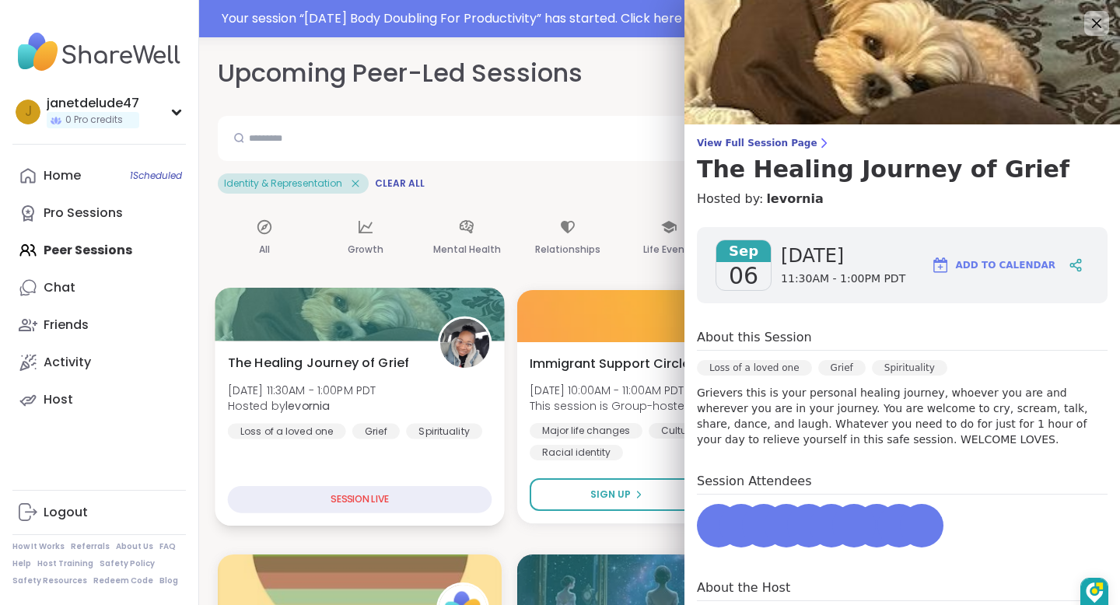
click at [378, 371] on span "The Healing Journey of Grief" at bounding box center [319, 362] width 182 height 19
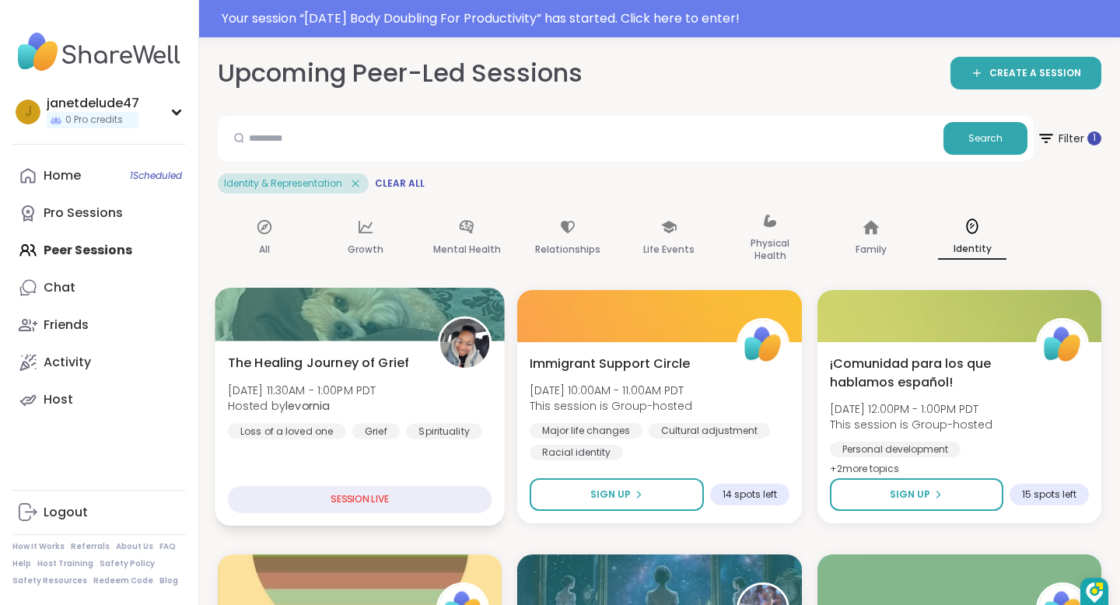
click at [459, 344] on img at bounding box center [464, 343] width 49 height 49
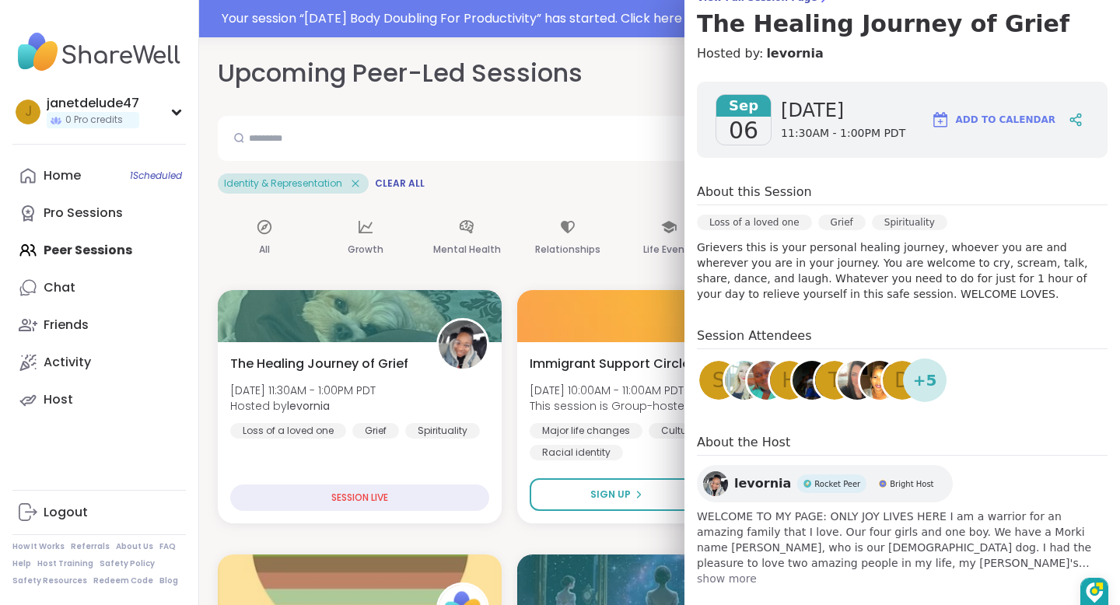
click at [864, 313] on div "[DATE] [DATE] 11:30AM - 1:00PM PDT Add to Calendar About this Session Loss of a…" at bounding box center [903, 334] width 436 height 530
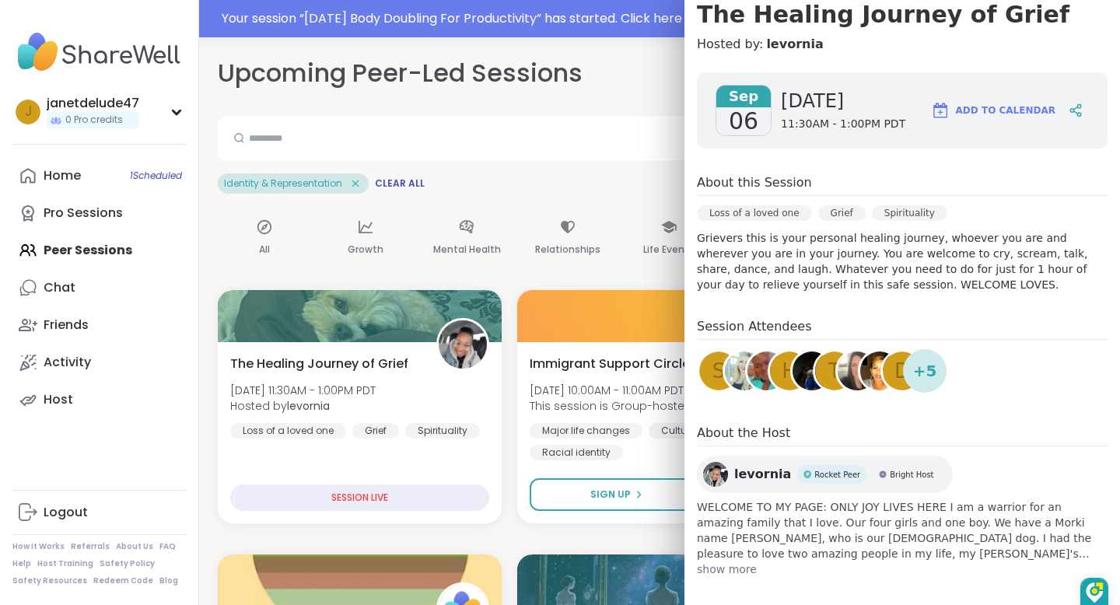
scroll to position [164, 0]
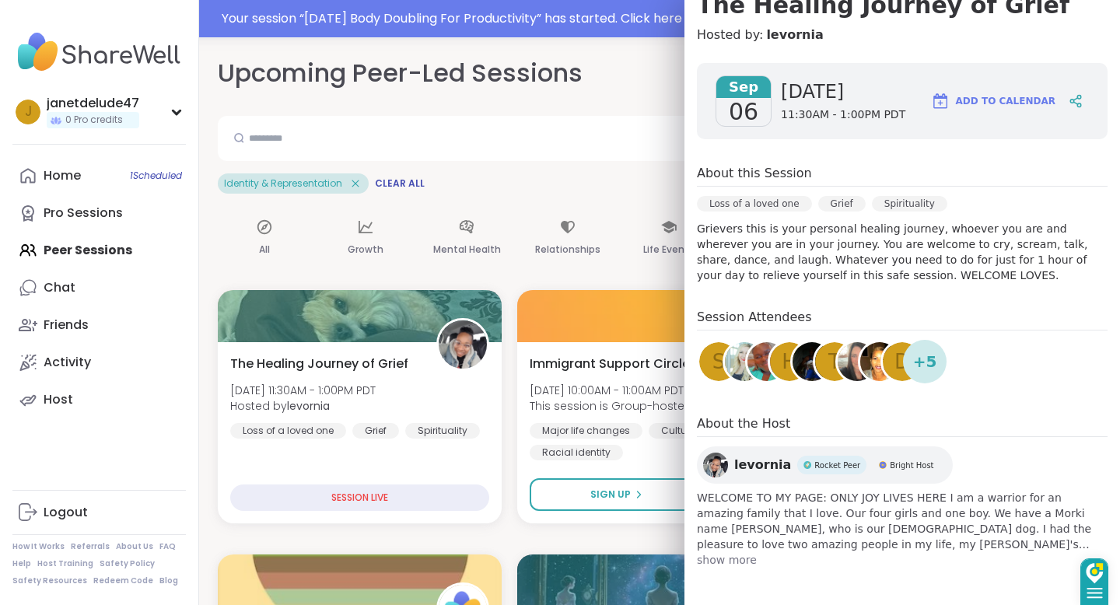
click at [1099, 596] on icon at bounding box center [1095, 593] width 16 height 16
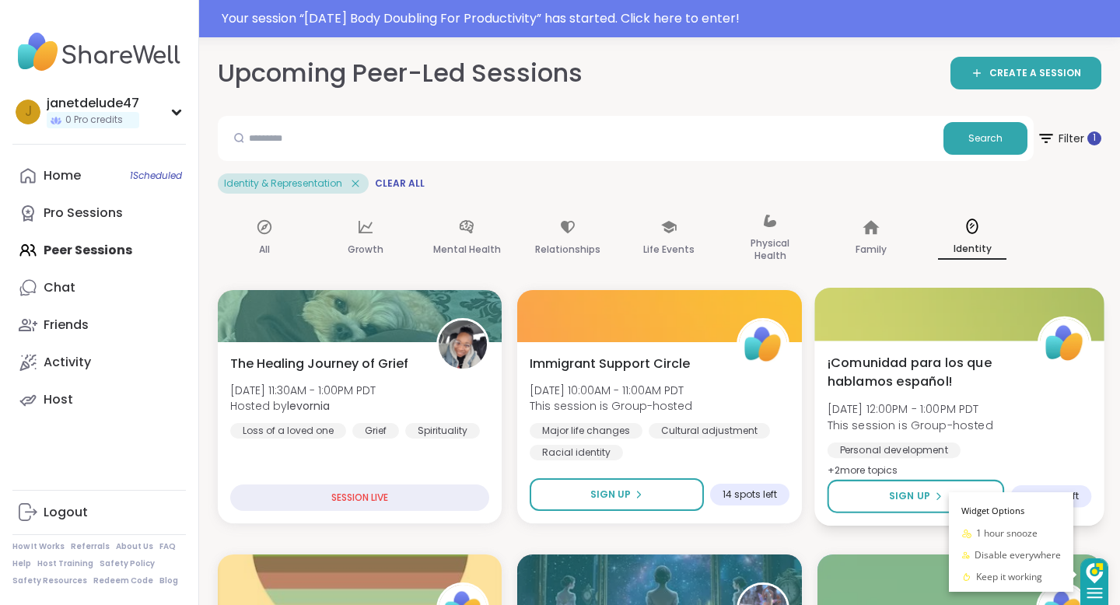
click at [1045, 447] on div "Personal development General mental health Racial identity" at bounding box center [959, 462] width 265 height 38
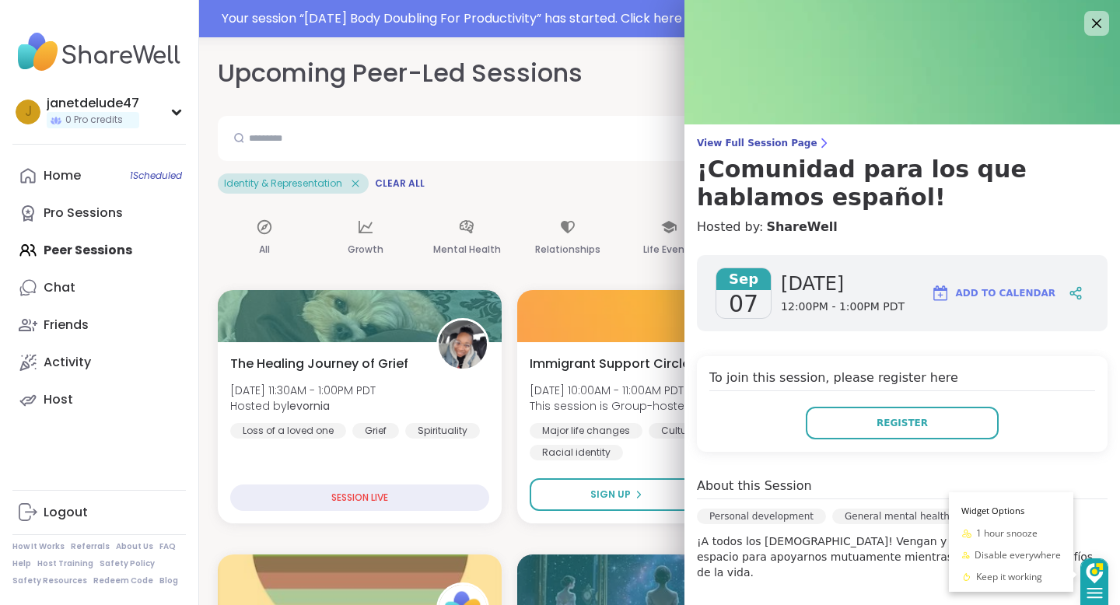
click at [863, 214] on div "View Full Session Page ¡Comunidad para los que hablamos español! Hosted by: [PE…" at bounding box center [903, 187] width 436 height 100
click at [1097, 21] on icon at bounding box center [1096, 22] width 19 height 19
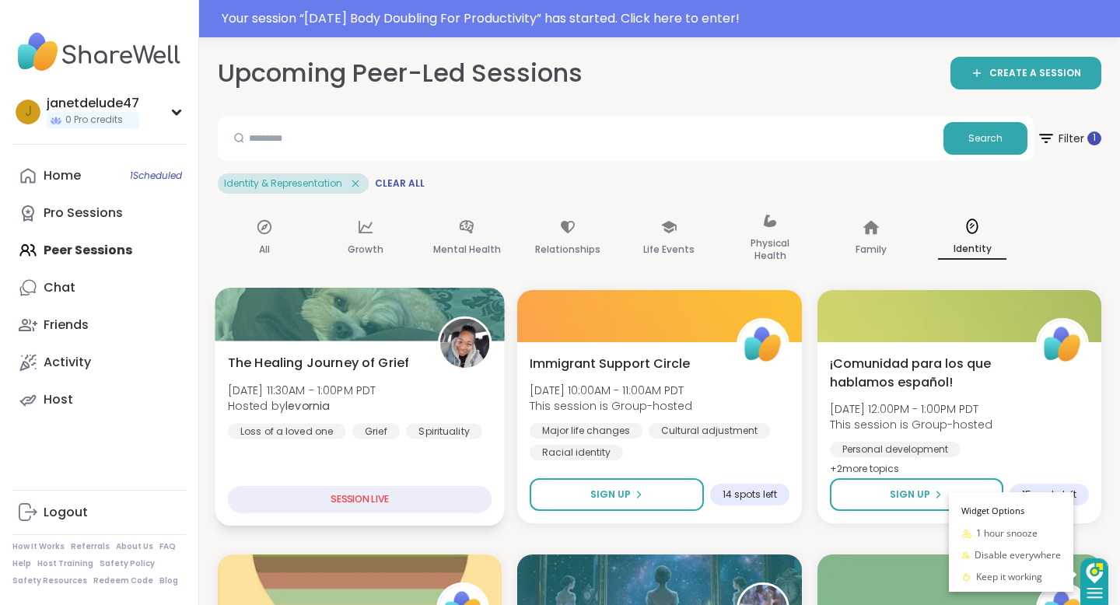
click at [338, 329] on div at bounding box center [360, 314] width 290 height 53
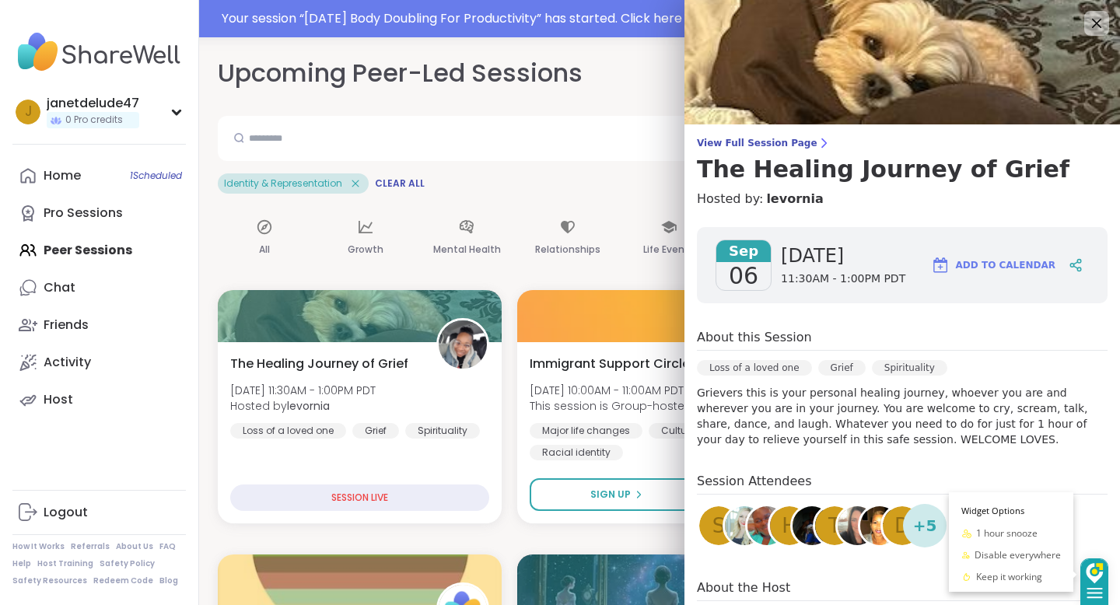
click at [935, 292] on div "[DATE] [DATE] 11:30AM - 1:00PM PDT Add to Calendar" at bounding box center [902, 265] width 411 height 76
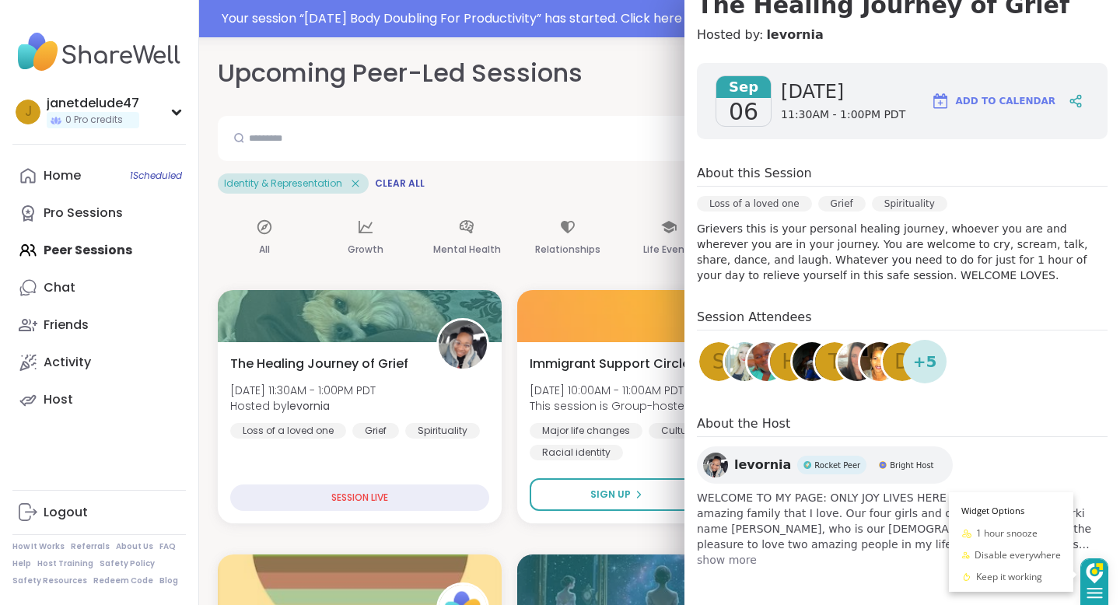
click at [782, 205] on div "Loss of a loved one" at bounding box center [754, 204] width 115 height 16
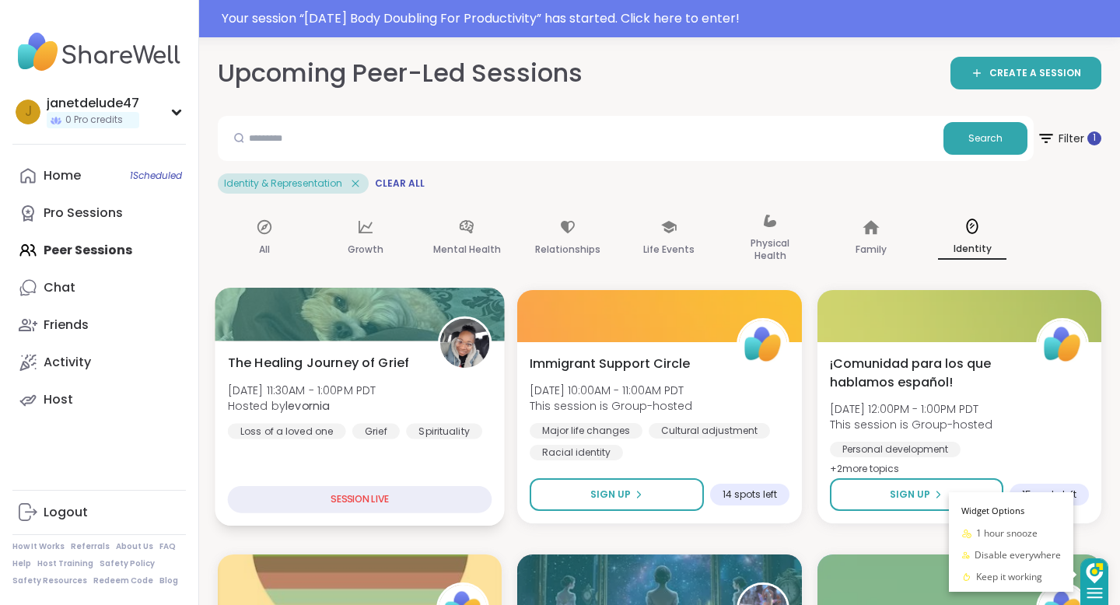
click at [375, 492] on div "SESSION LIVE" at bounding box center [360, 499] width 265 height 27
click at [367, 499] on div "SESSION LIVE" at bounding box center [360, 499] width 265 height 27
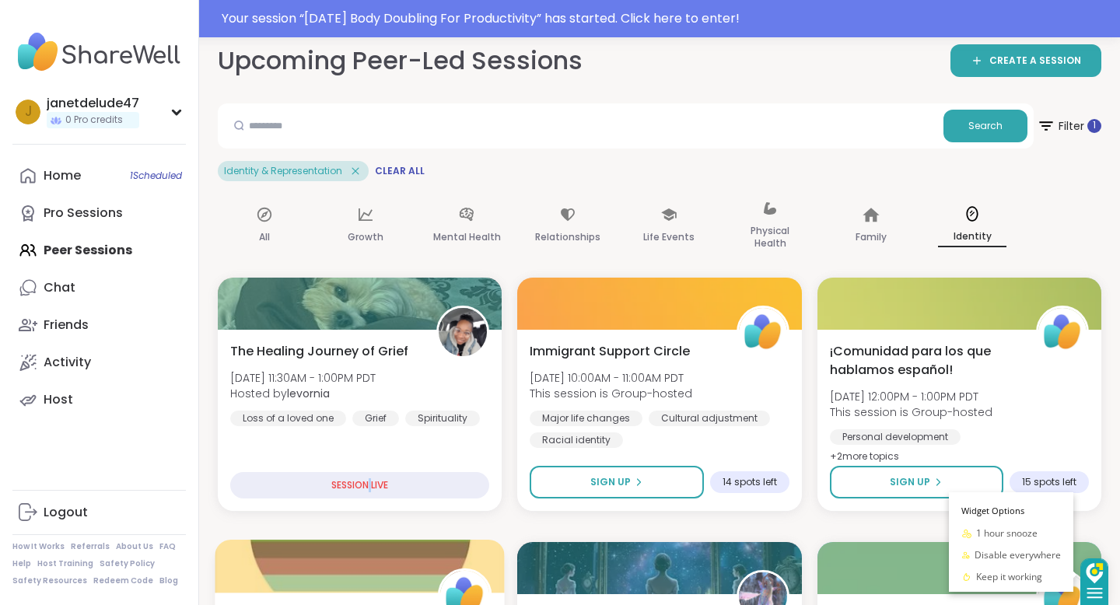
scroll to position [0, 0]
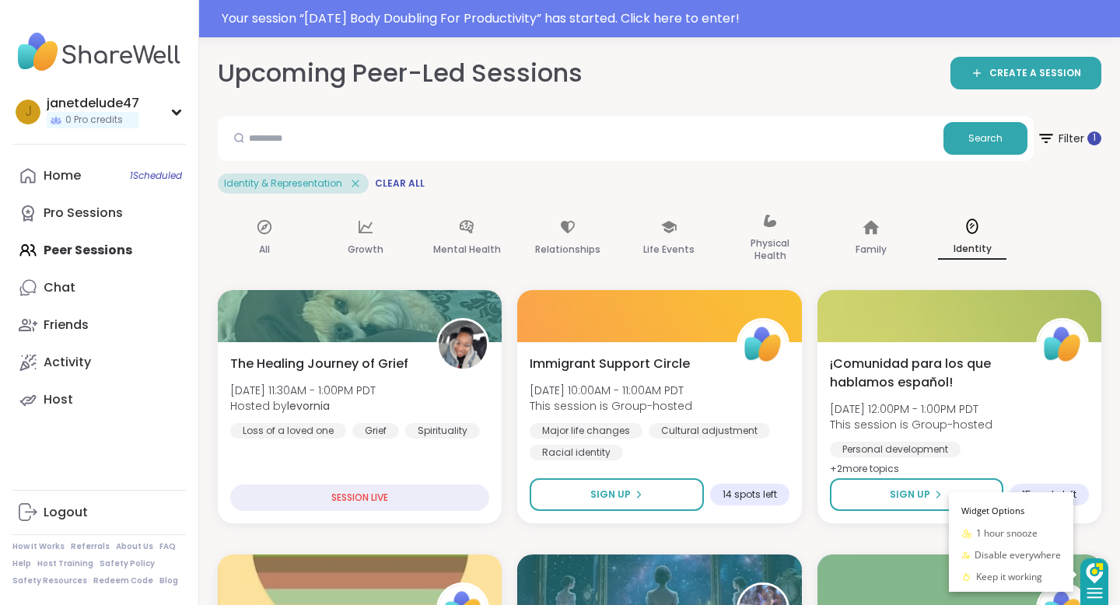
click at [323, 183] on span "Identity & Representation" at bounding box center [283, 183] width 118 height 12
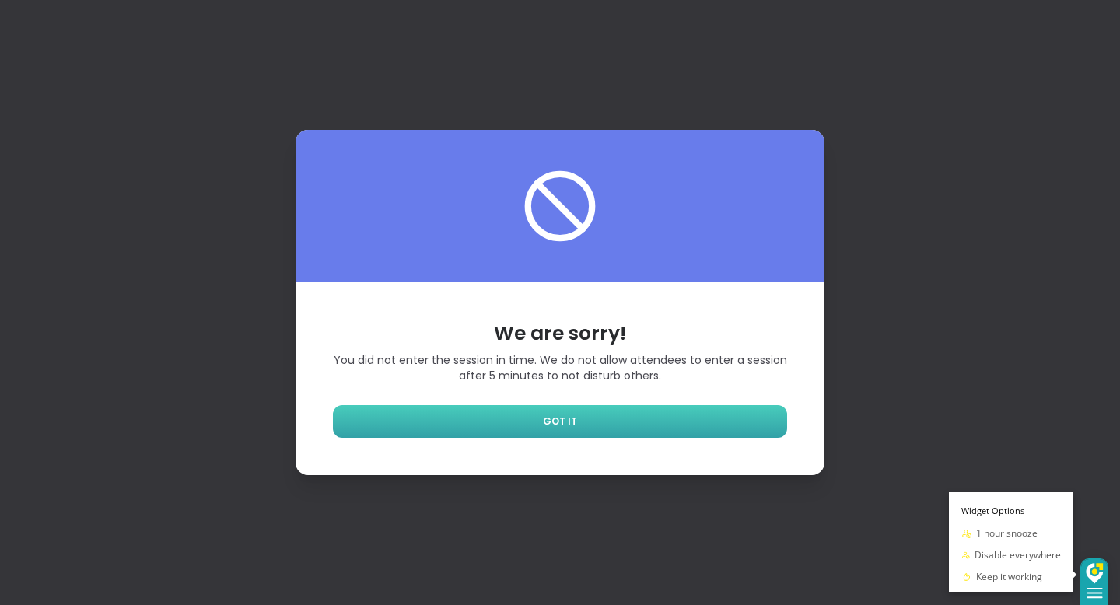
click at [597, 416] on link "GOT IT" at bounding box center [560, 421] width 454 height 33
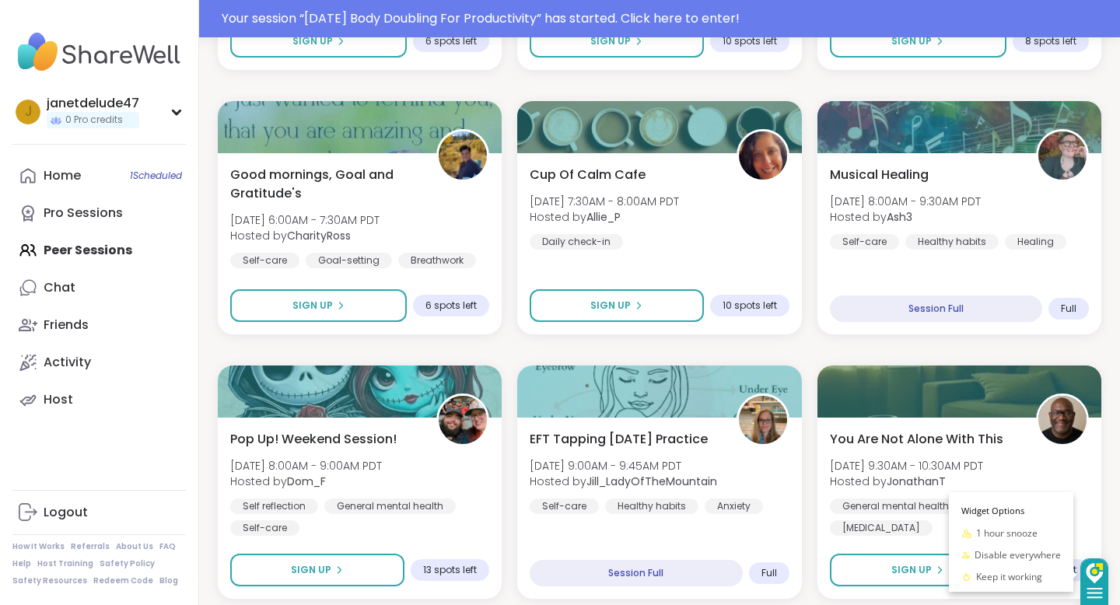
scroll to position [2235, 0]
